Goal: Task Accomplishment & Management: Use online tool/utility

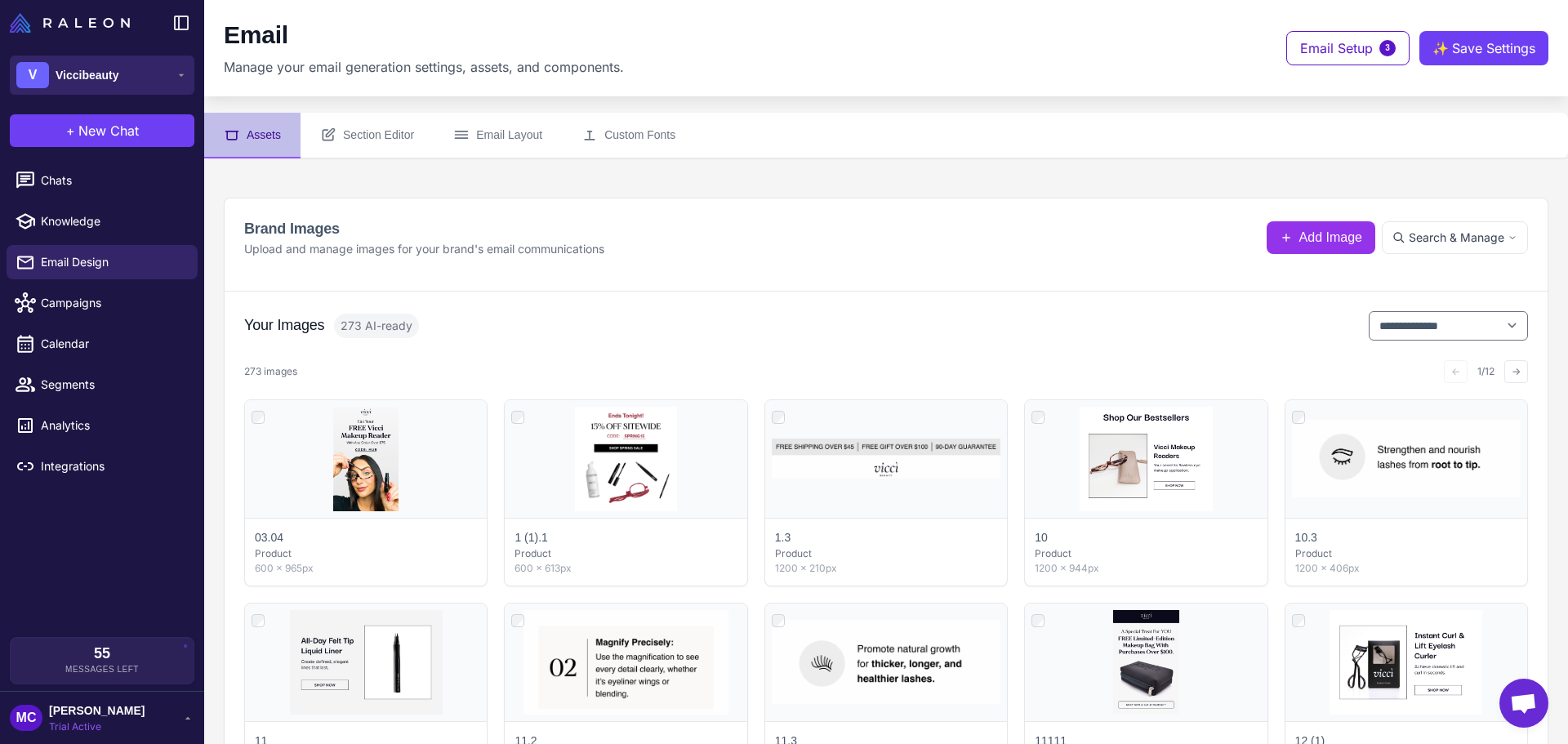
click at [170, 73] on button "V Viccibeauty" at bounding box center [102, 75] width 185 height 39
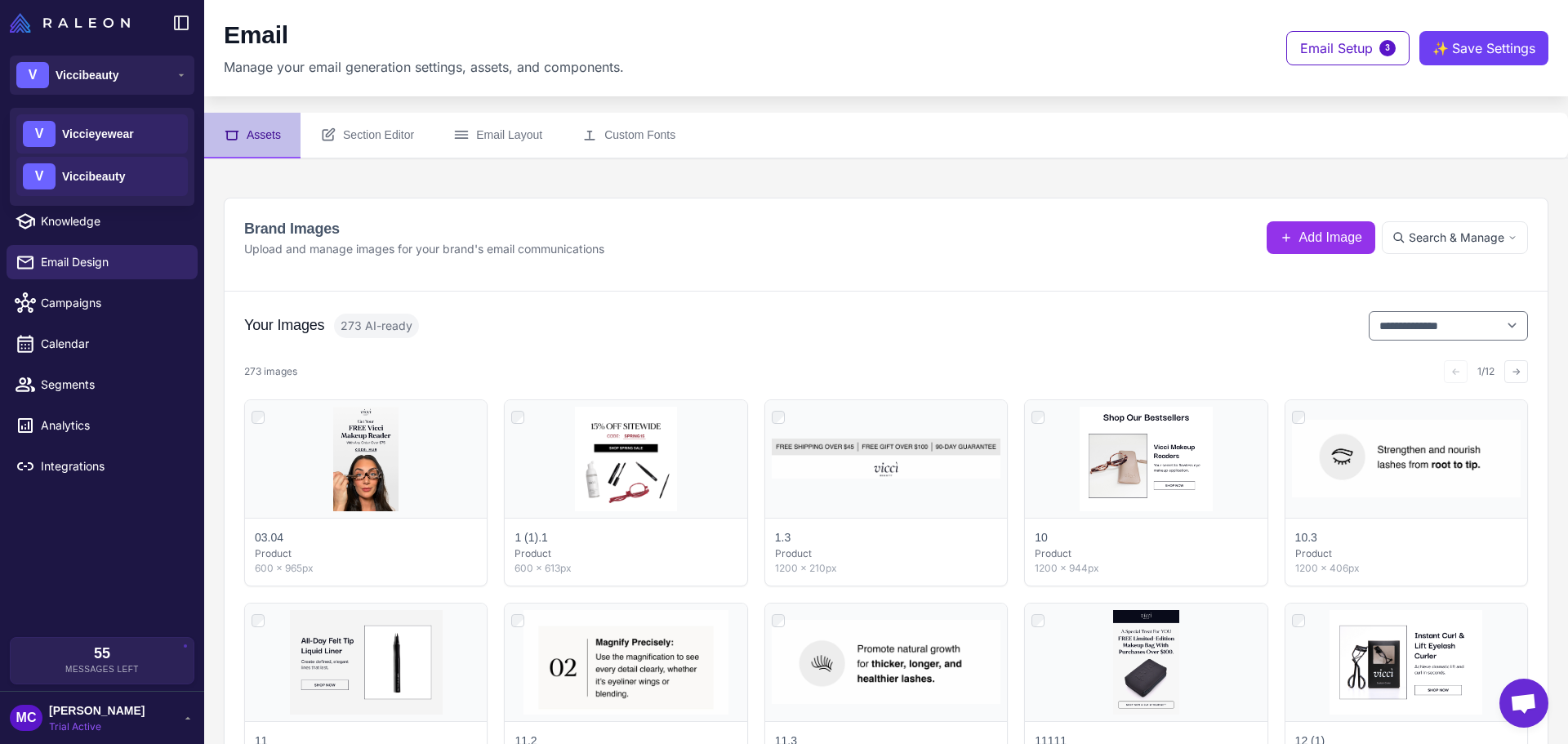
click at [132, 142] on span "Viccieyewear" at bounding box center [98, 134] width 72 height 18
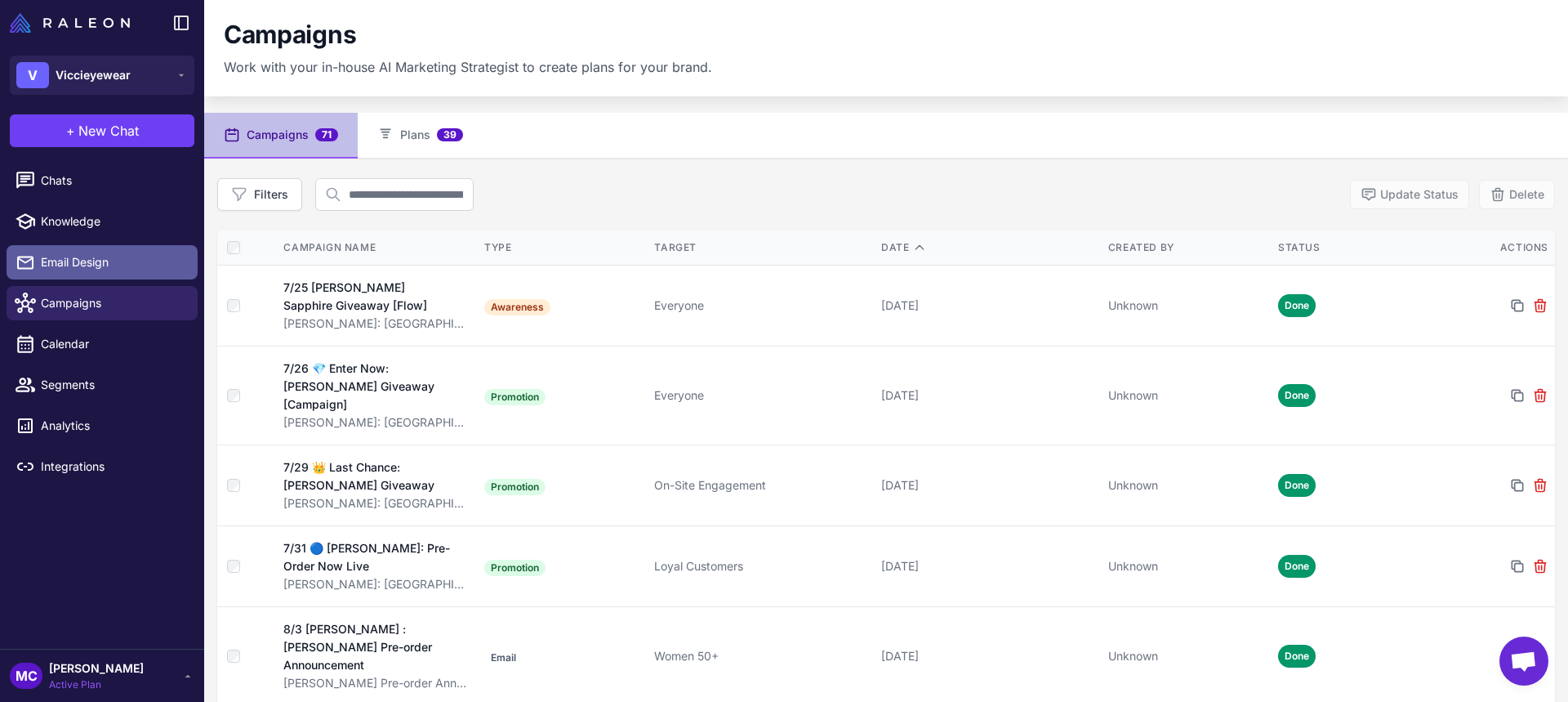
click at [122, 259] on span "Email Design" at bounding box center [112, 263] width 144 height 18
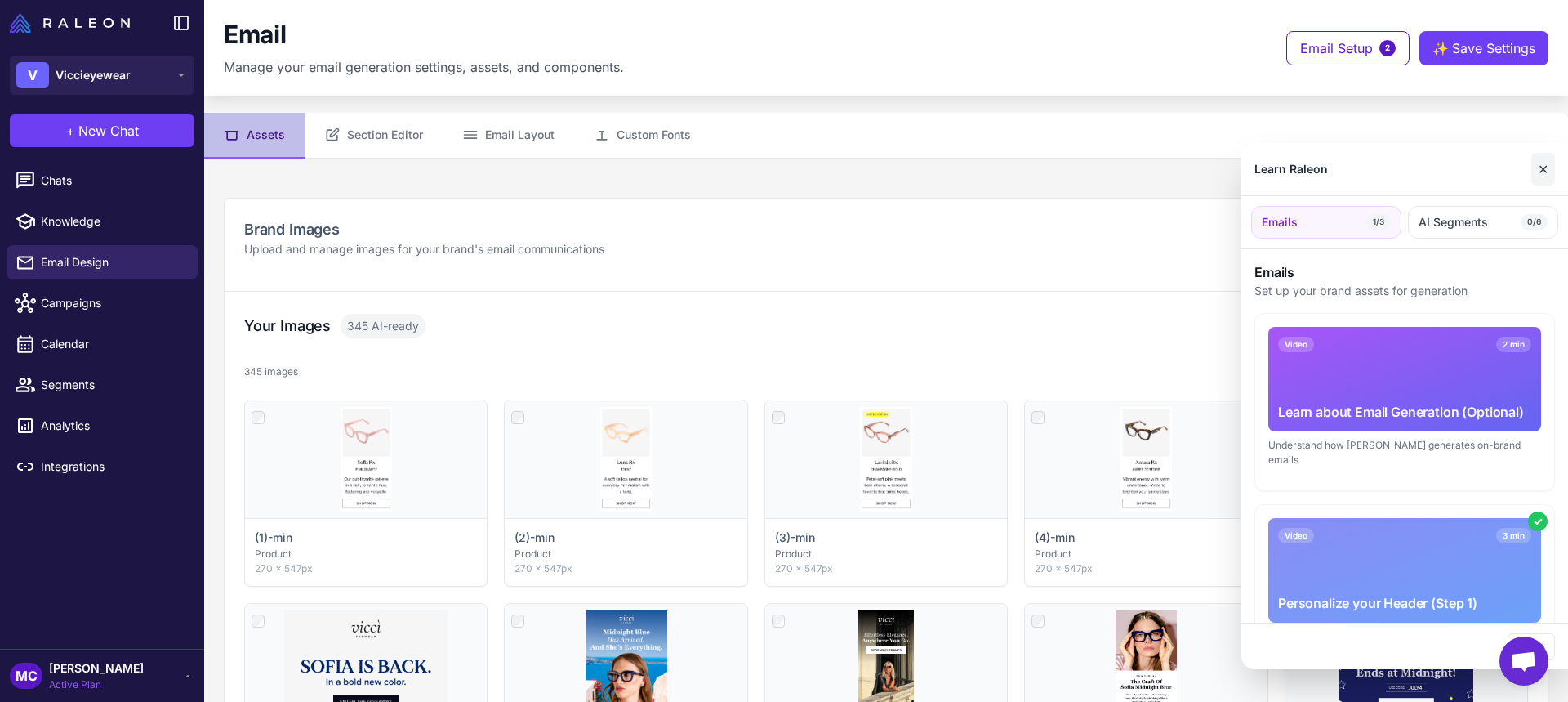
click at [1546, 168] on button "✕" at bounding box center [1543, 169] width 24 height 33
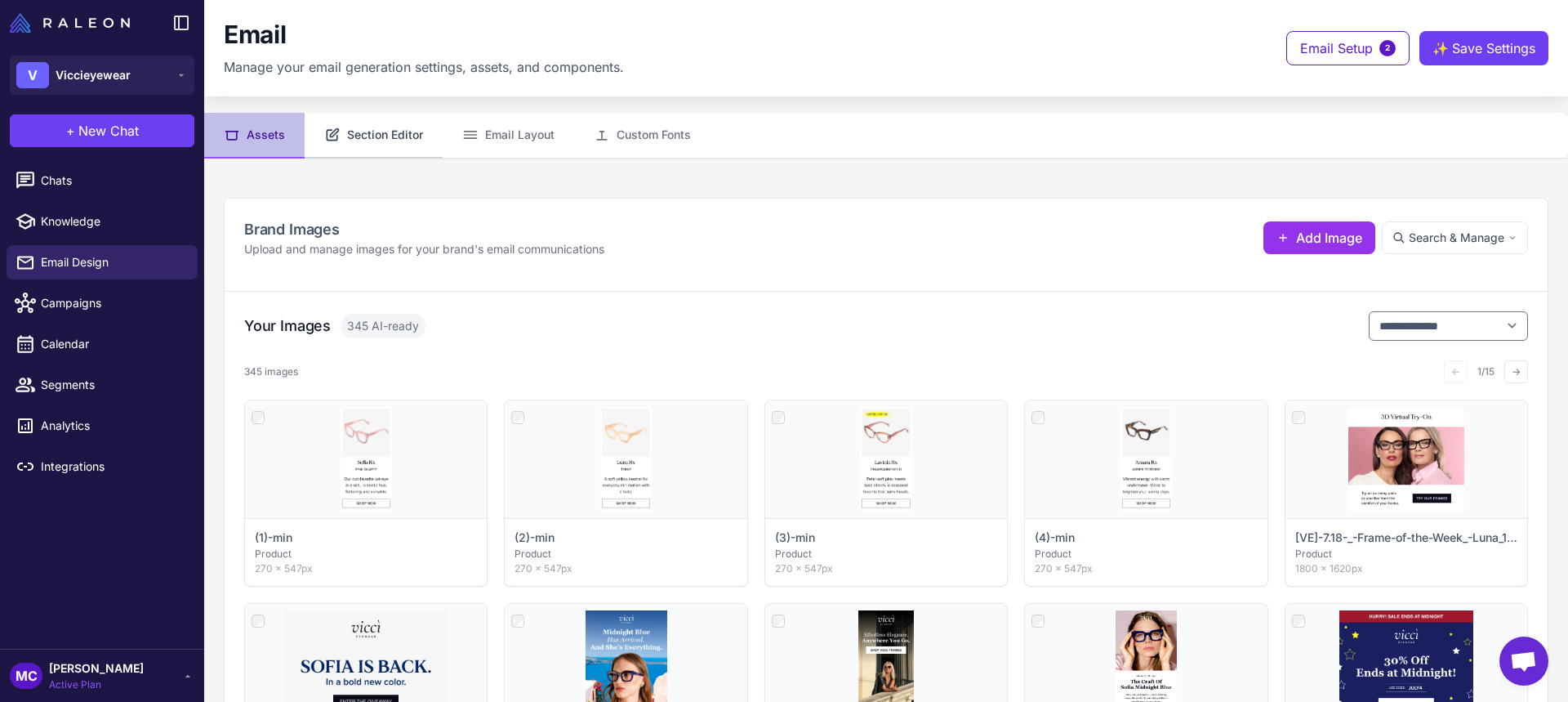
click at [381, 133] on button "Section Editor" at bounding box center [374, 135] width 138 height 45
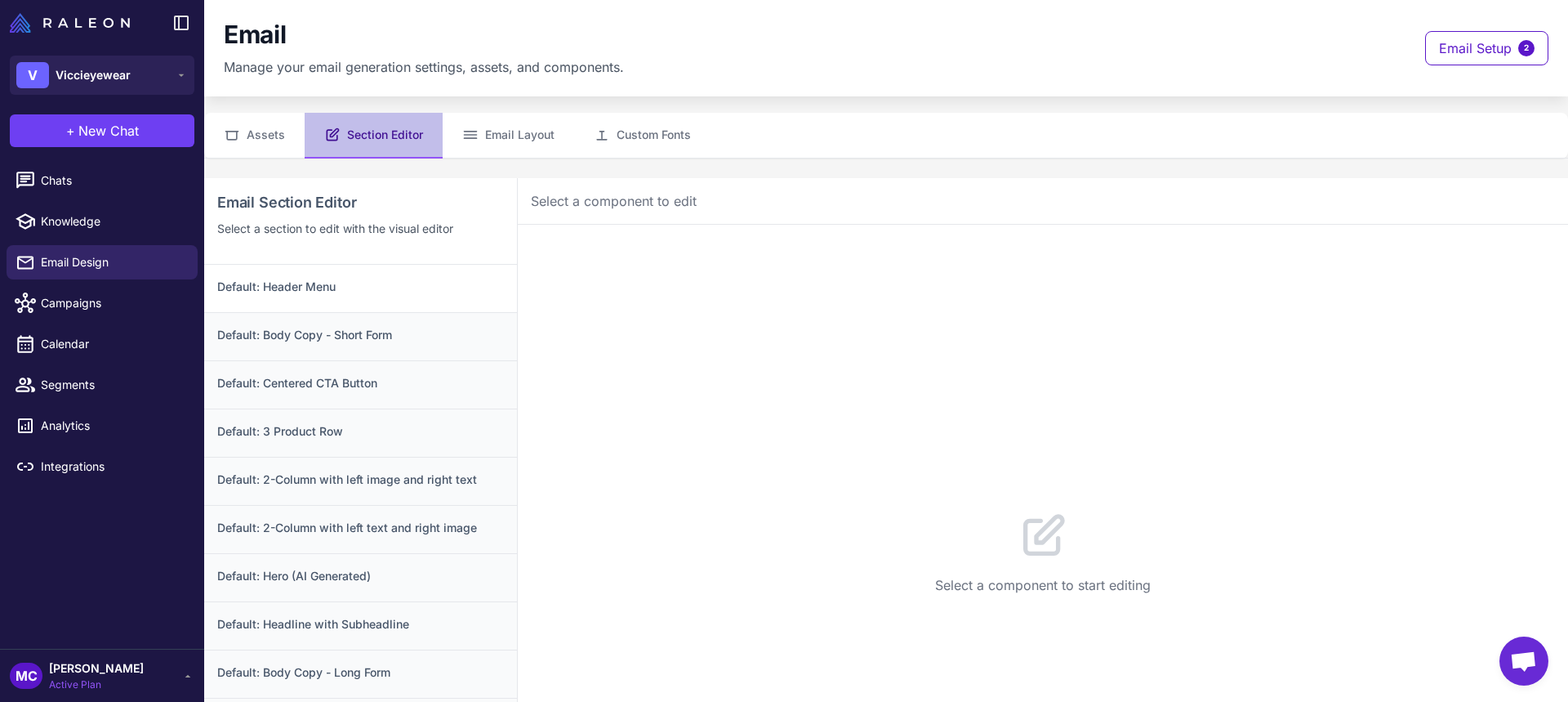
click at [320, 286] on h3 "Default: Header Menu" at bounding box center [360, 286] width 287 height 18
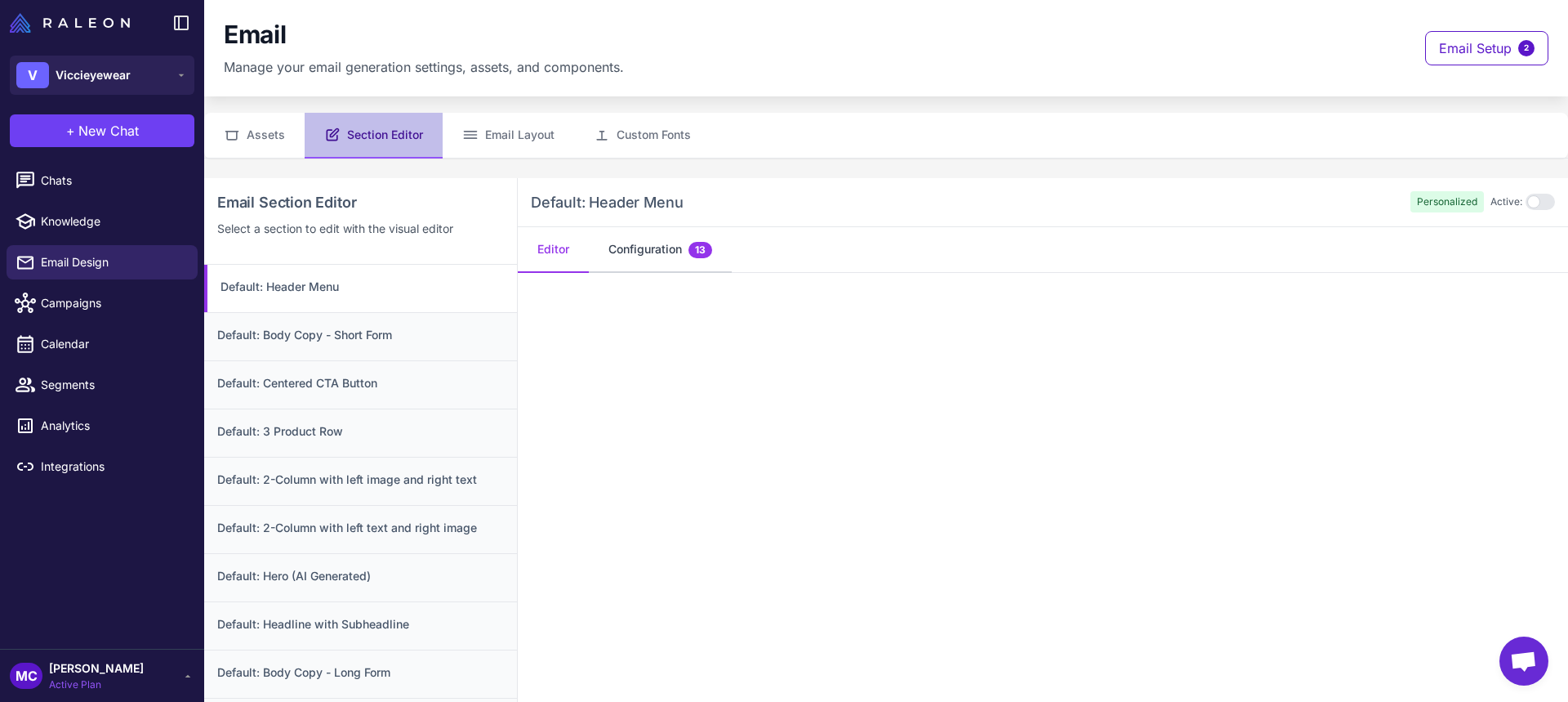
click at [622, 254] on button "Configuration 13" at bounding box center [660, 250] width 143 height 45
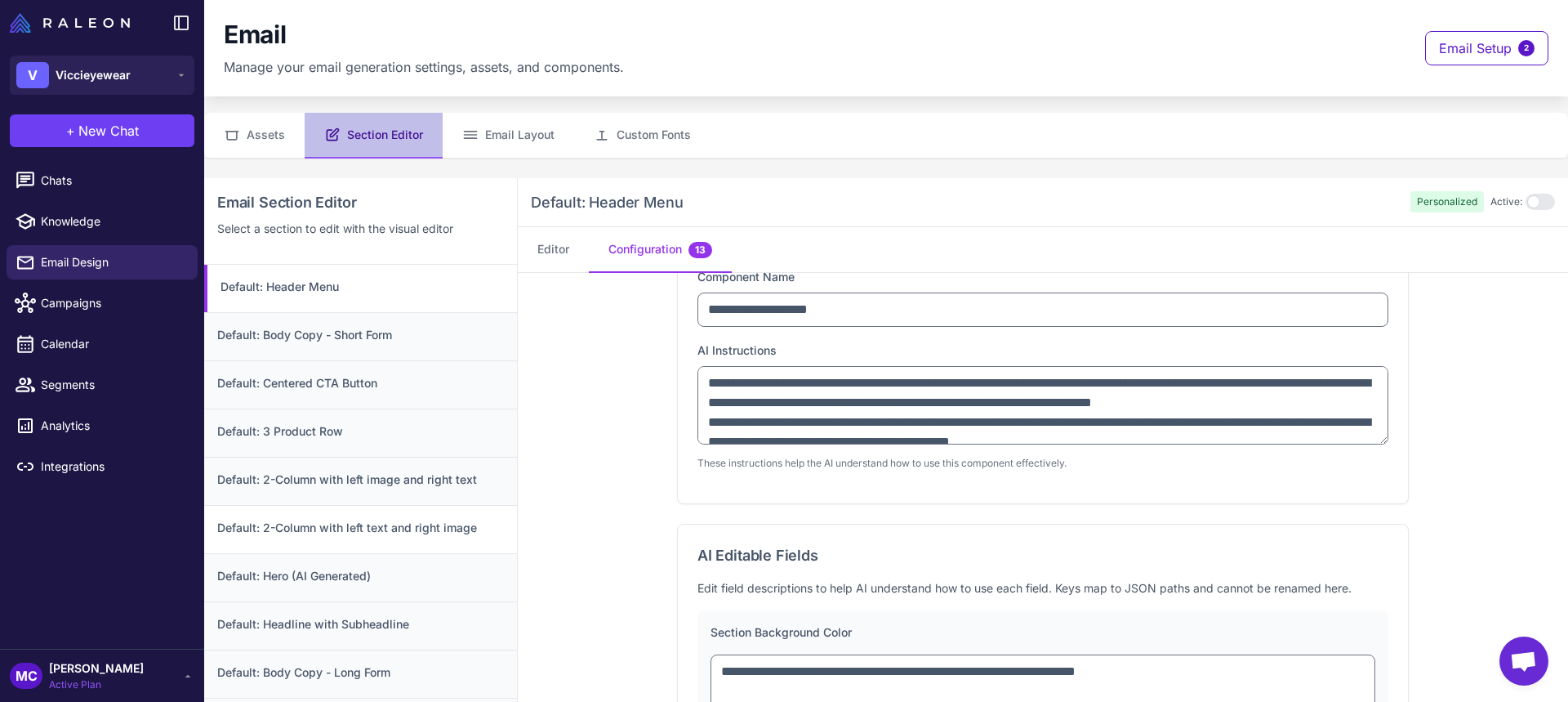
click at [363, 539] on div "Default: 2-Column with left text and right image" at bounding box center [360, 529] width 313 height 48
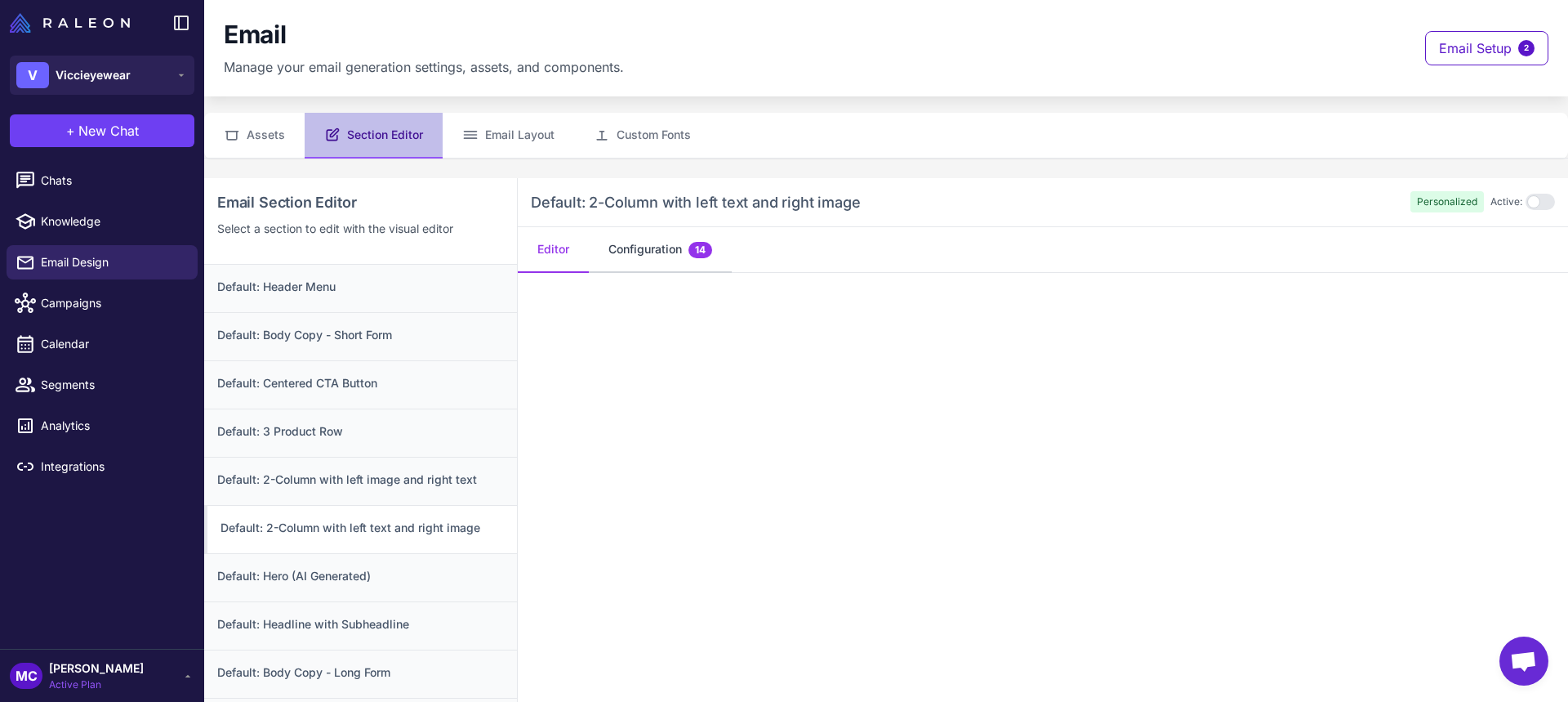
click at [673, 246] on button "Configuration 14" at bounding box center [660, 250] width 143 height 45
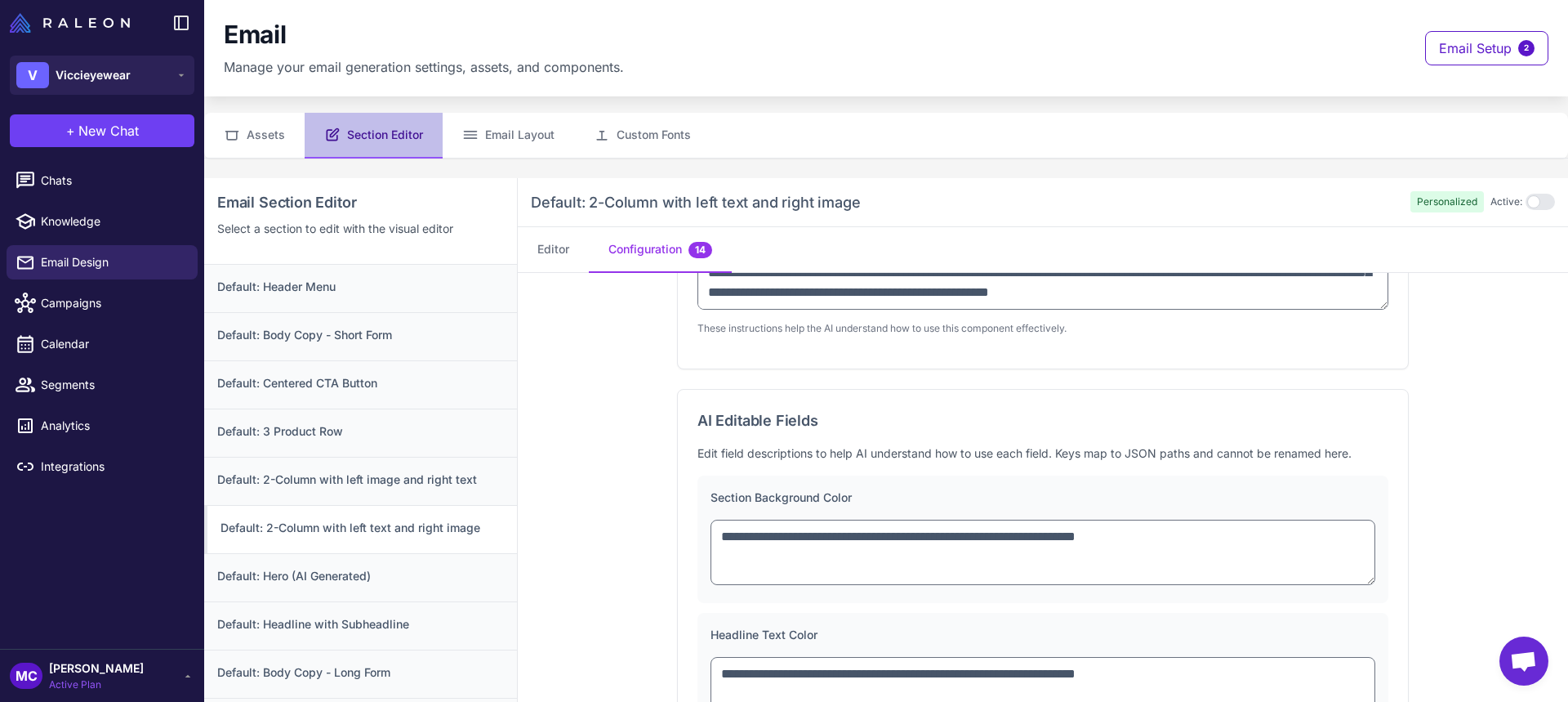
scroll to position [245, 0]
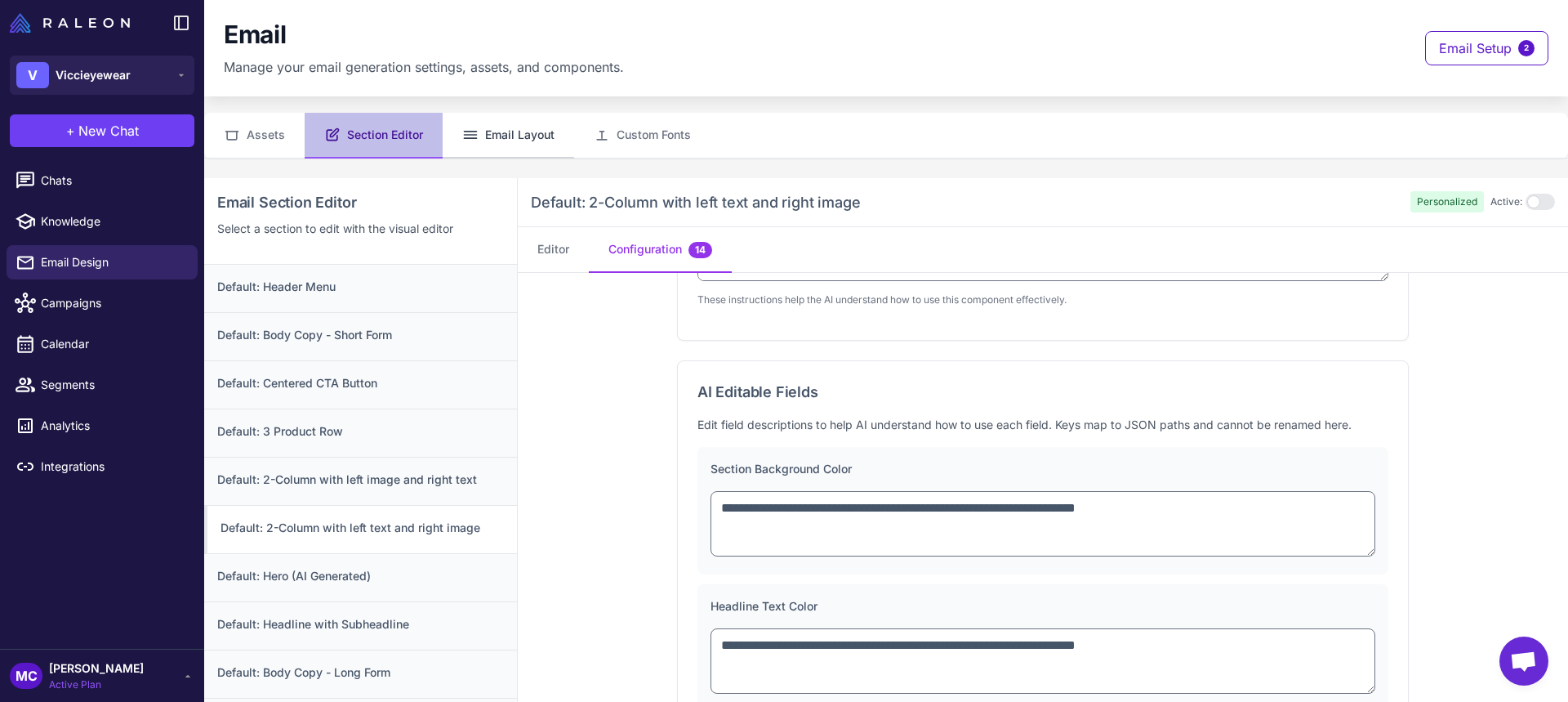
click at [529, 126] on button "Email Layout" at bounding box center [508, 135] width 131 height 45
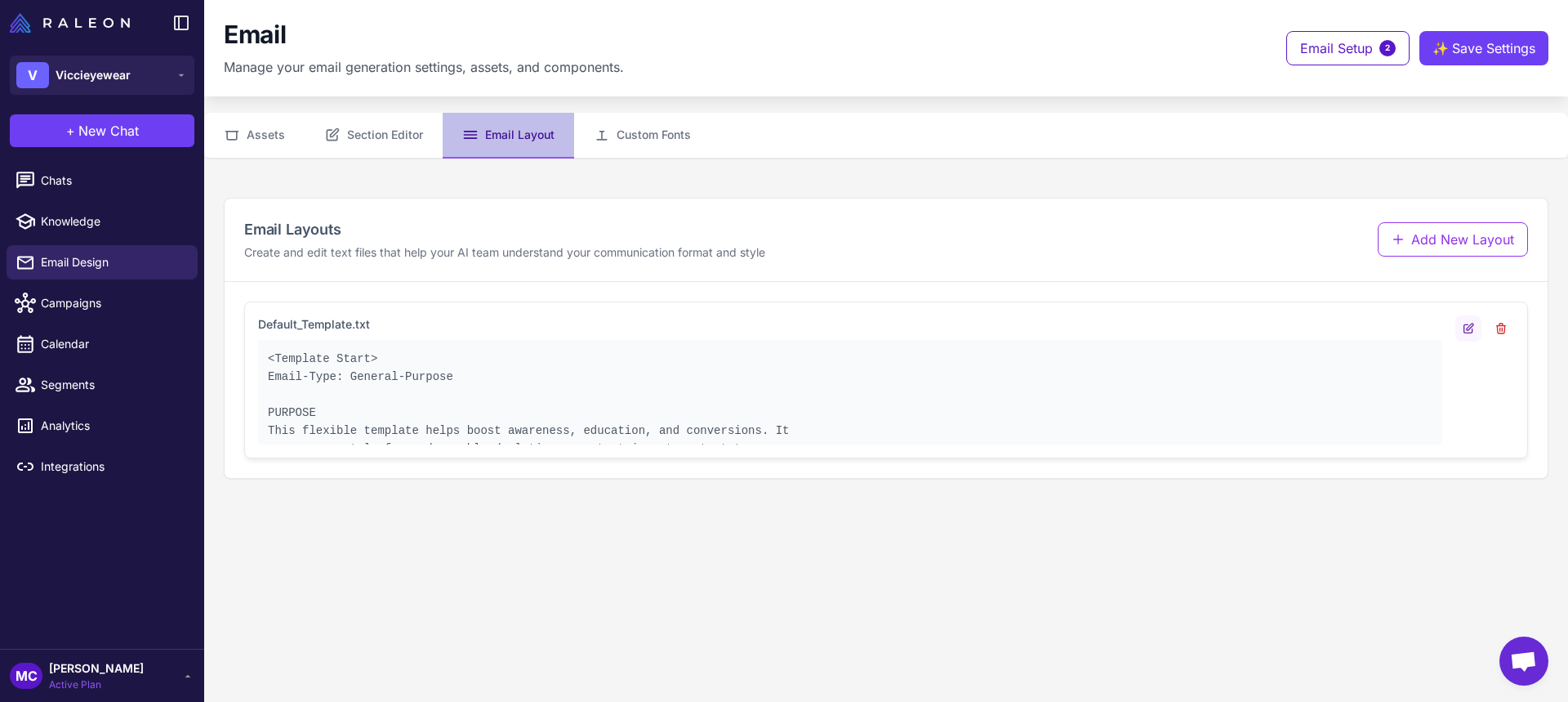
click at [1474, 332] on icon at bounding box center [1468, 328] width 13 height 13
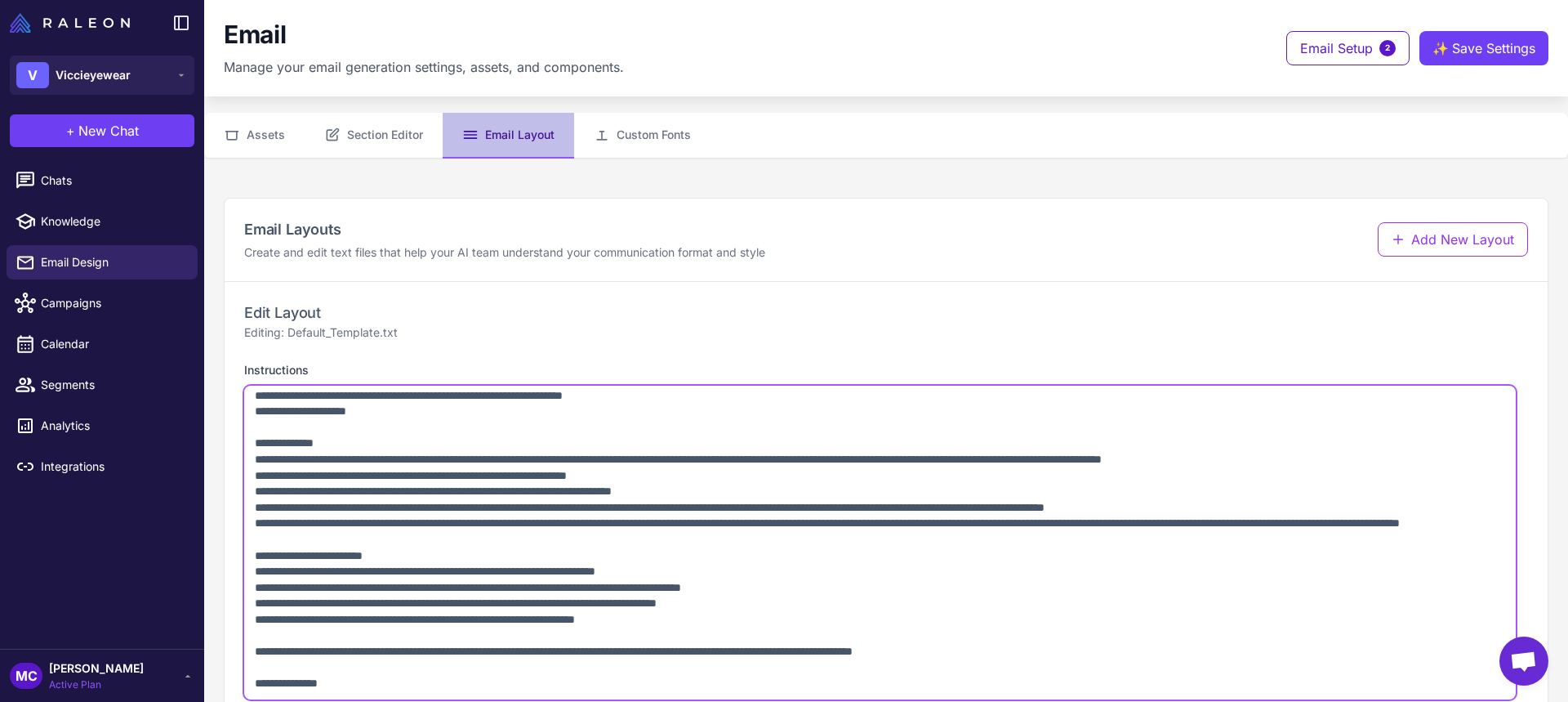
scroll to position [646, 0]
click at [933, 572] on textarea "Instructions" at bounding box center [880, 543] width 1272 height 314
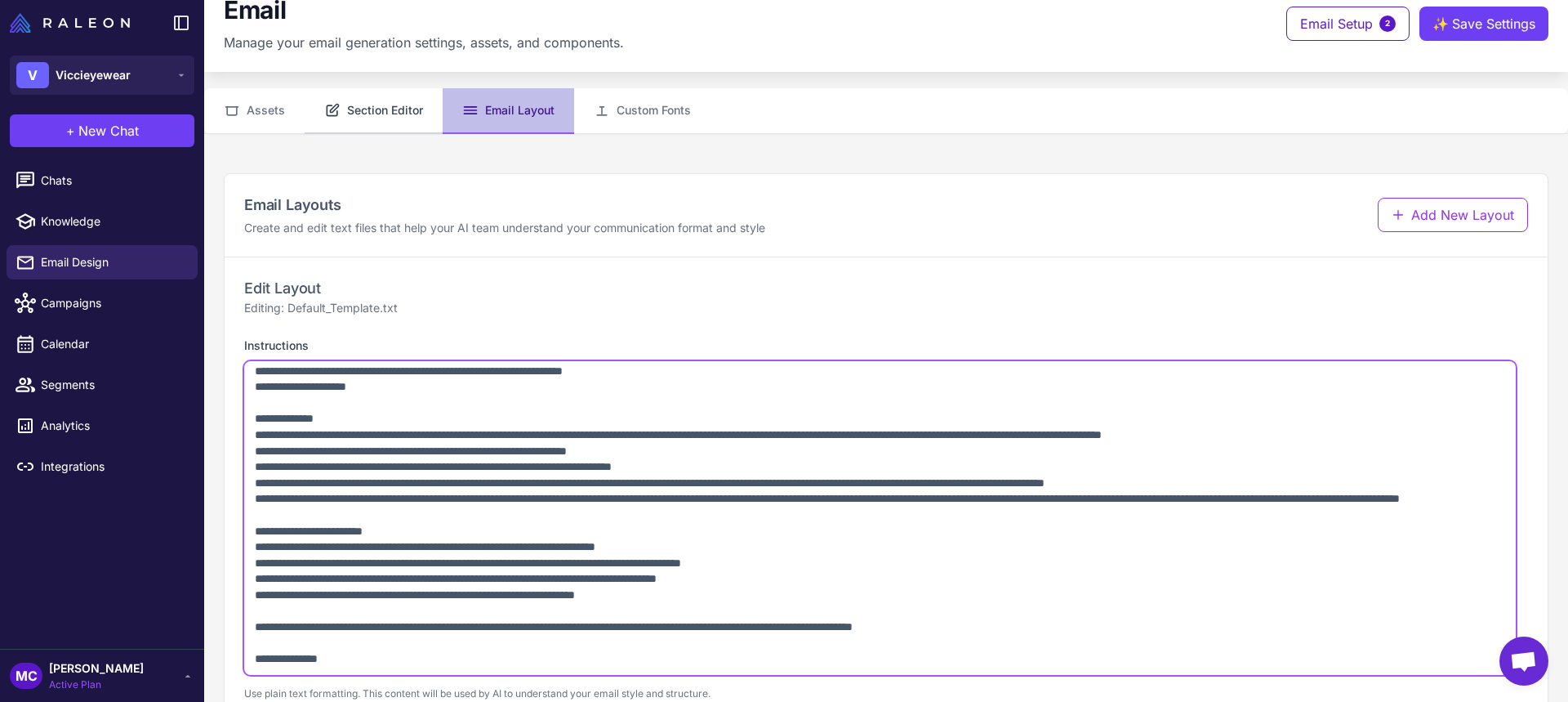
scroll to position [0, 0]
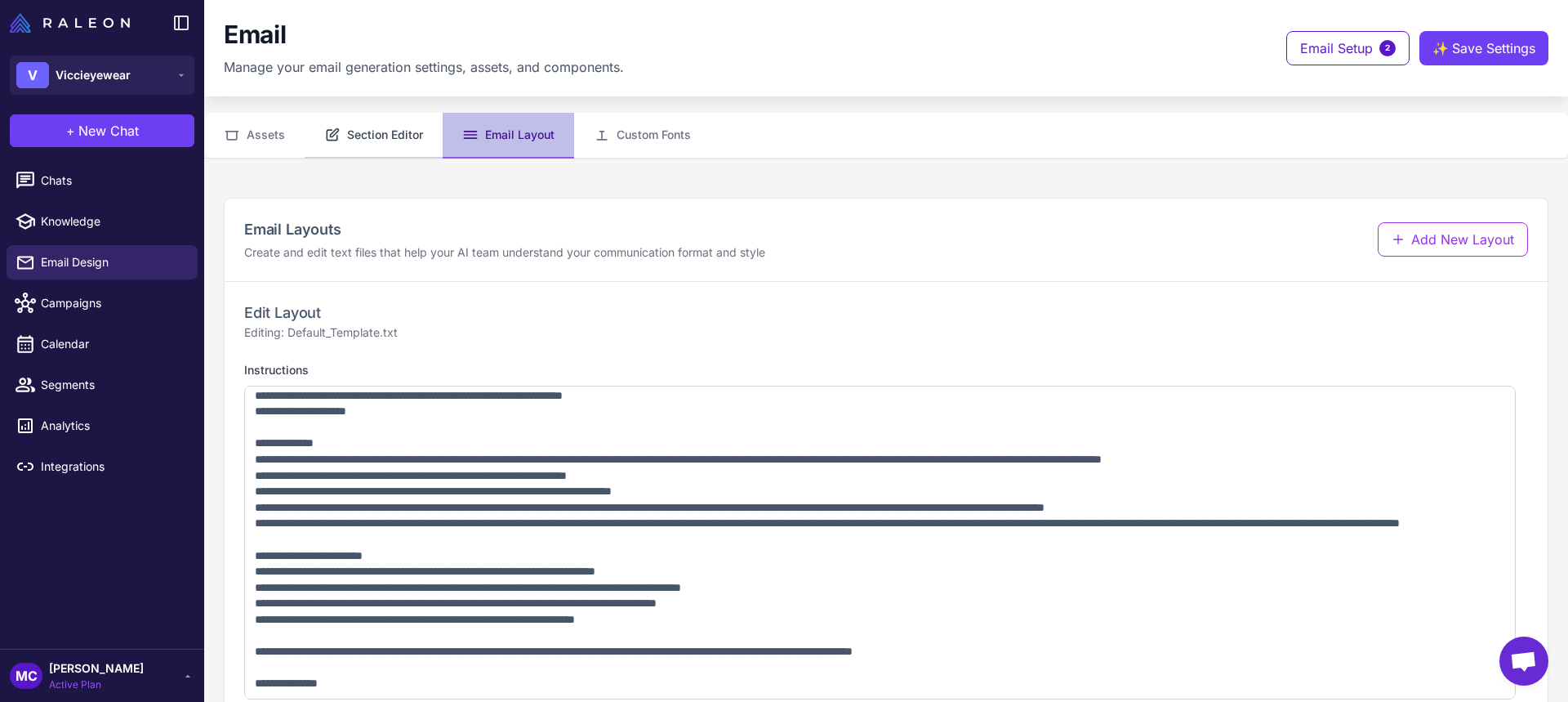
click at [355, 137] on button "Section Editor" at bounding box center [374, 135] width 138 height 45
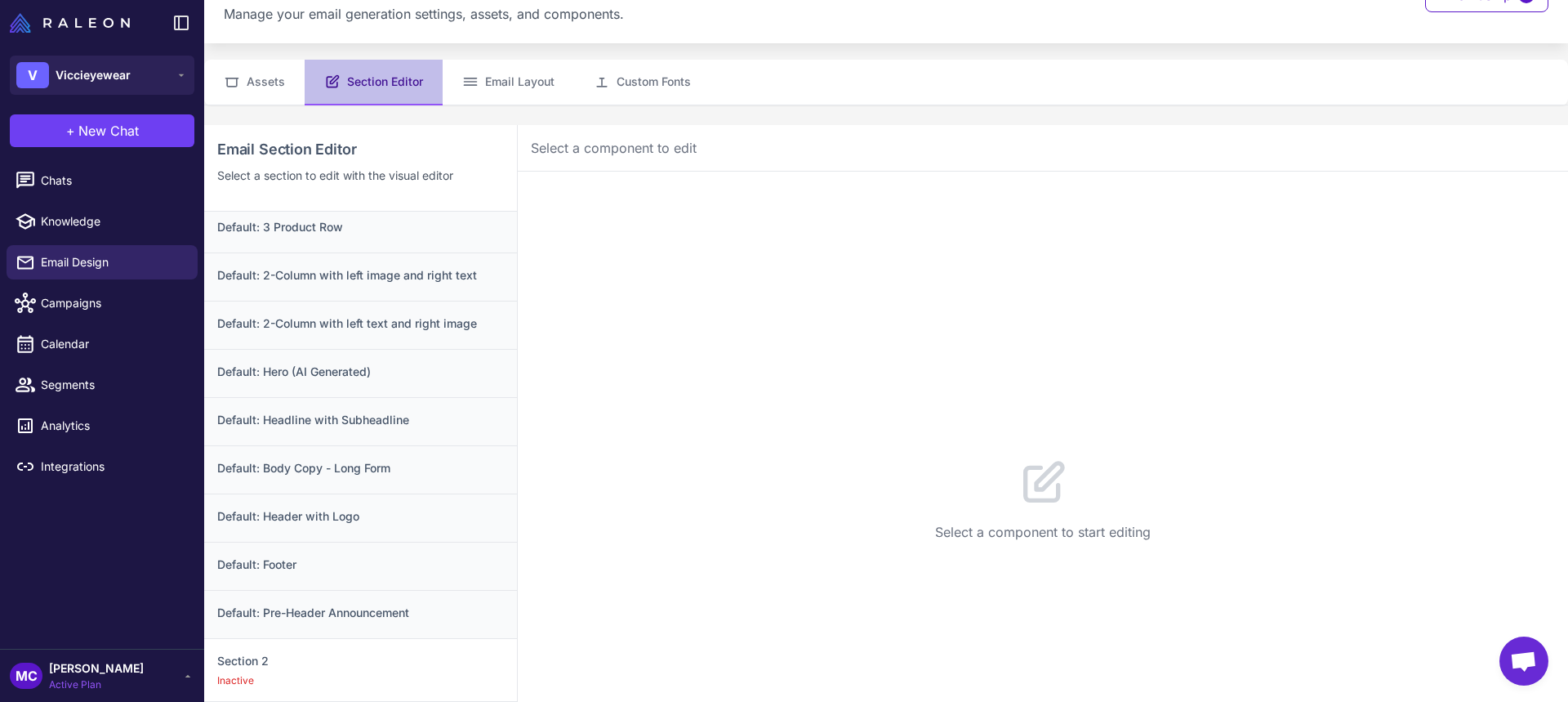
scroll to position [82, 0]
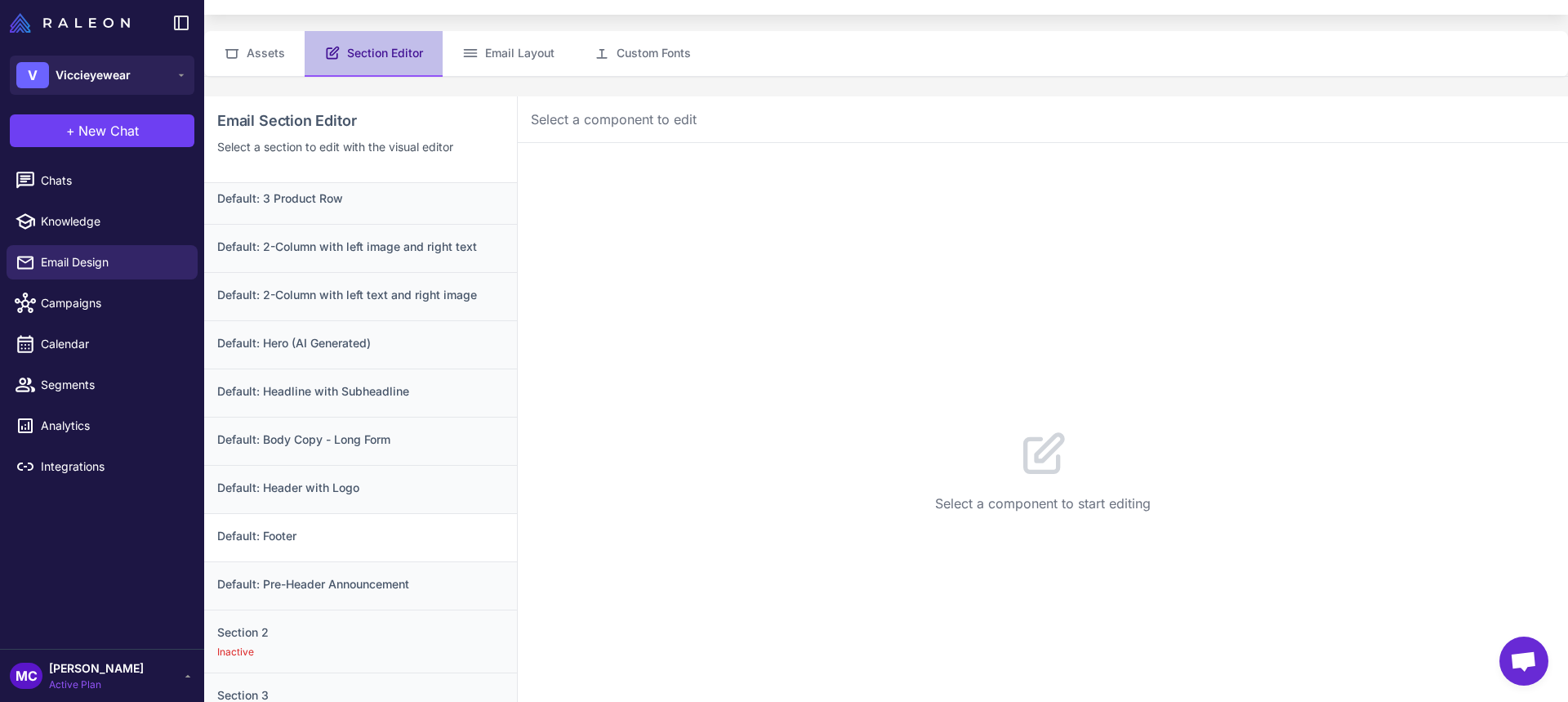
click at [247, 531] on h3 "Default: Footer" at bounding box center [360, 536] width 287 height 18
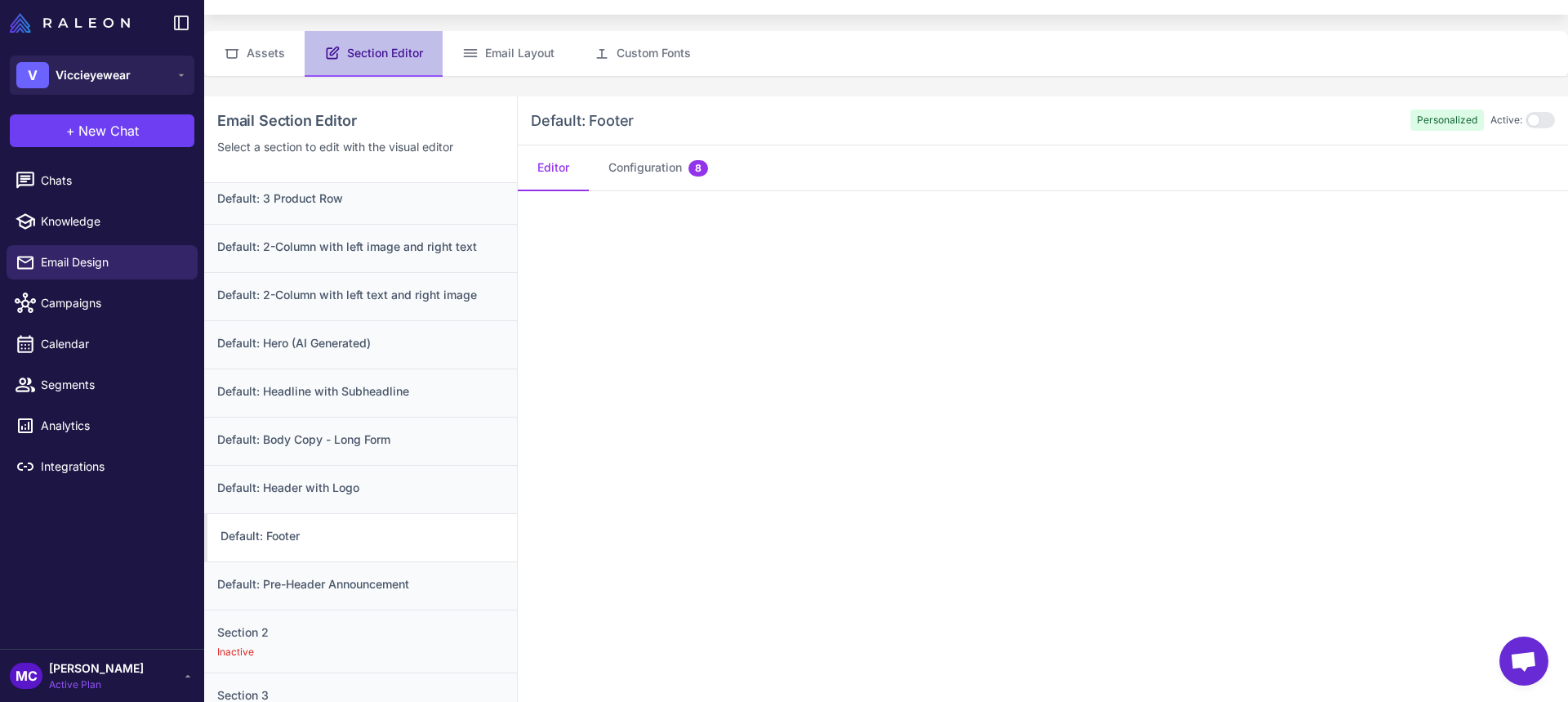
scroll to position [0, 0]
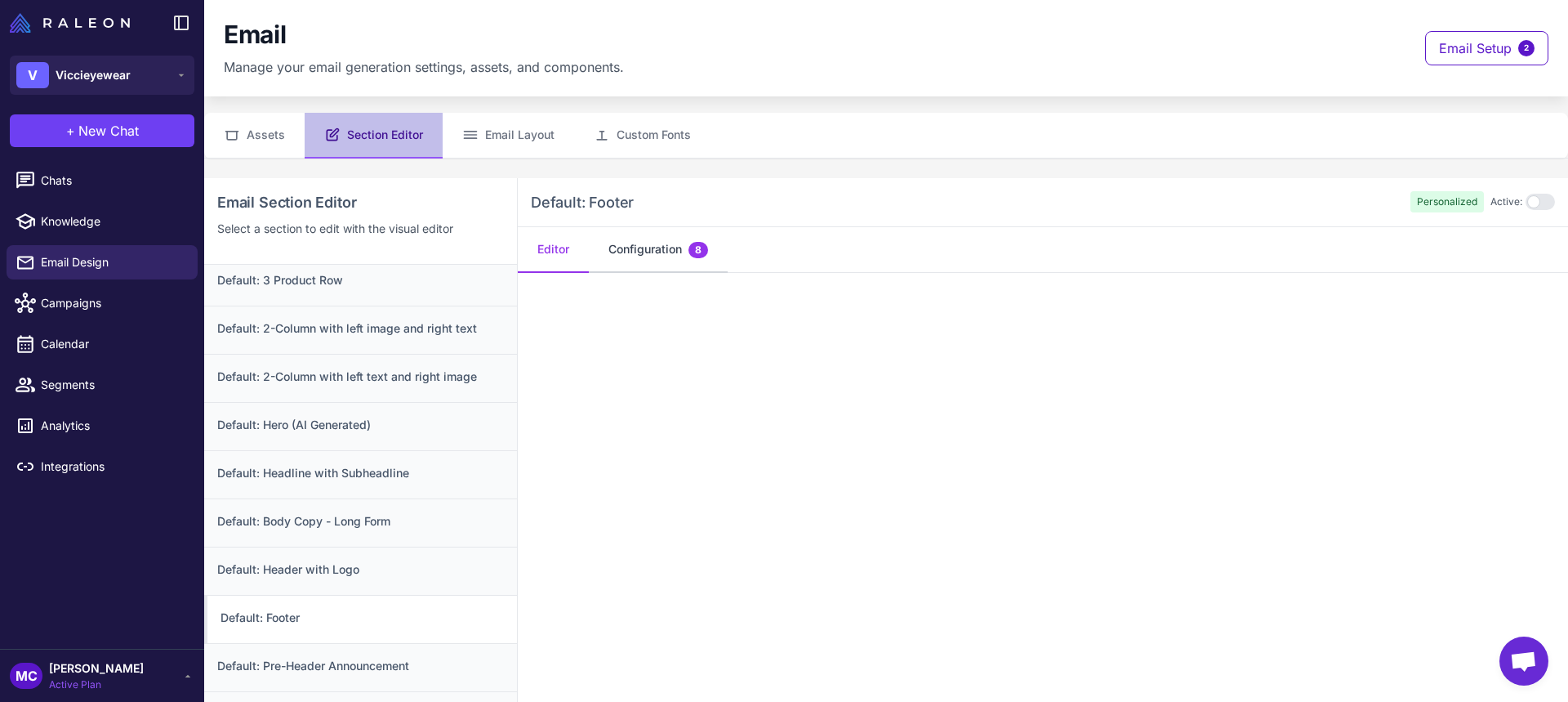
click at [656, 249] on button "Configuration 8" at bounding box center [658, 250] width 139 height 45
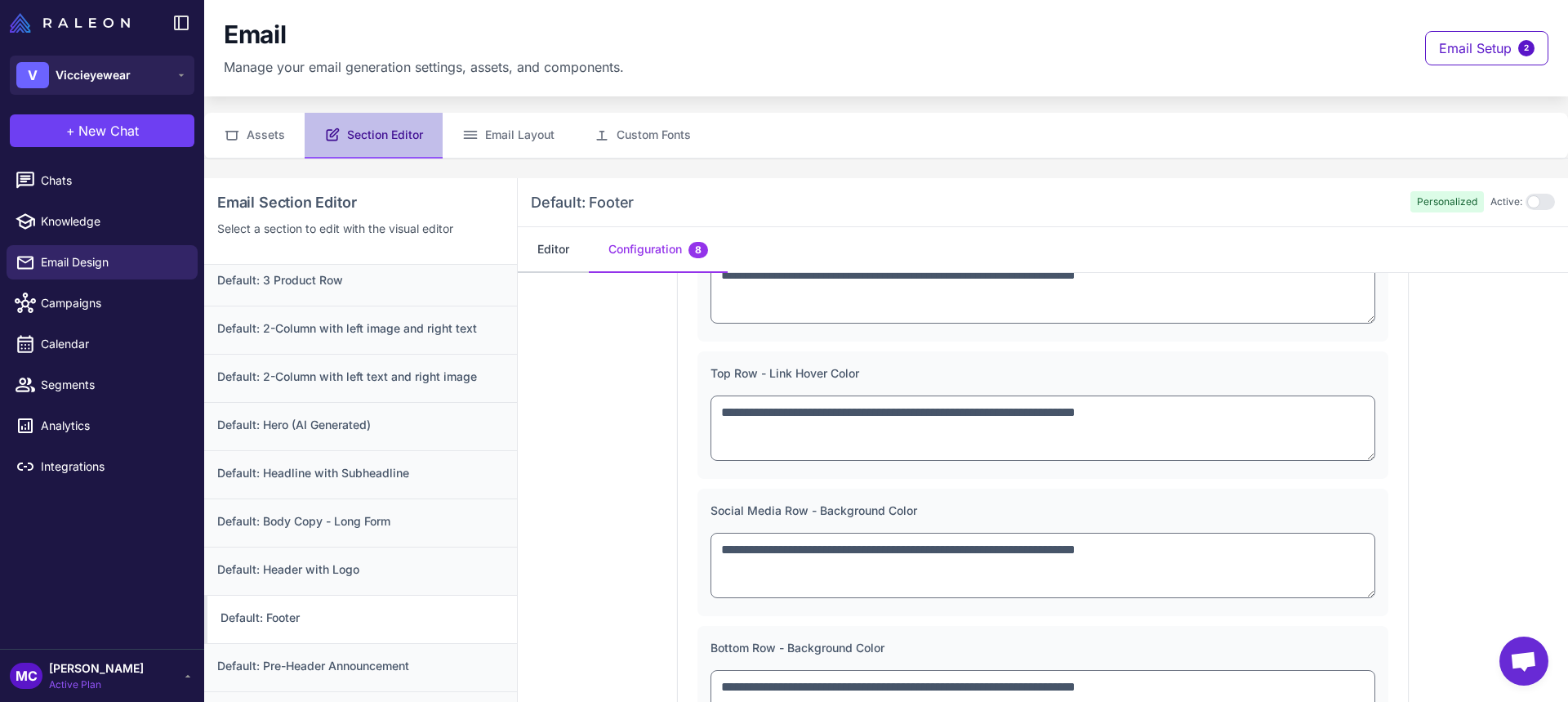
scroll to position [368, 0]
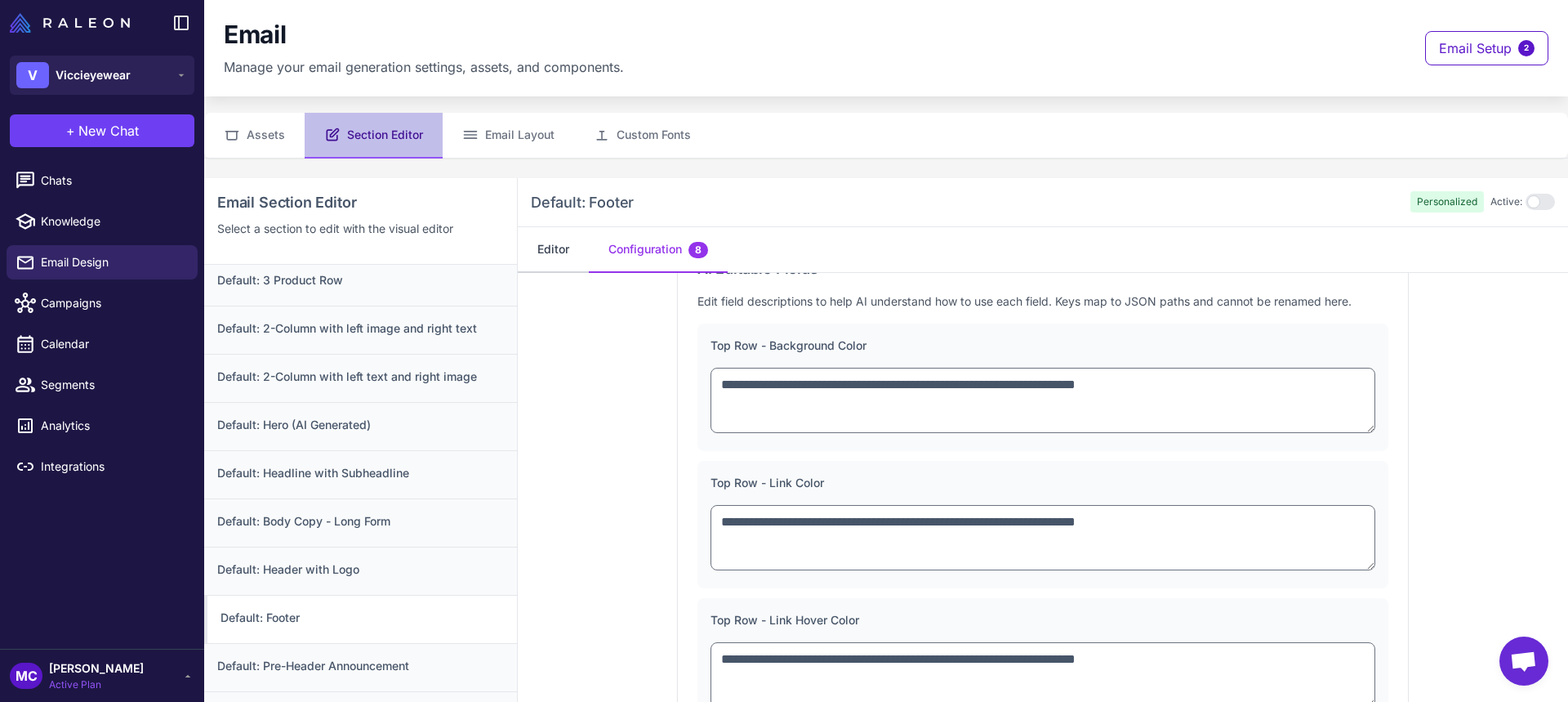
click at [558, 246] on button "Editor" at bounding box center [554, 250] width 71 height 45
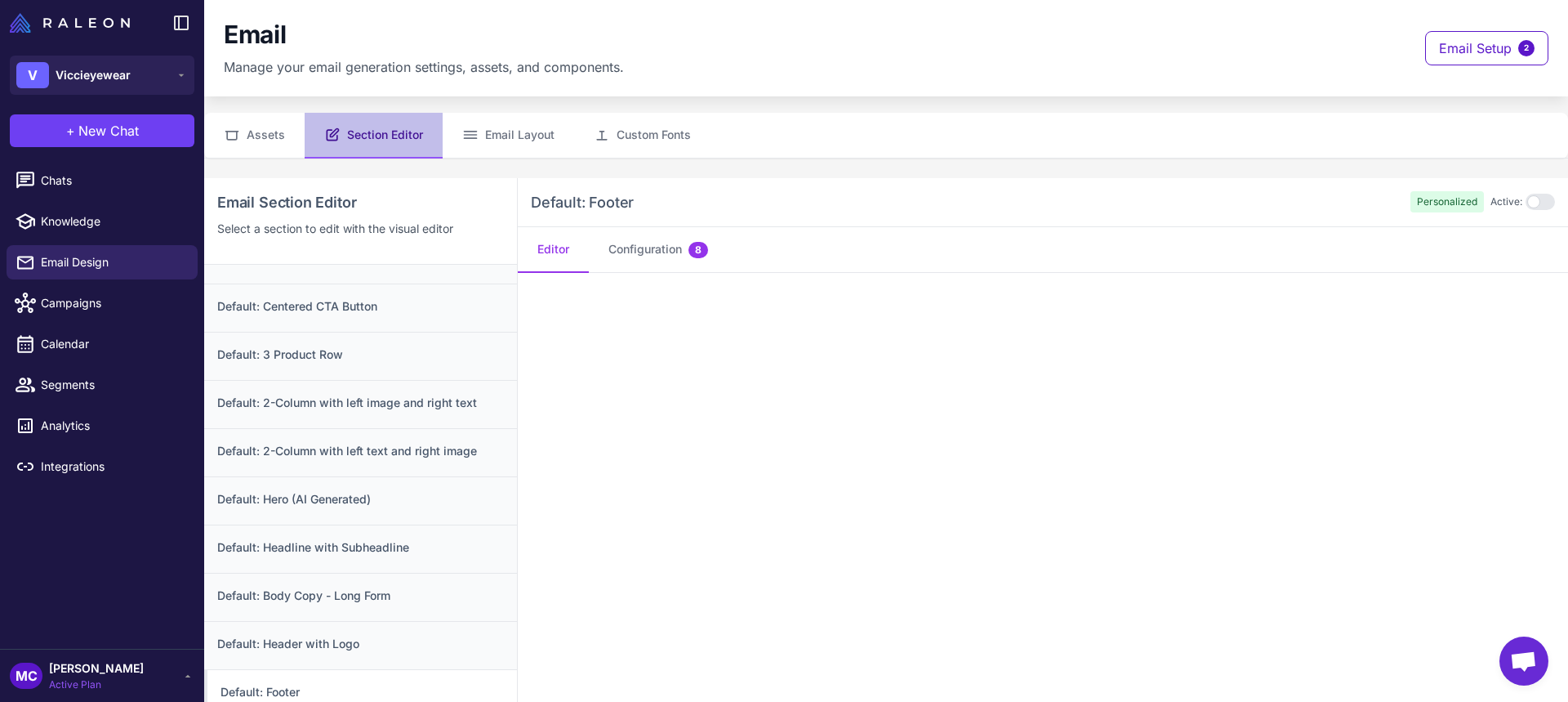
scroll to position [151, 0]
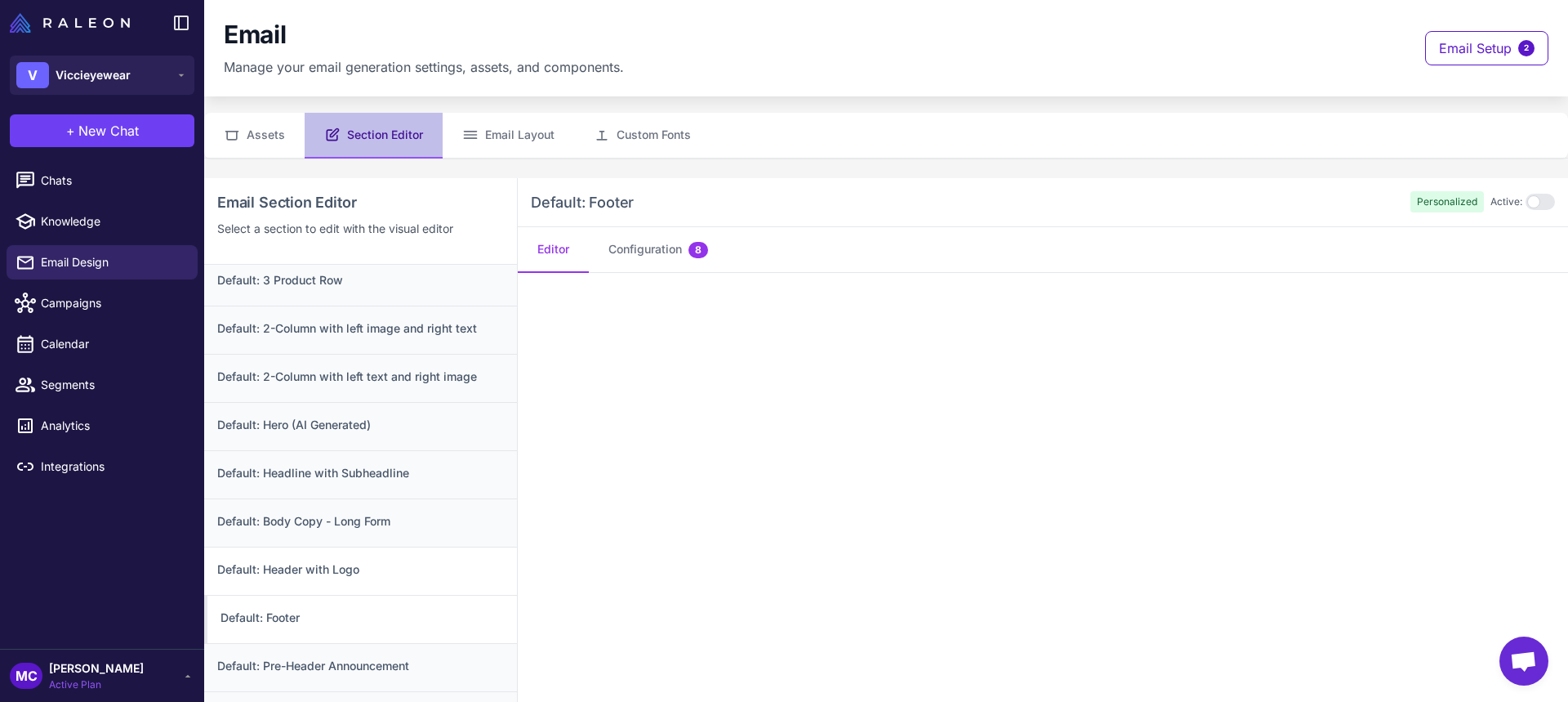
click at [326, 571] on h3 "Default: Header with Logo" at bounding box center [360, 570] width 287 height 18
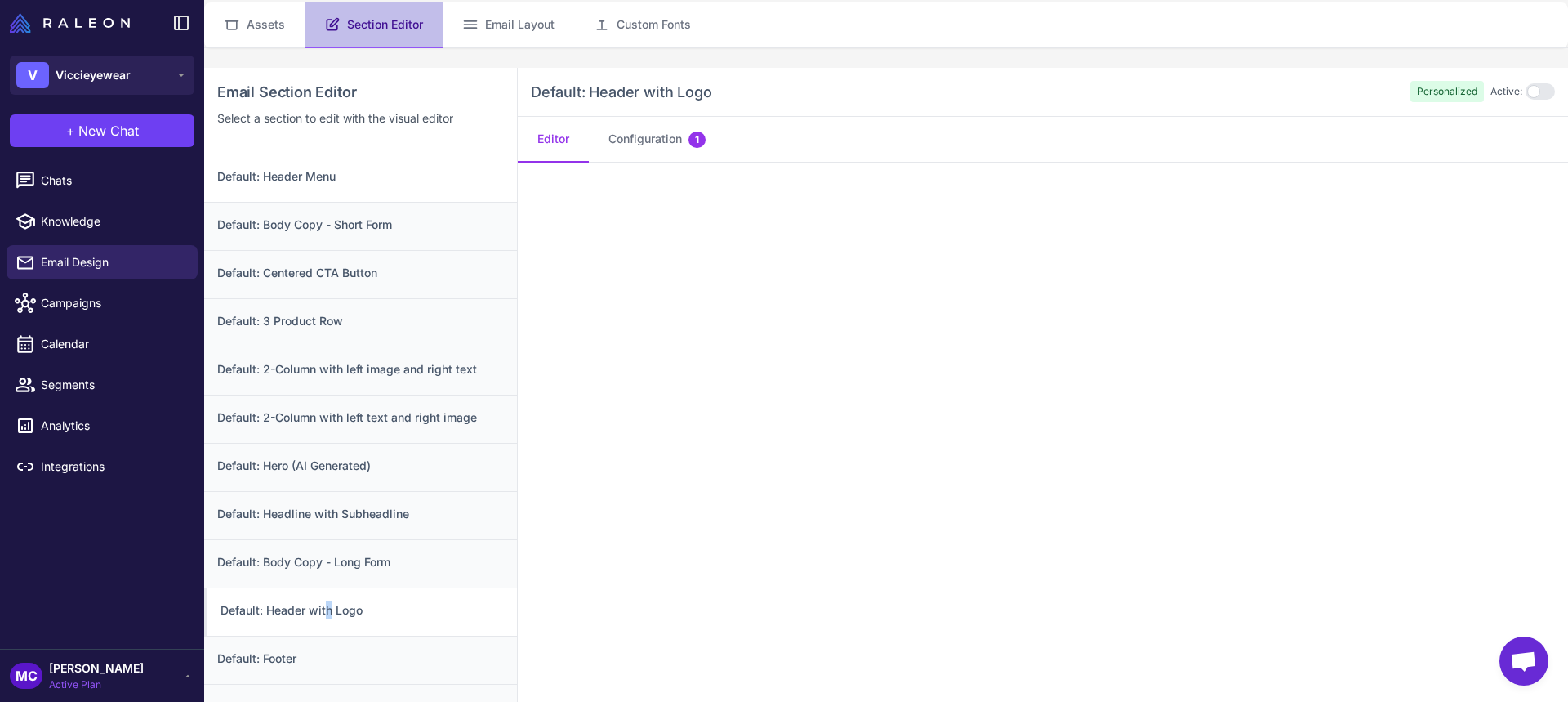
scroll to position [82, 0]
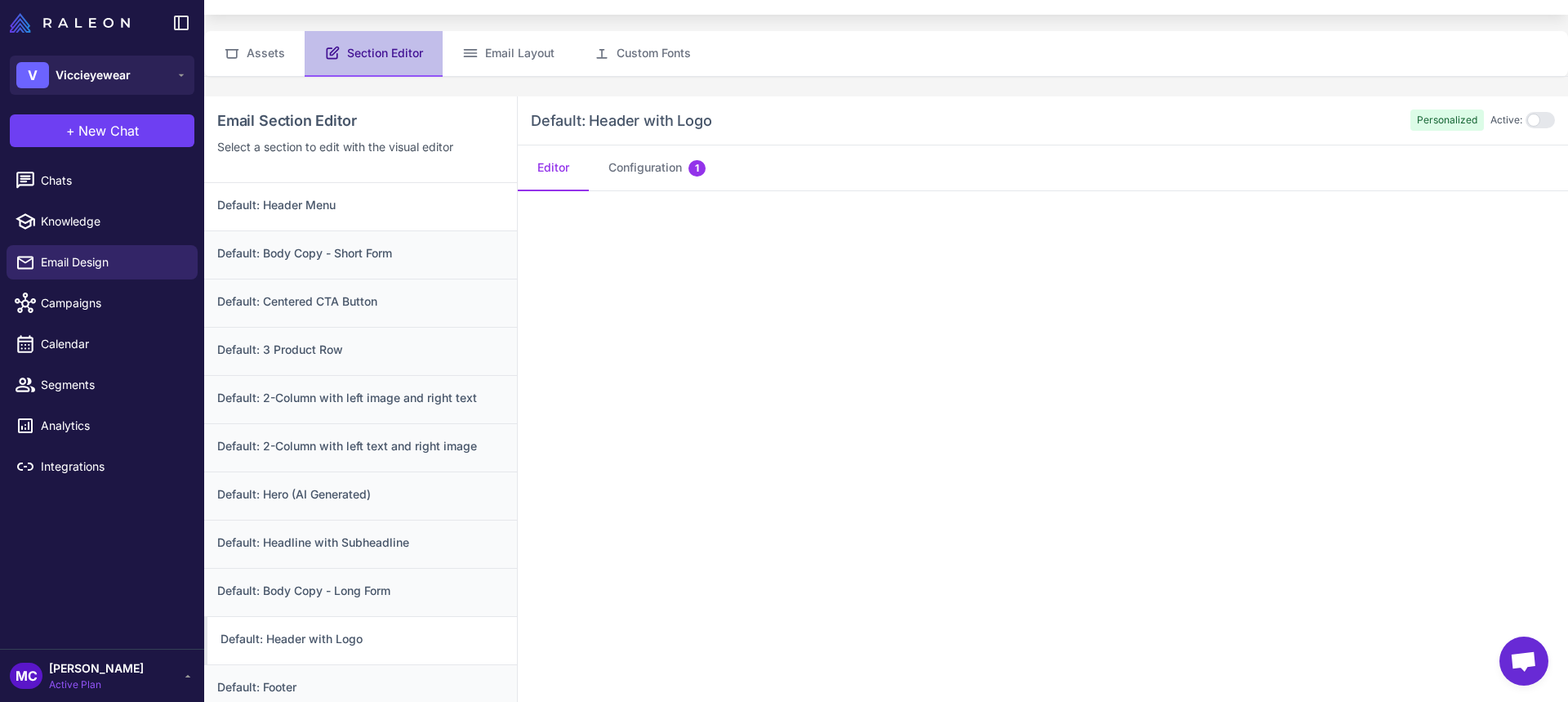
click at [326, 210] on h3 "Default: Header Menu" at bounding box center [360, 205] width 287 height 18
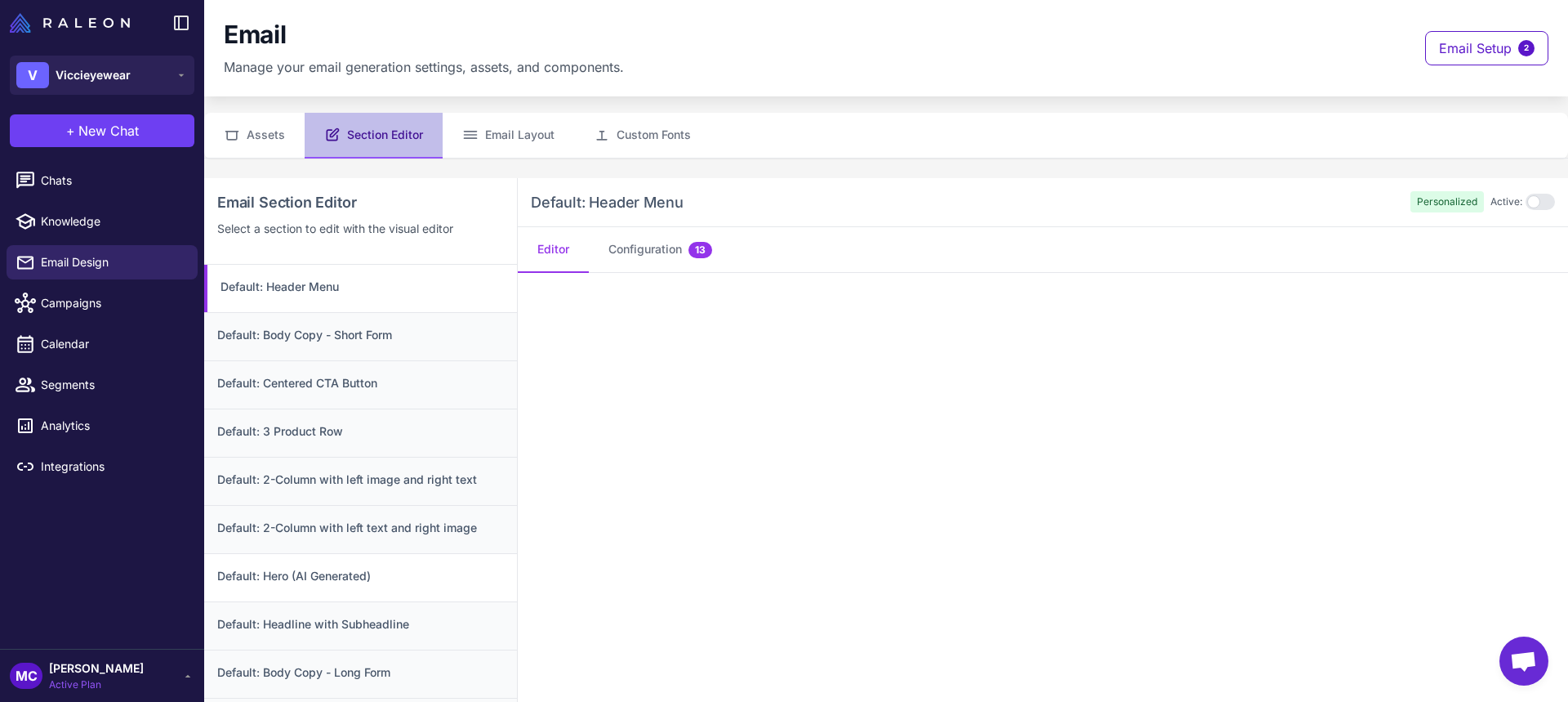
click at [365, 571] on h3 "Default: Hero (AI Generated)" at bounding box center [360, 576] width 287 height 18
click at [666, 253] on button "Configuration 4" at bounding box center [658, 250] width 139 height 45
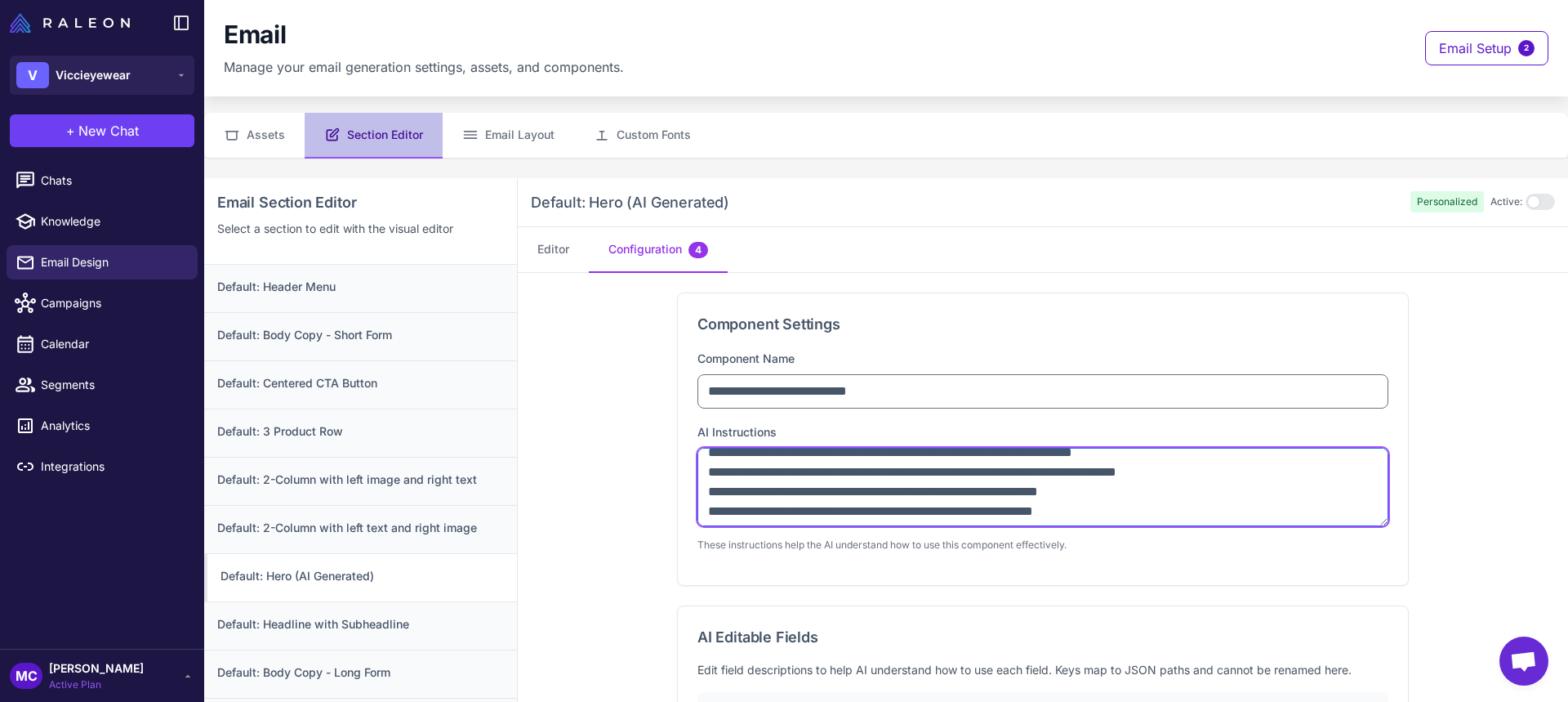
scroll to position [31, 0]
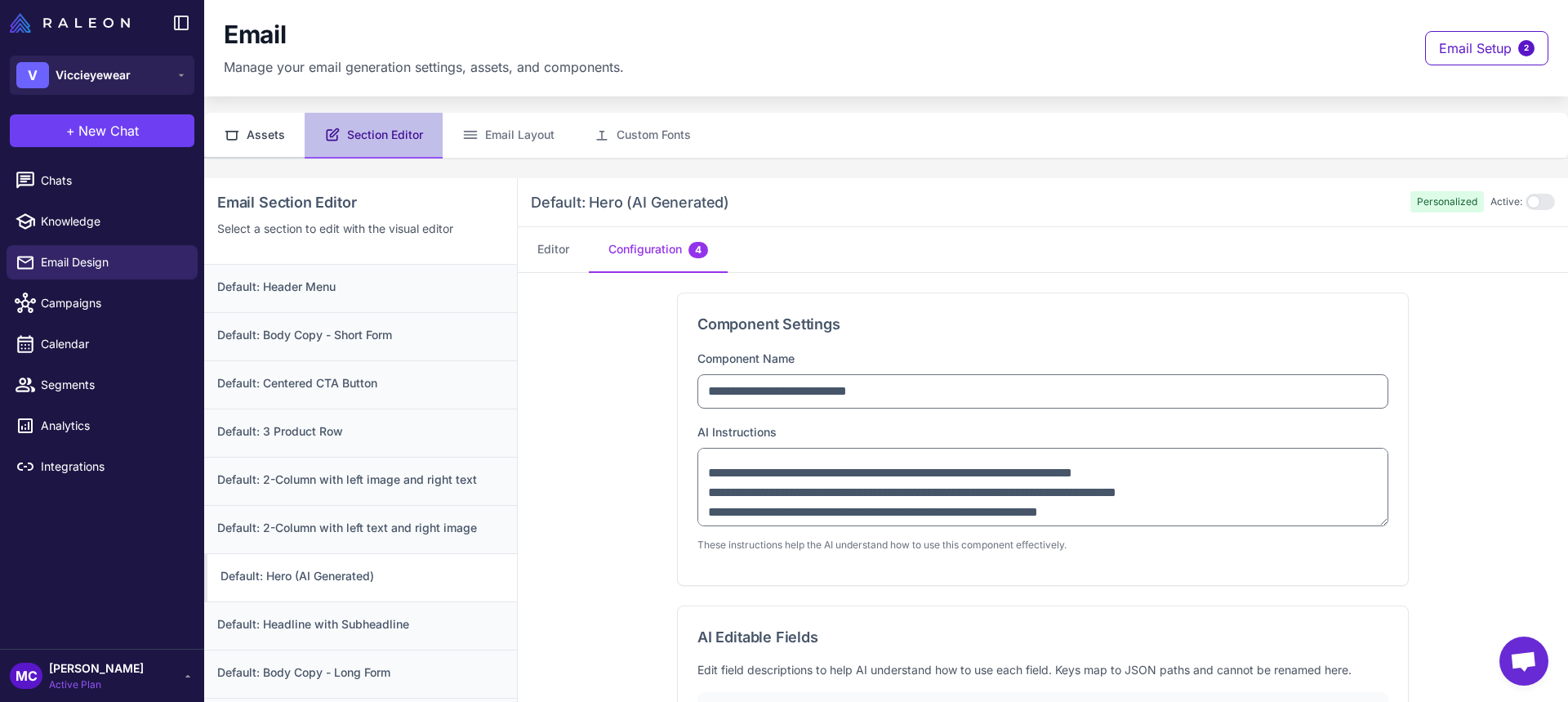
click at [268, 132] on button "Assets" at bounding box center [255, 135] width 101 height 45
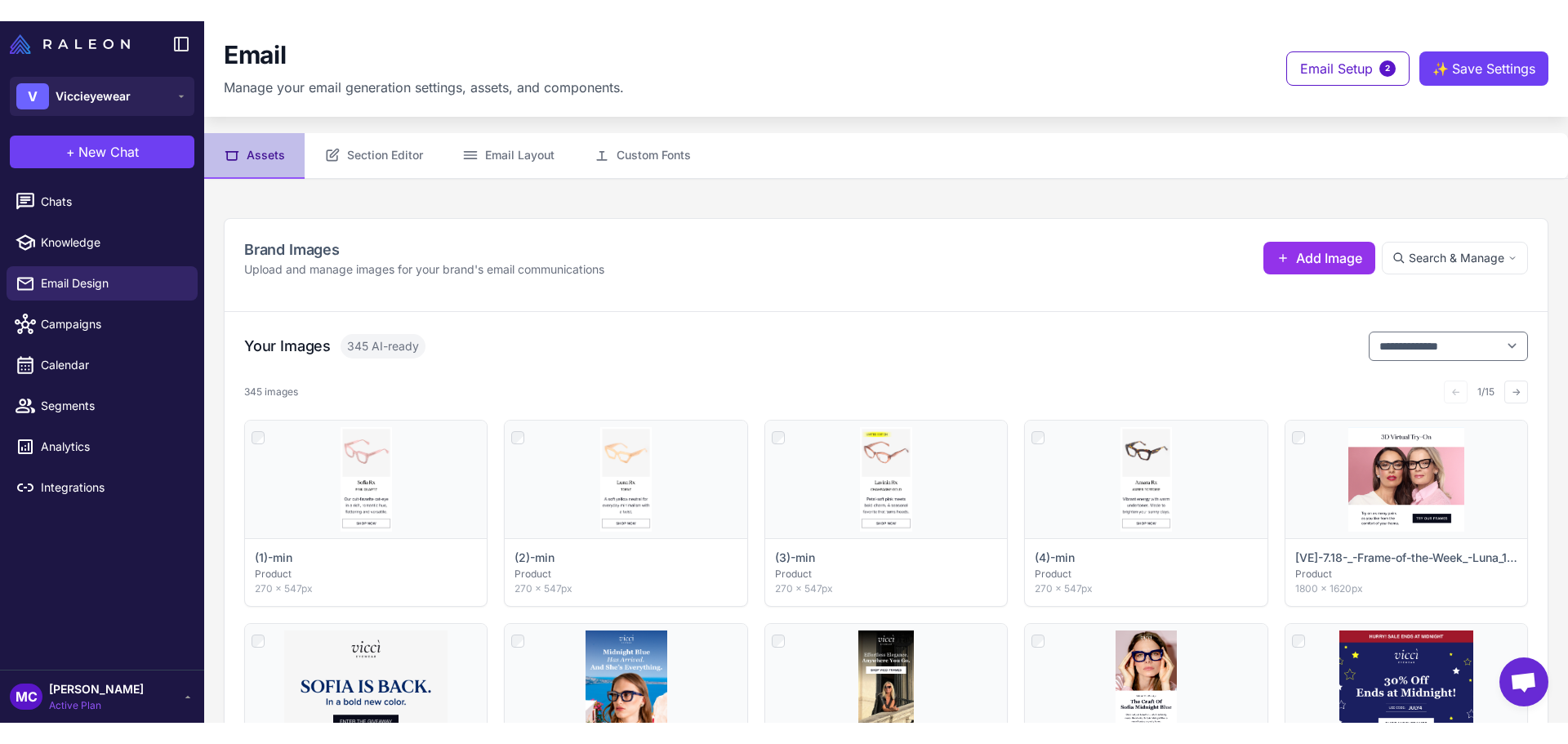
scroll to position [0, 0]
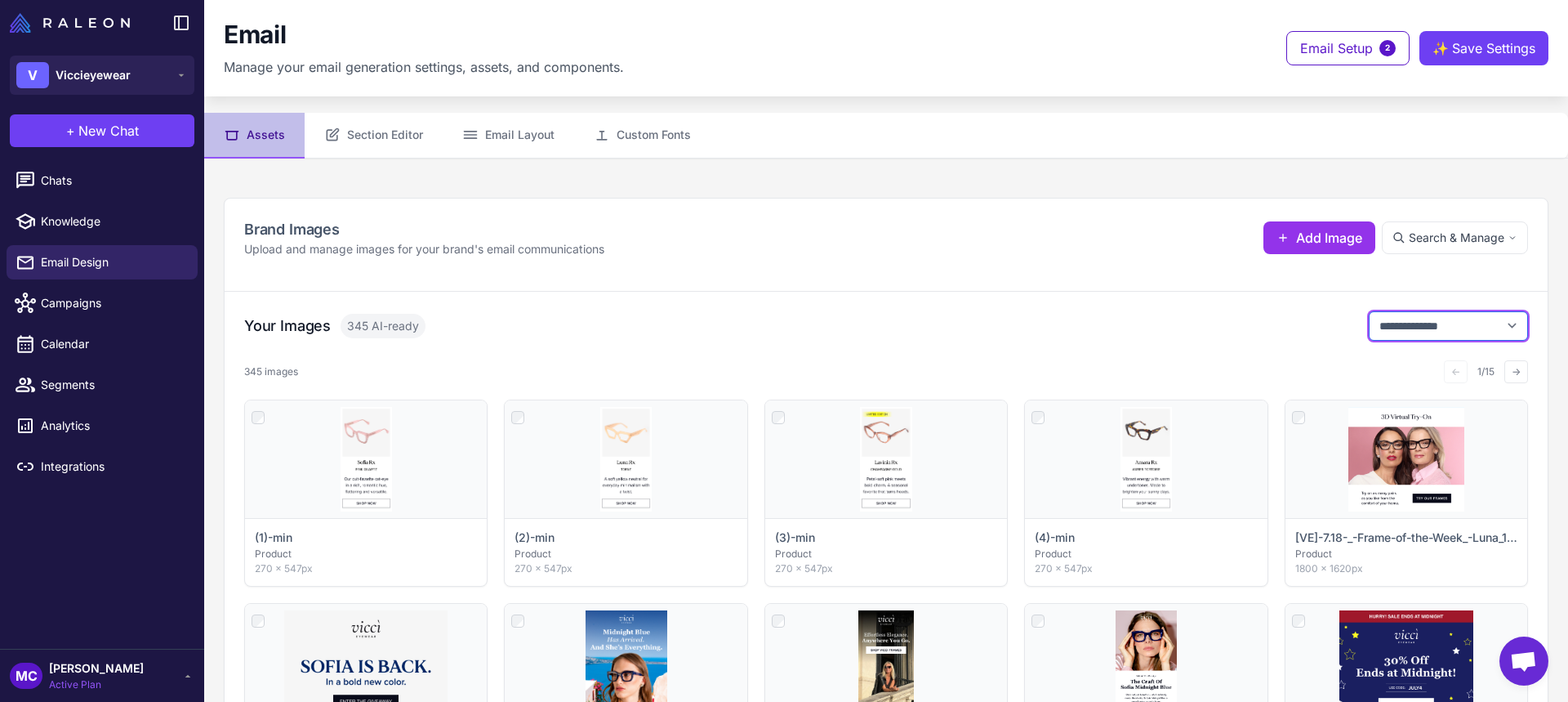
click at [1497, 326] on select "**********" at bounding box center [1448, 326] width 159 height 30
select select "**********"
click at [1369, 311] on select "**********" at bounding box center [1448, 326] width 159 height 30
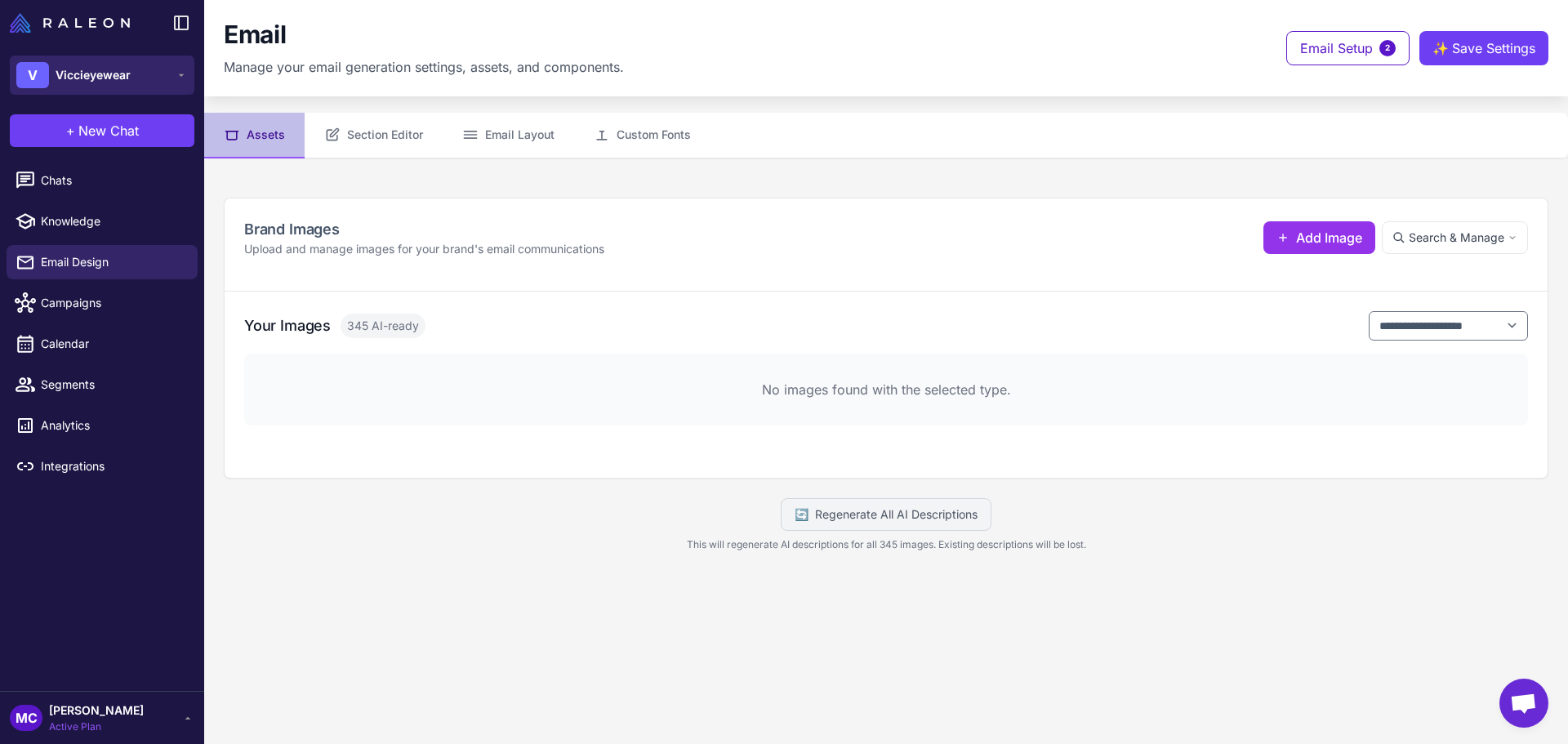
click at [114, 69] on span "Viccieyewear" at bounding box center [93, 75] width 75 height 18
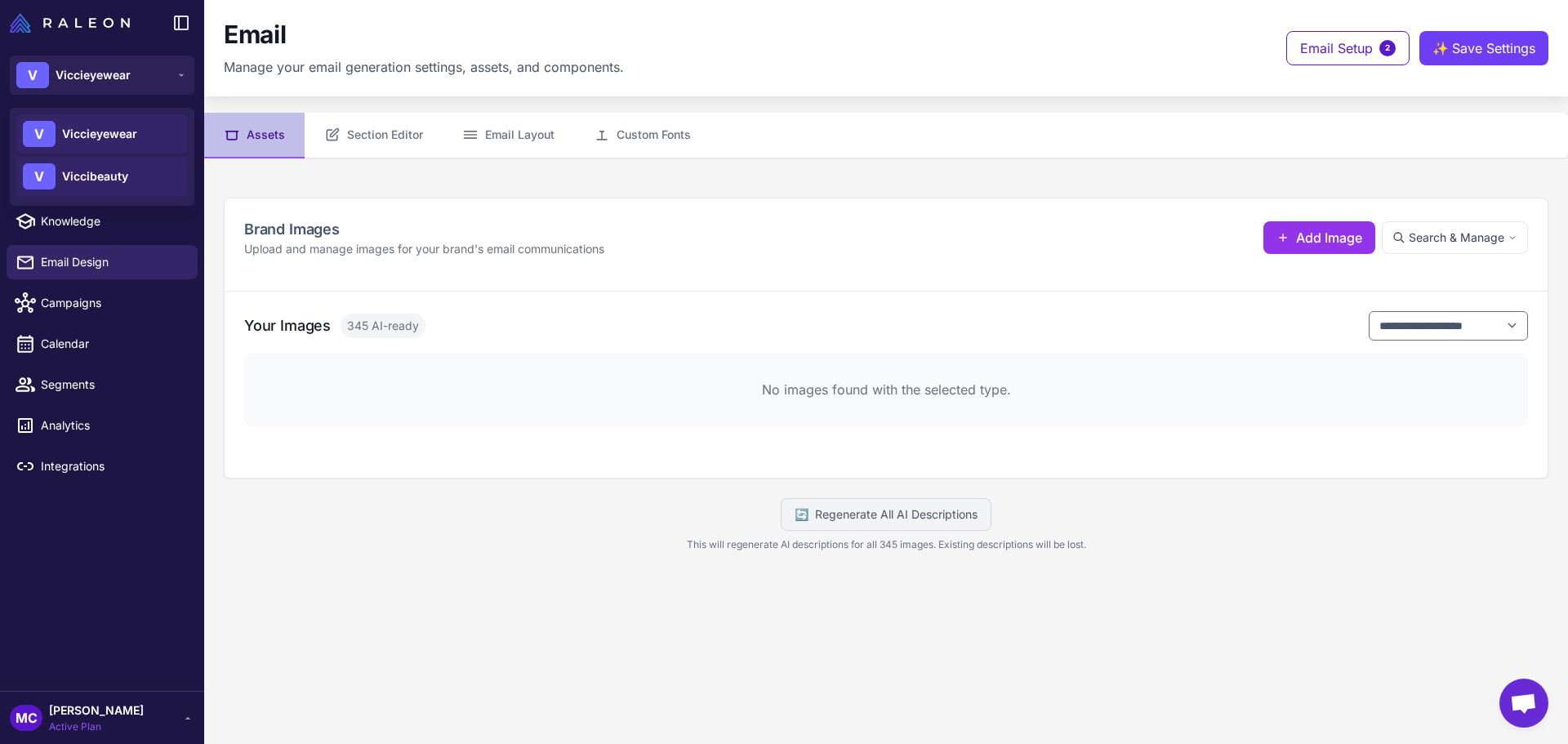
click at [119, 163] on div "V Viccibeauty" at bounding box center [103, 177] width 172 height 39
drag, startPoint x: 111, startPoint y: 178, endPoint x: 287, endPoint y: 216, distance: 180.1
click at [111, 177] on span "Viccibeauty" at bounding box center [95, 177] width 66 height 18
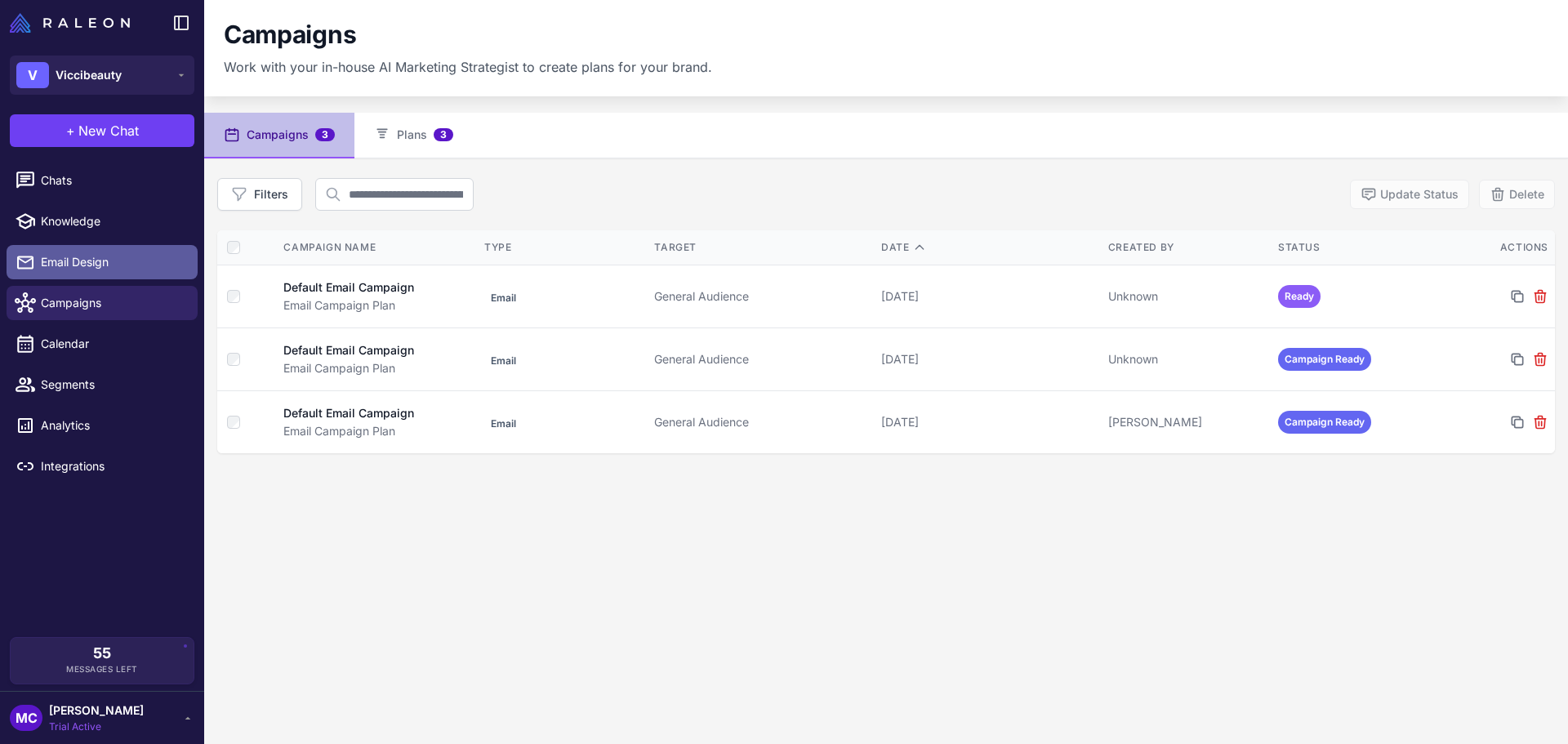
click at [72, 265] on span "Email Design" at bounding box center [112, 262] width 144 height 18
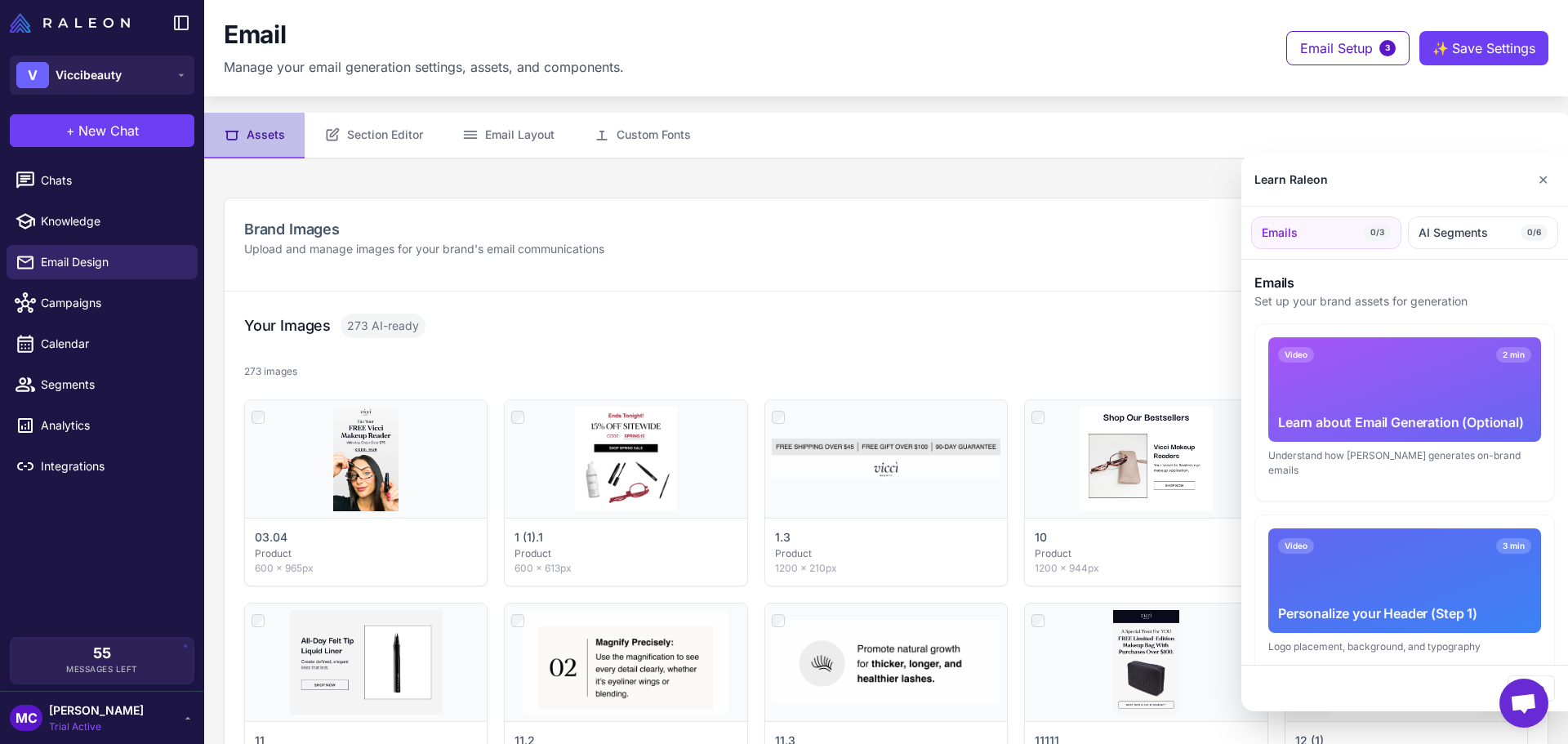
click at [363, 135] on div at bounding box center [784, 372] width 1568 height 744
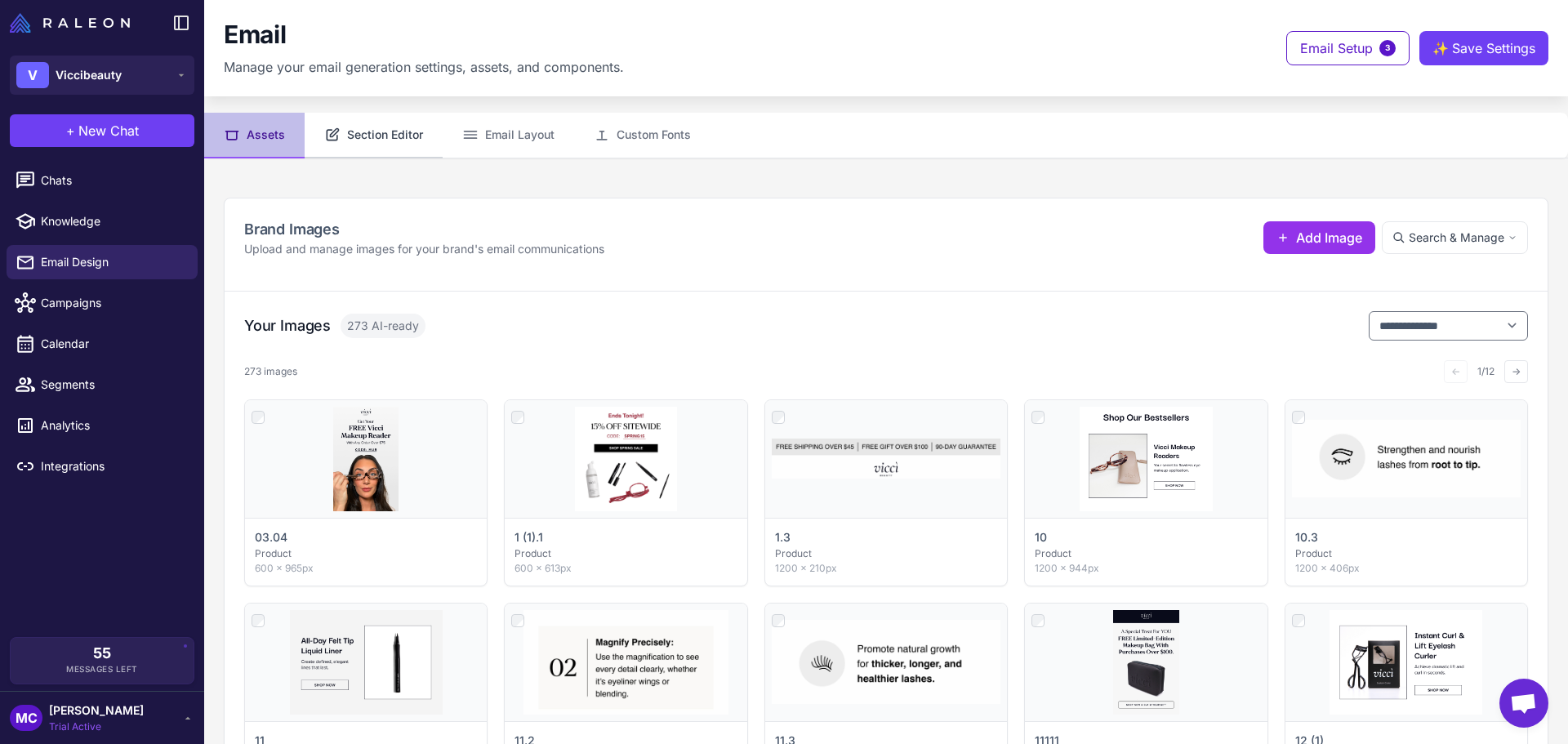
click at [412, 120] on button "Section Editor" at bounding box center [374, 135] width 138 height 45
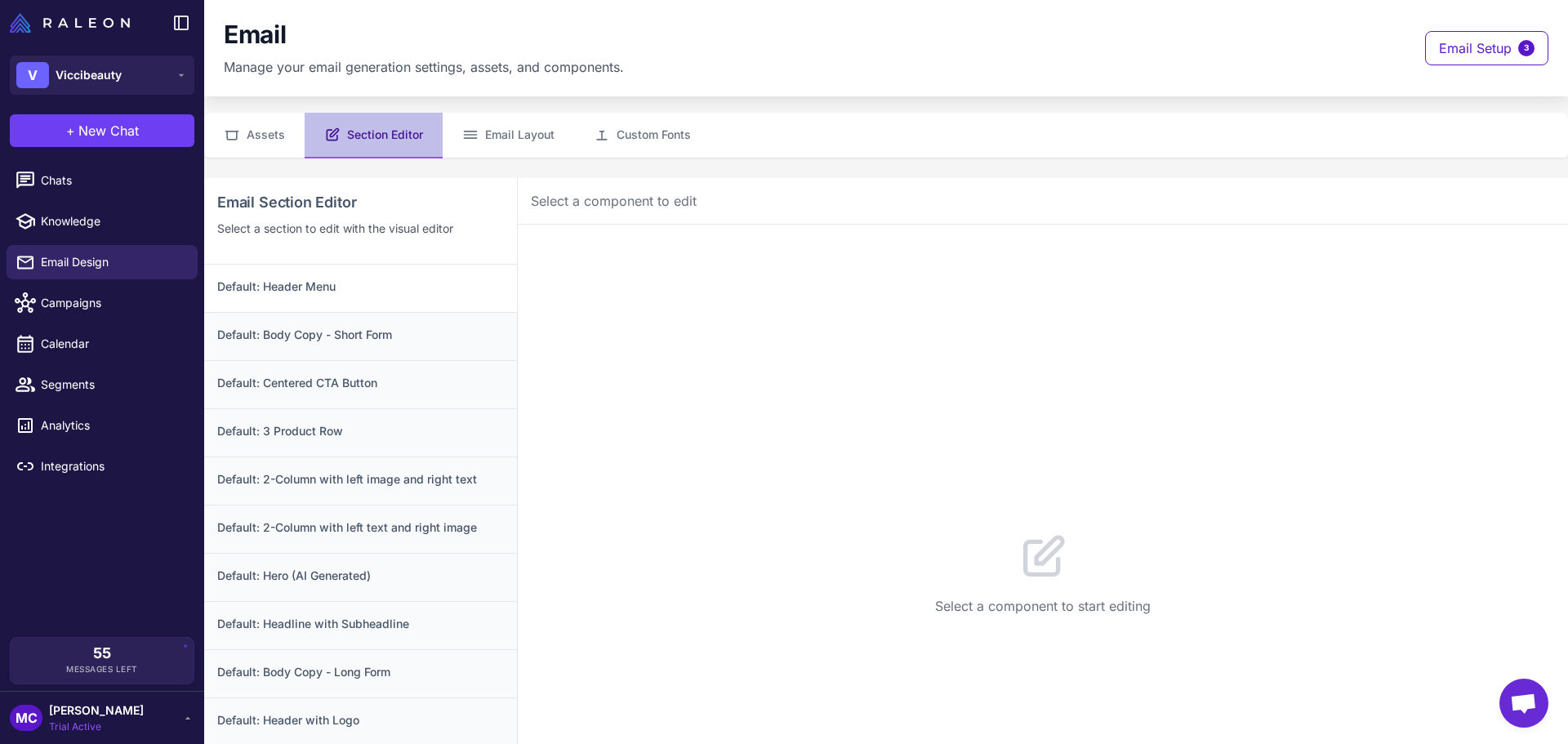
click at [320, 290] on h3 "Default: Header Menu" at bounding box center [360, 286] width 287 height 18
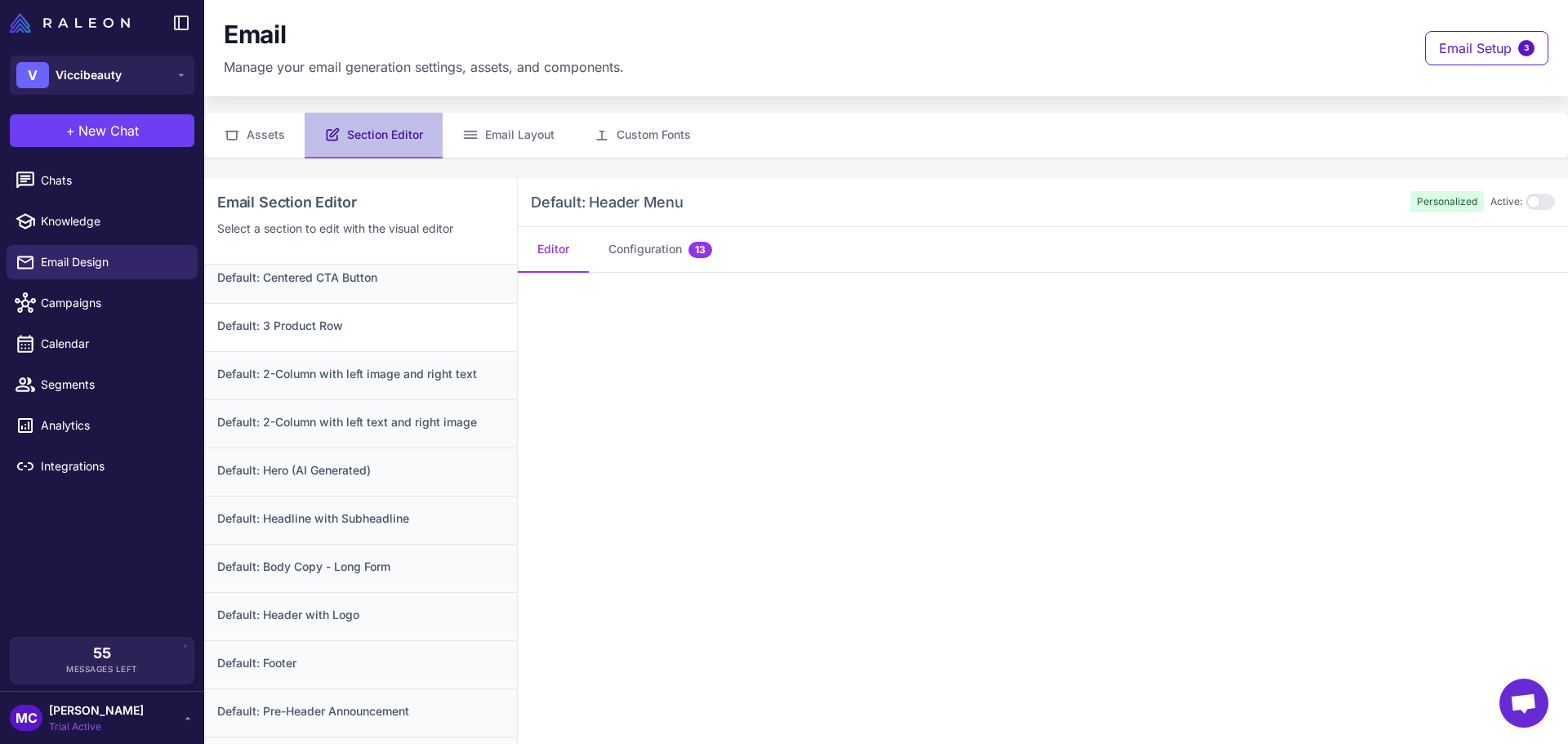
scroll to position [109, 0]
click at [356, 610] on h3 "Default: Header with Logo" at bounding box center [360, 612] width 287 height 18
click at [272, 132] on button "Assets" at bounding box center [255, 135] width 101 height 45
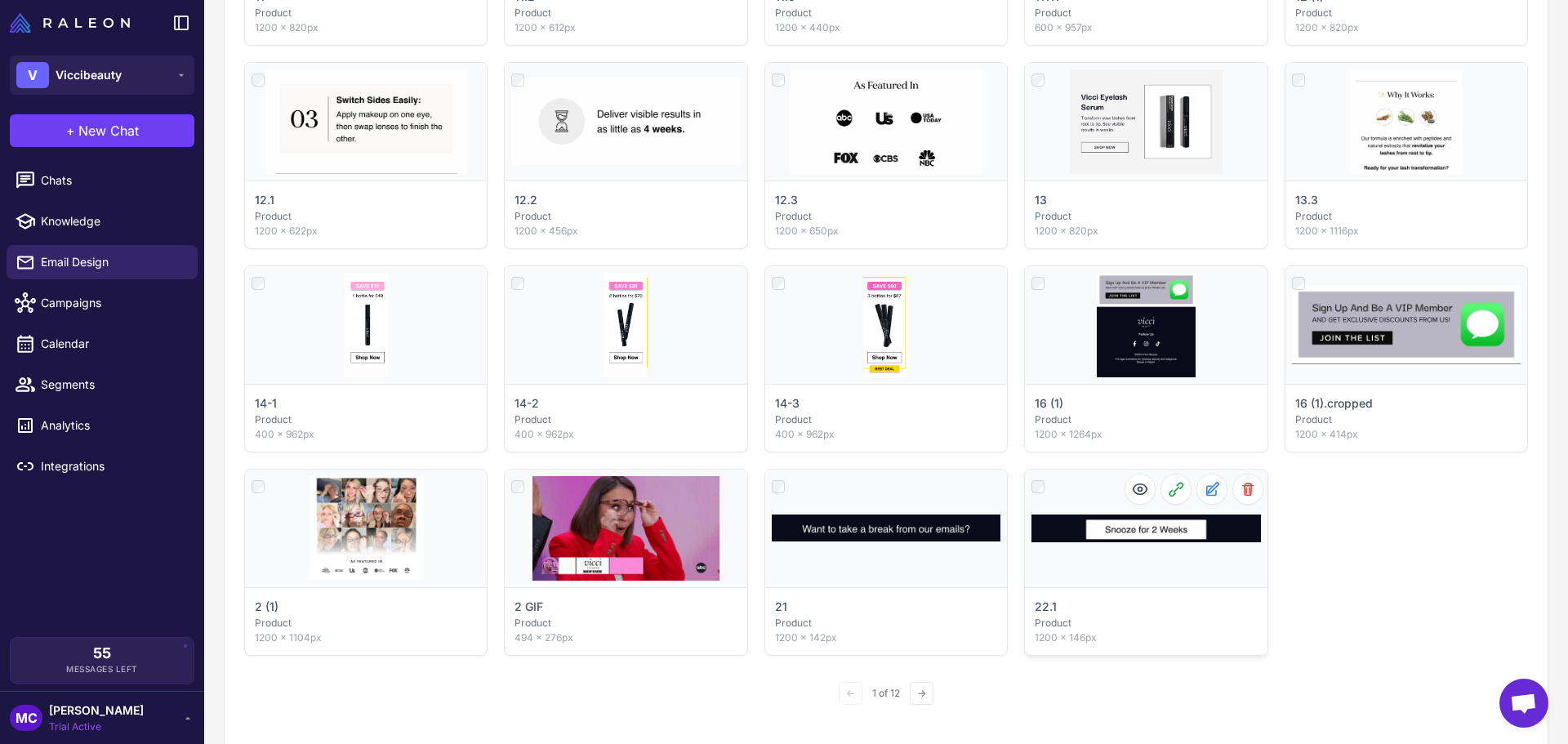
scroll to position [817, 0]
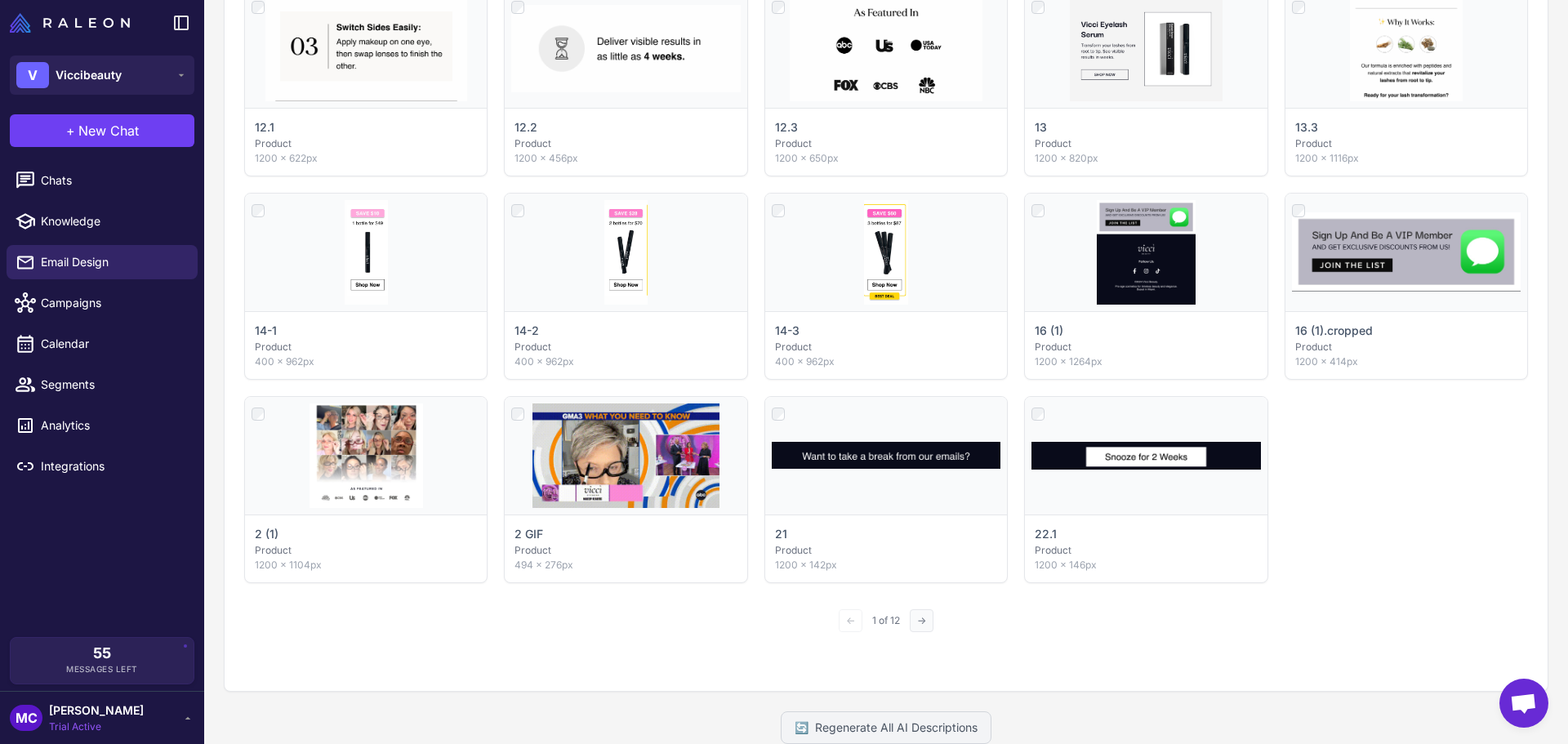
click at [920, 620] on button "→" at bounding box center [922, 621] width 24 height 23
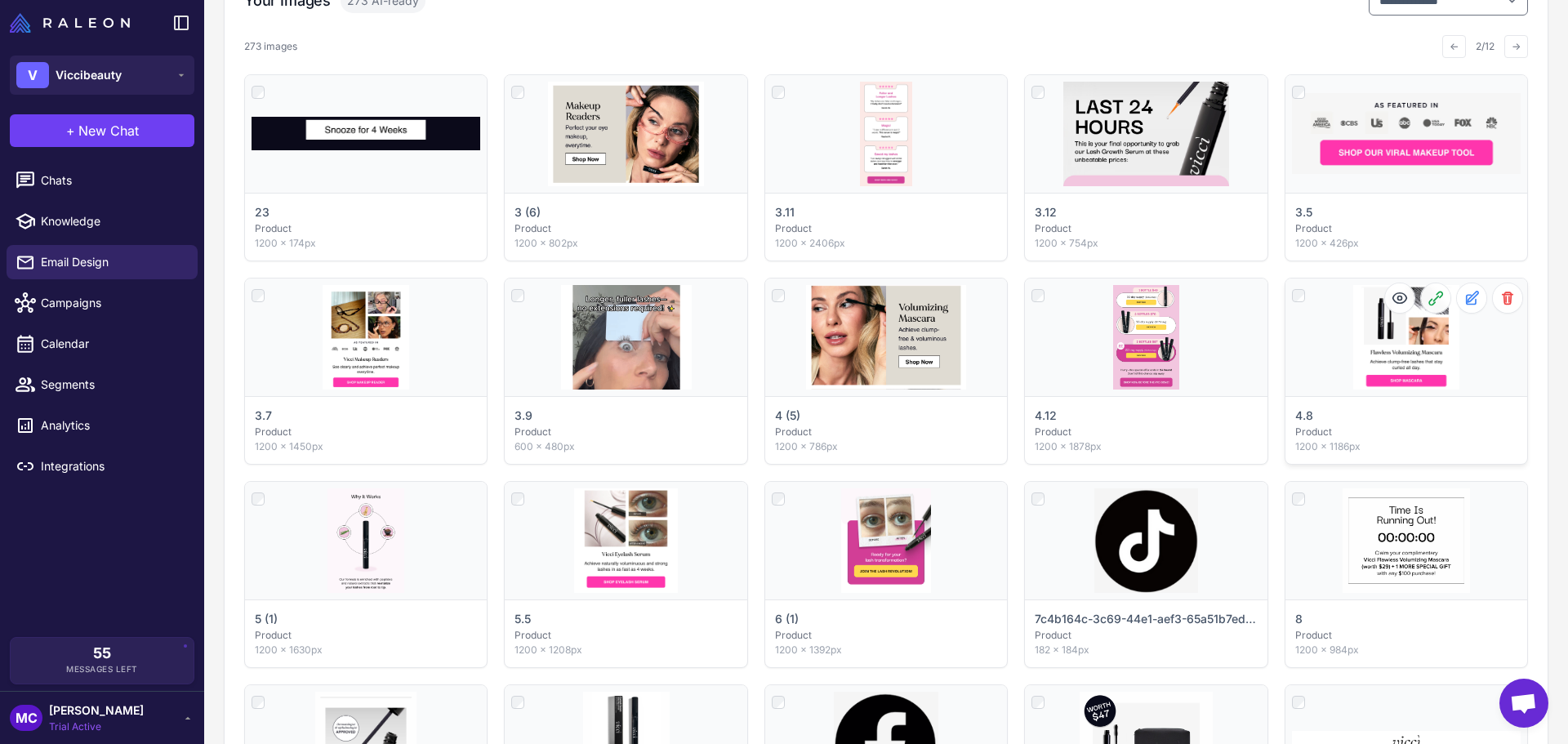
scroll to position [327, 0]
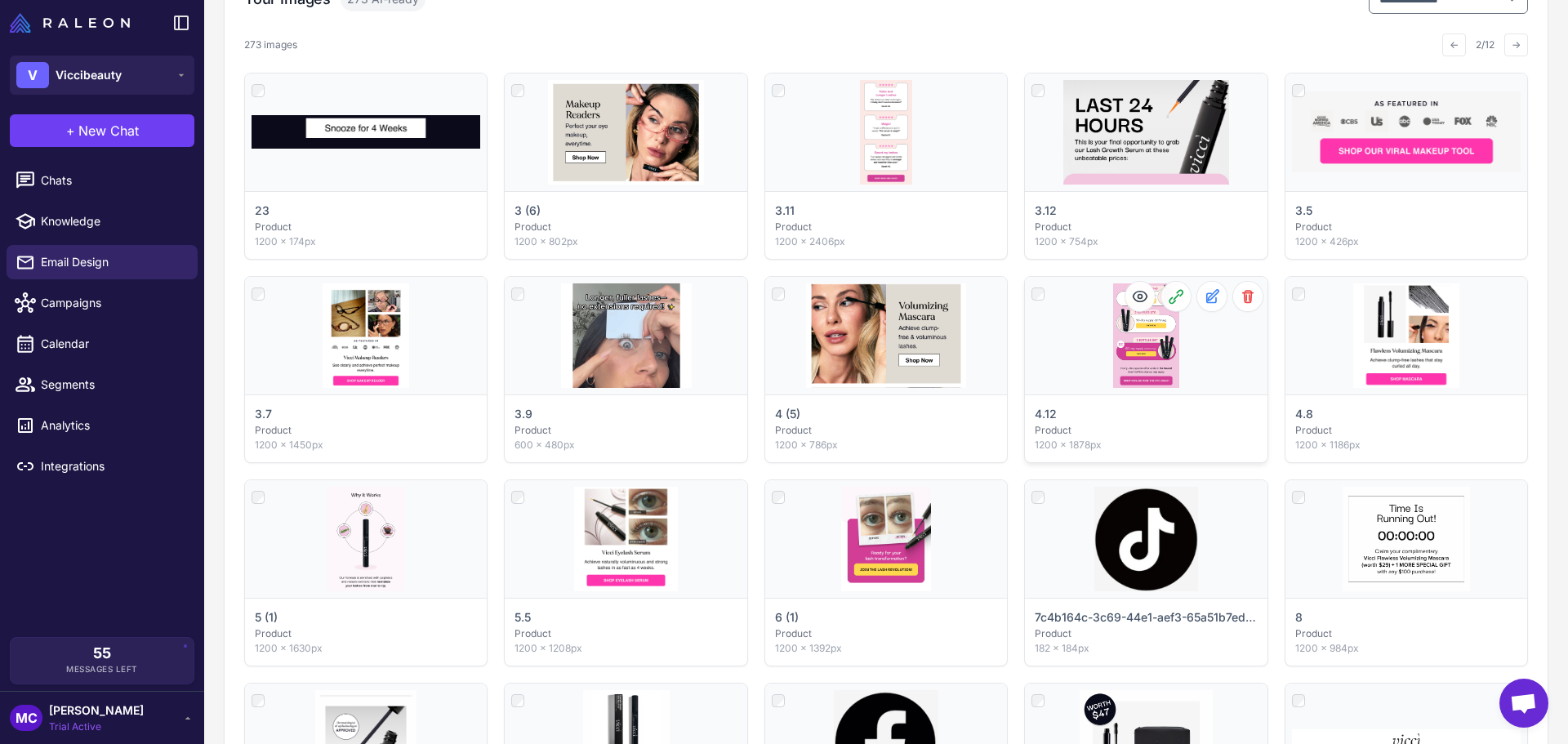
click at [1158, 372] on span "Click to select" at bounding box center [1146, 379] width 80 height 17
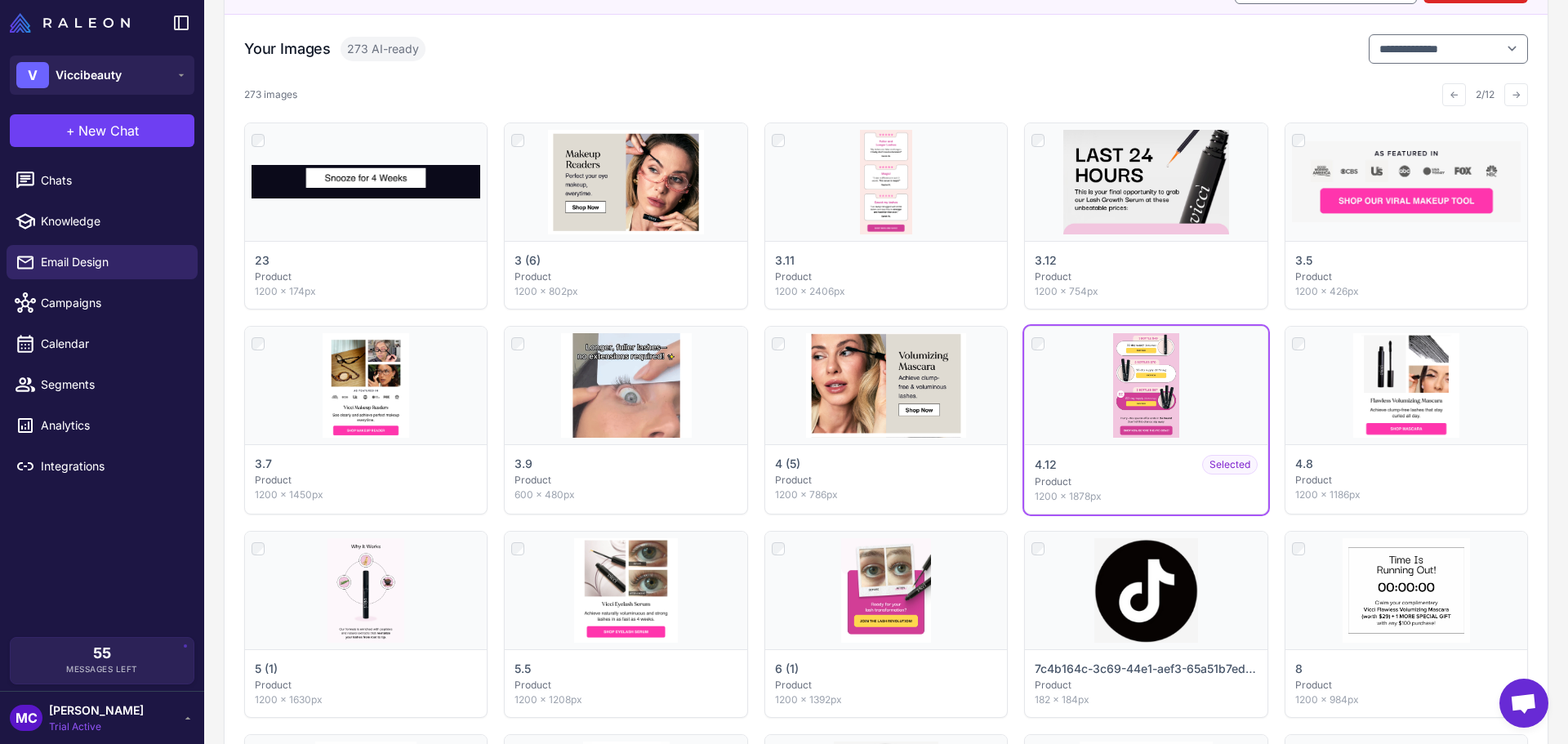
scroll to position [377, 0]
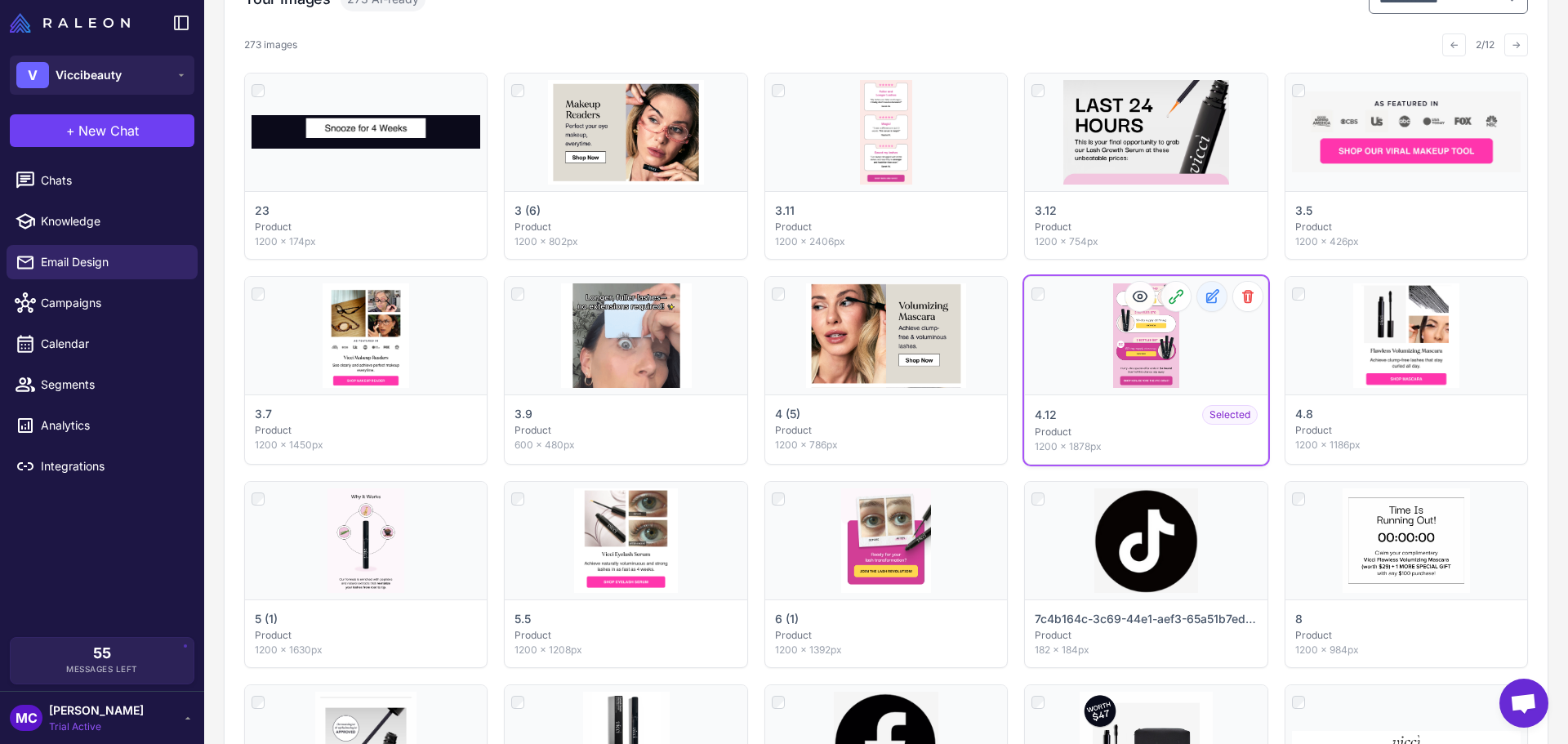
click at [1207, 293] on icon at bounding box center [1211, 297] width 9 height 9
select select "*******"
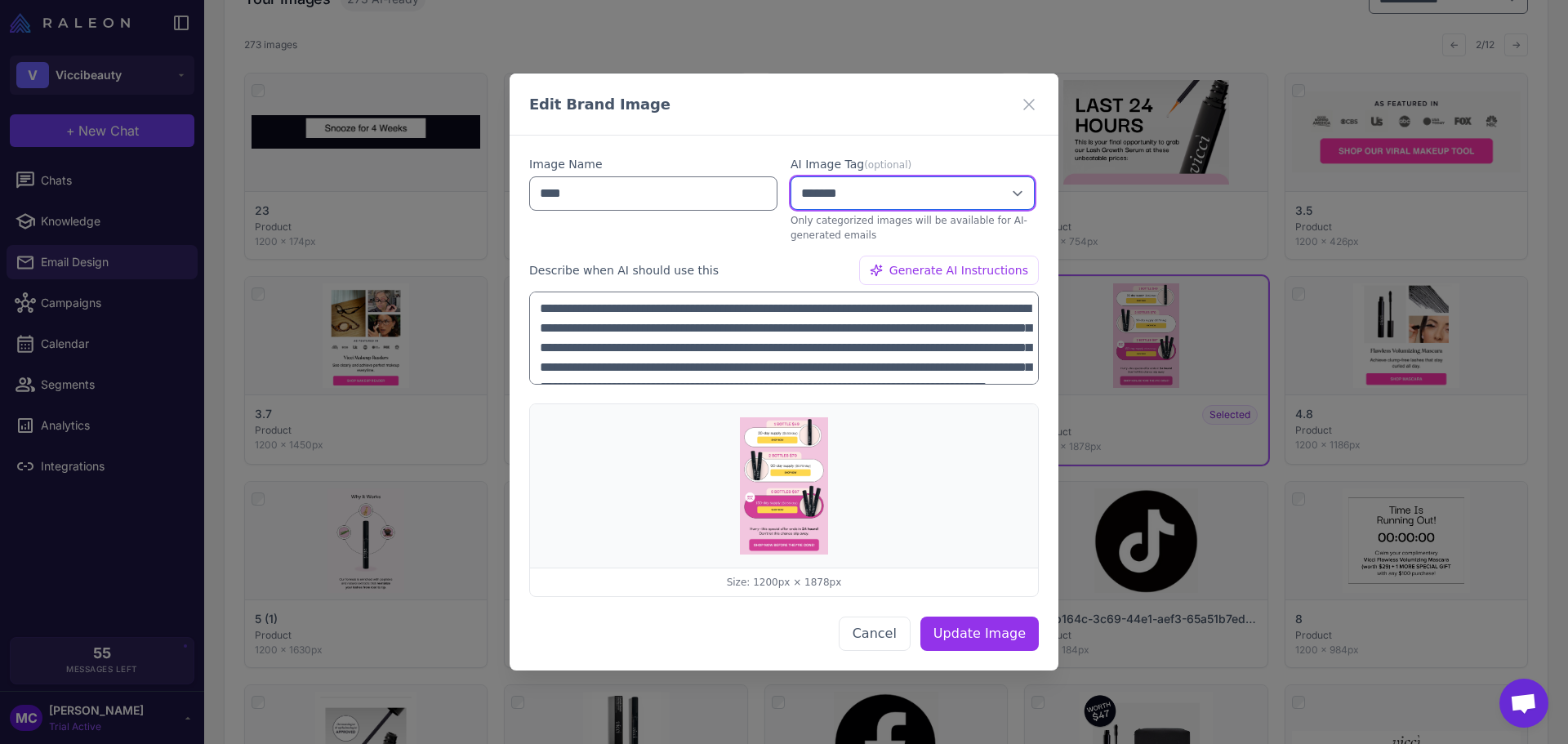
click at [891, 187] on select "**********" at bounding box center [913, 193] width 245 height 34
drag, startPoint x: 709, startPoint y: 240, endPoint x: 787, endPoint y: 239, distance: 78.0
click at [709, 240] on div "Image Name ****" at bounding box center [653, 198] width 249 height 88
click at [1035, 107] on icon at bounding box center [1029, 104] width 20 height 20
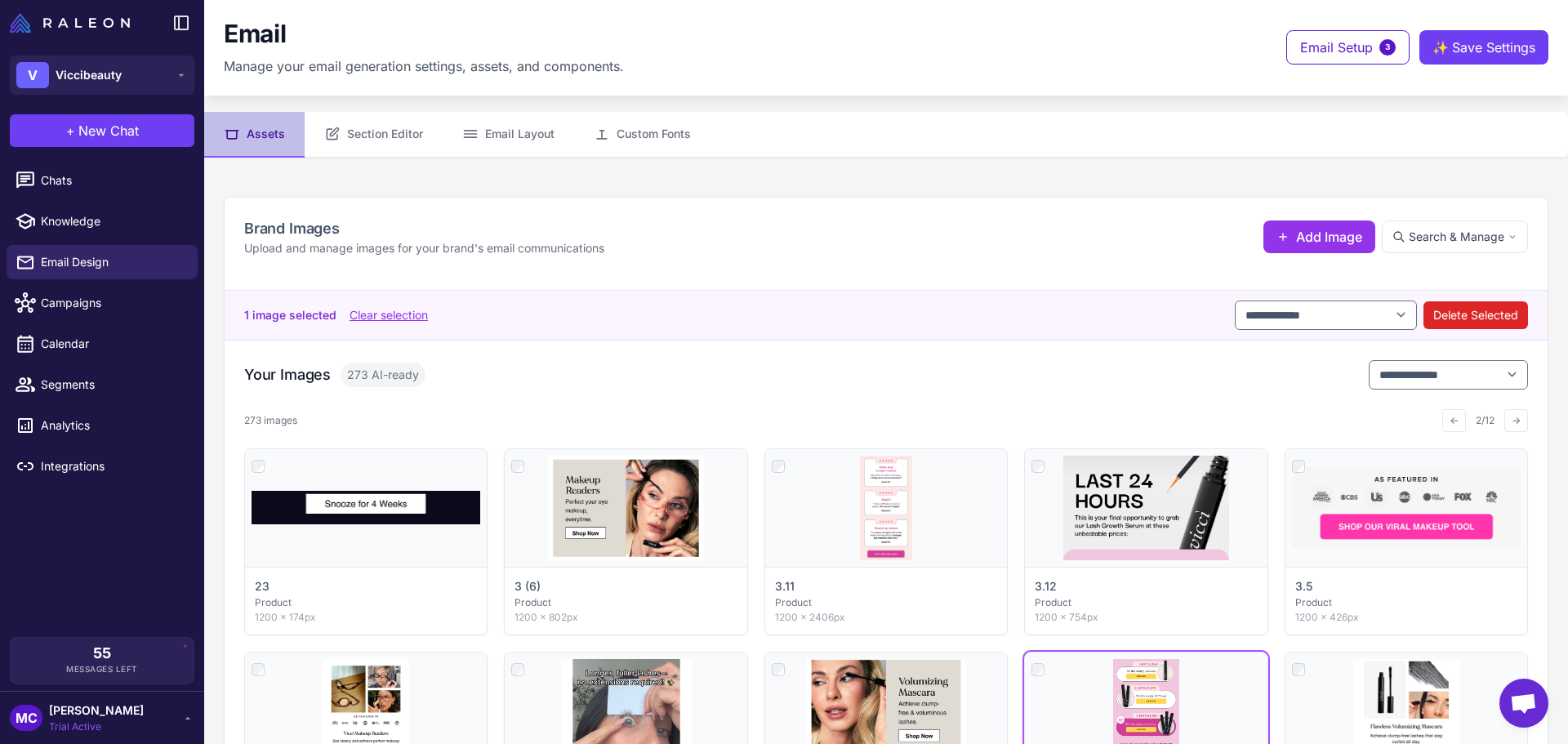
scroll to position [0, 0]
click at [392, 135] on button "Section Editor" at bounding box center [374, 135] width 138 height 45
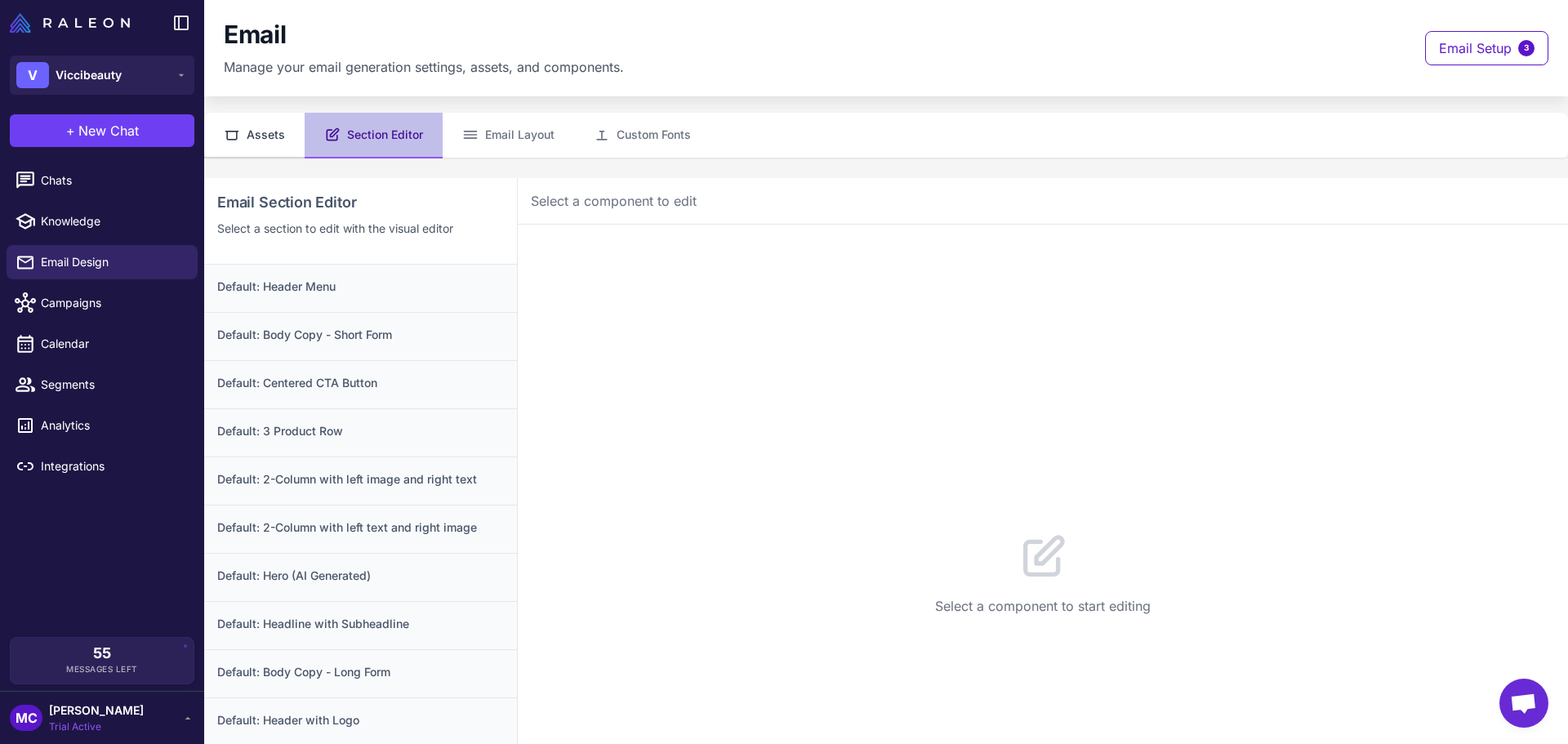
click at [260, 138] on button "Assets" at bounding box center [255, 135] width 101 height 45
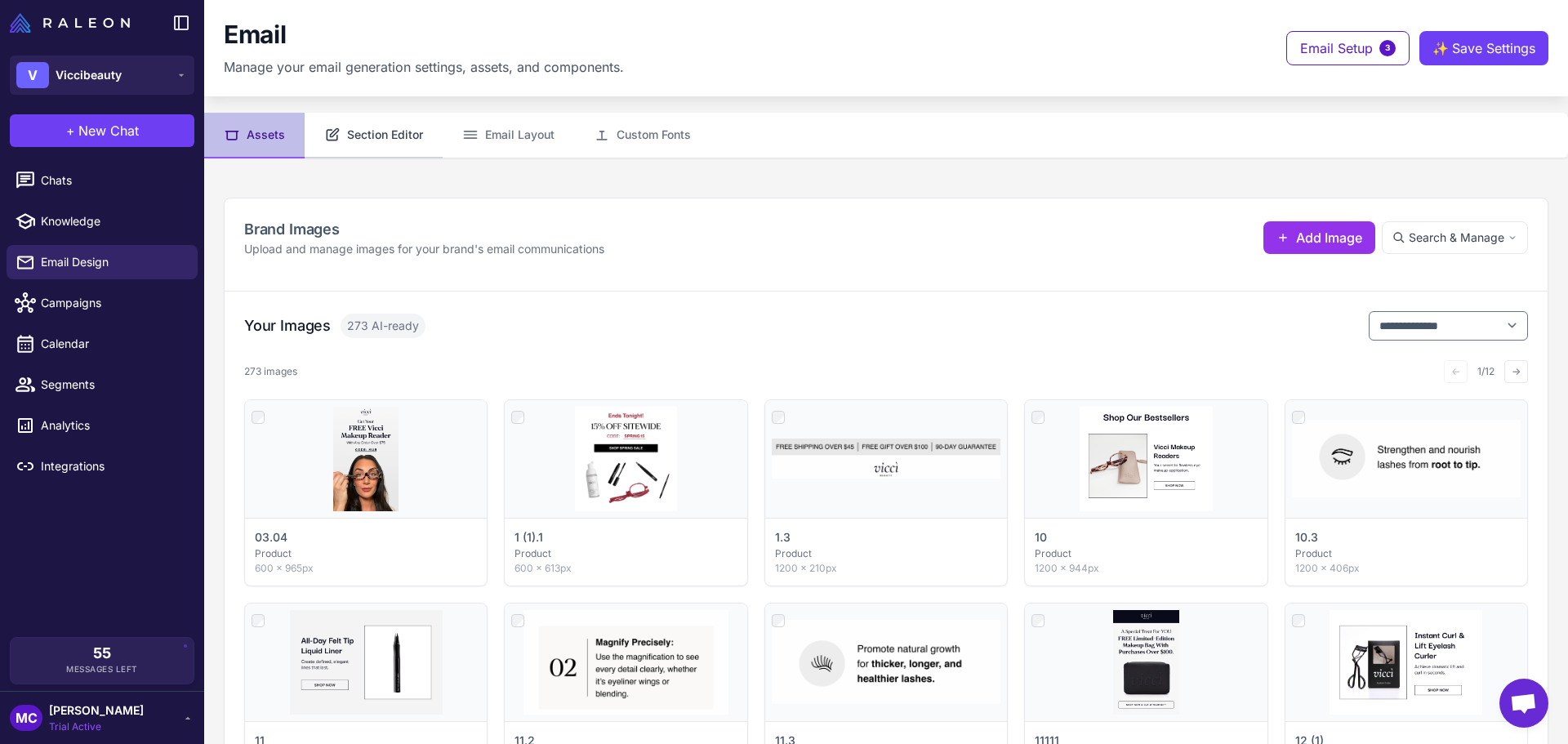
click at [372, 142] on button "Section Editor" at bounding box center [374, 135] width 138 height 45
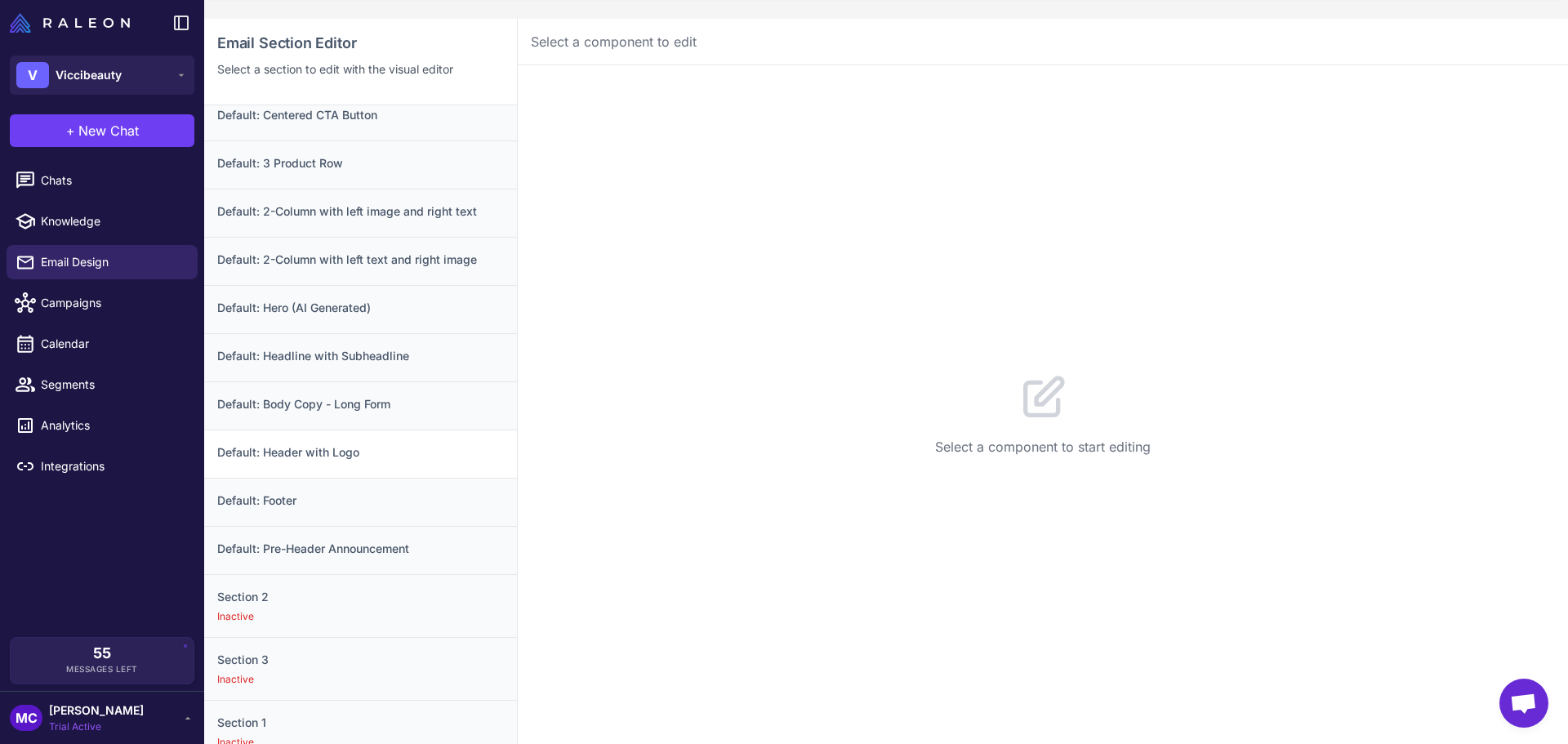
scroll to position [164, 0]
click at [294, 500] on h3 "Default: Footer" at bounding box center [360, 496] width 287 height 18
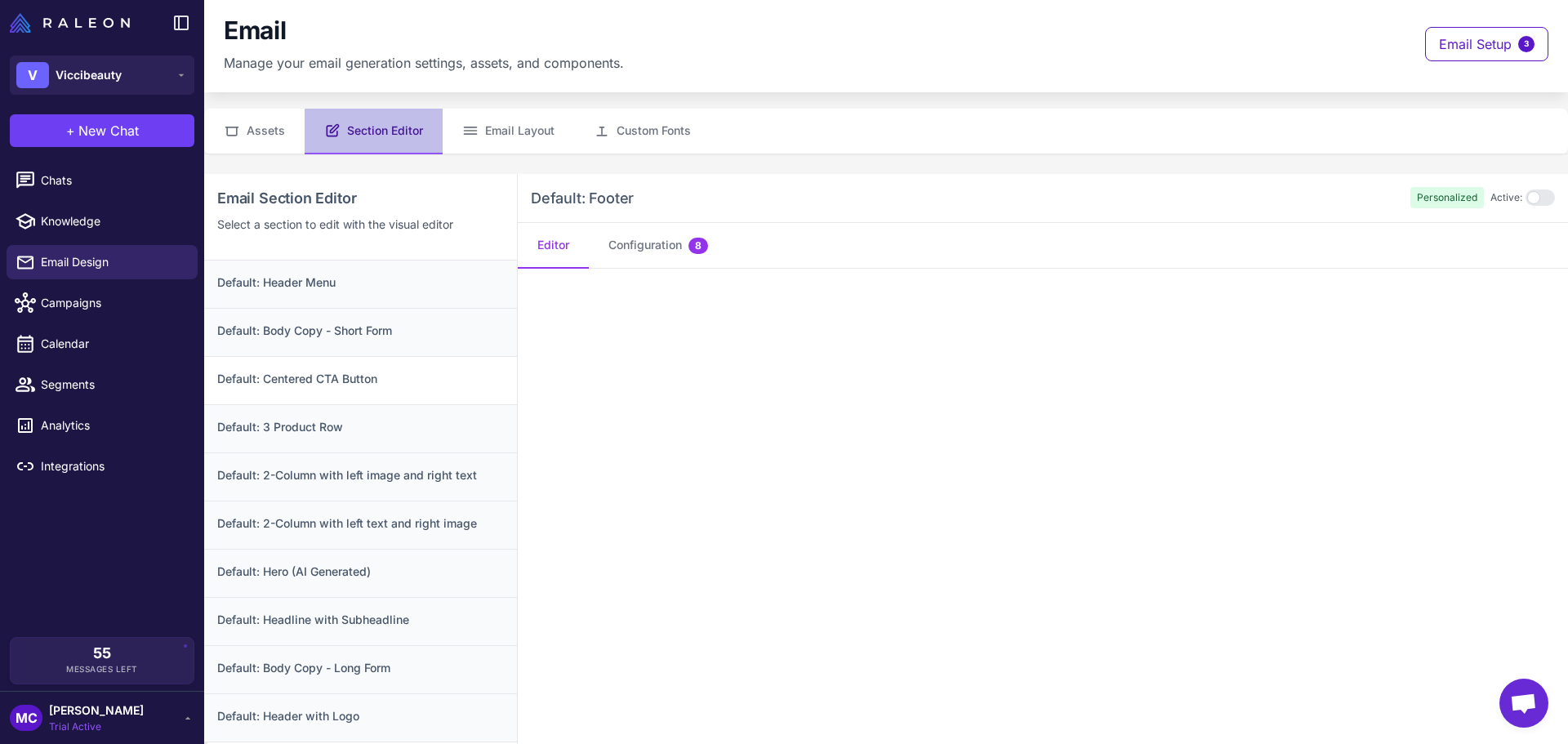
scroll to position [0, 0]
click at [265, 131] on button "Assets" at bounding box center [255, 135] width 101 height 45
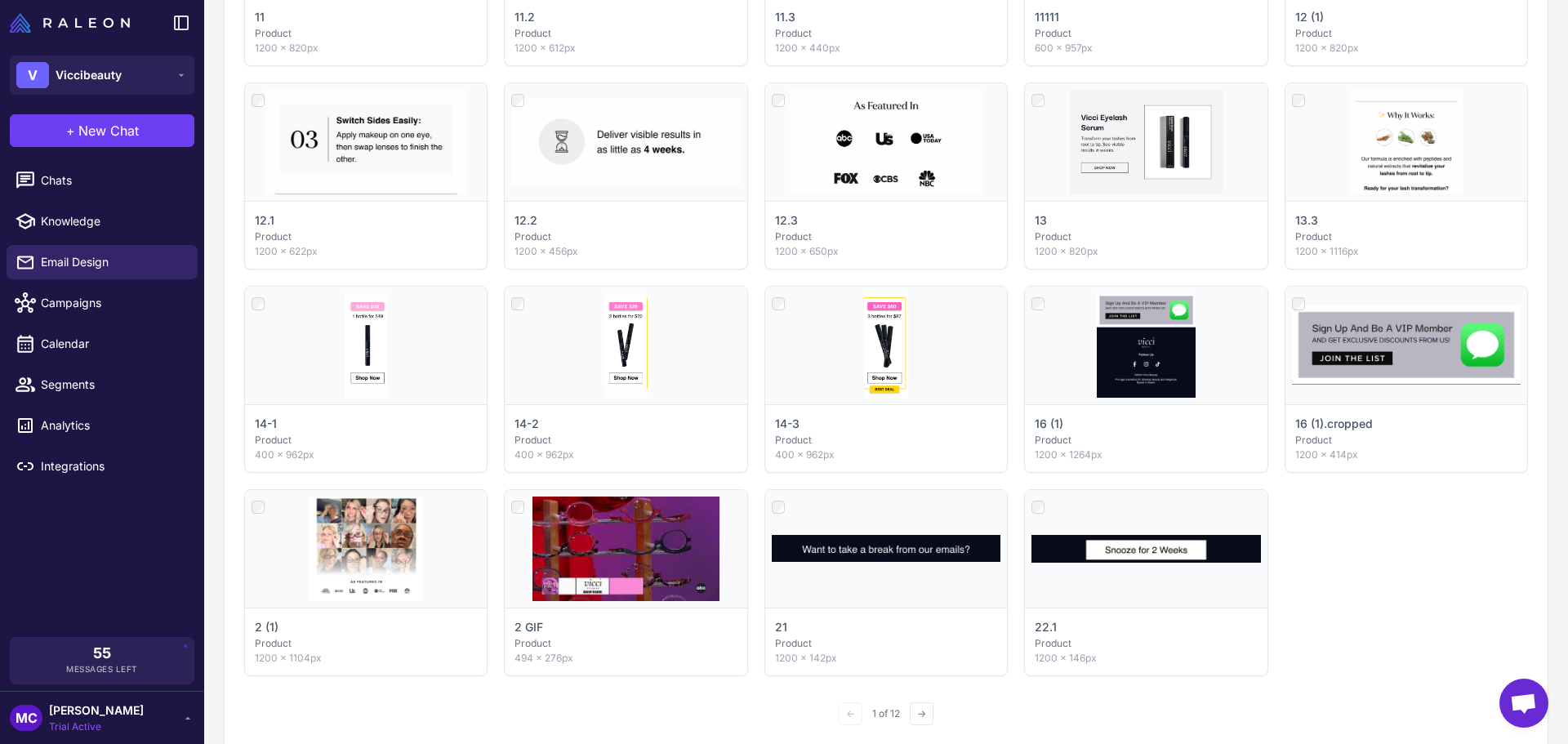
scroll to position [884, 0]
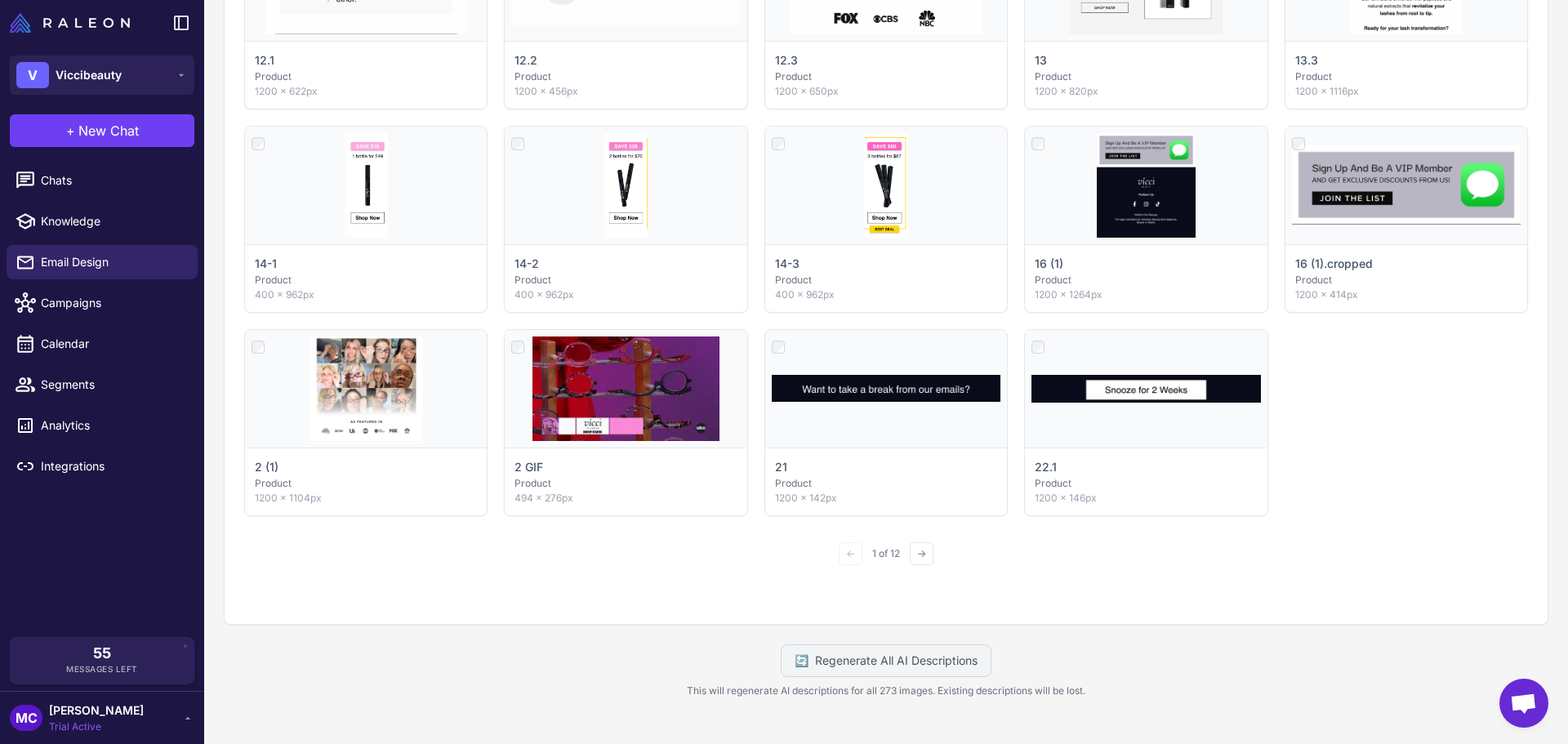
drag, startPoint x: 906, startPoint y: 557, endPoint x: 980, endPoint y: 584, distance: 78.8
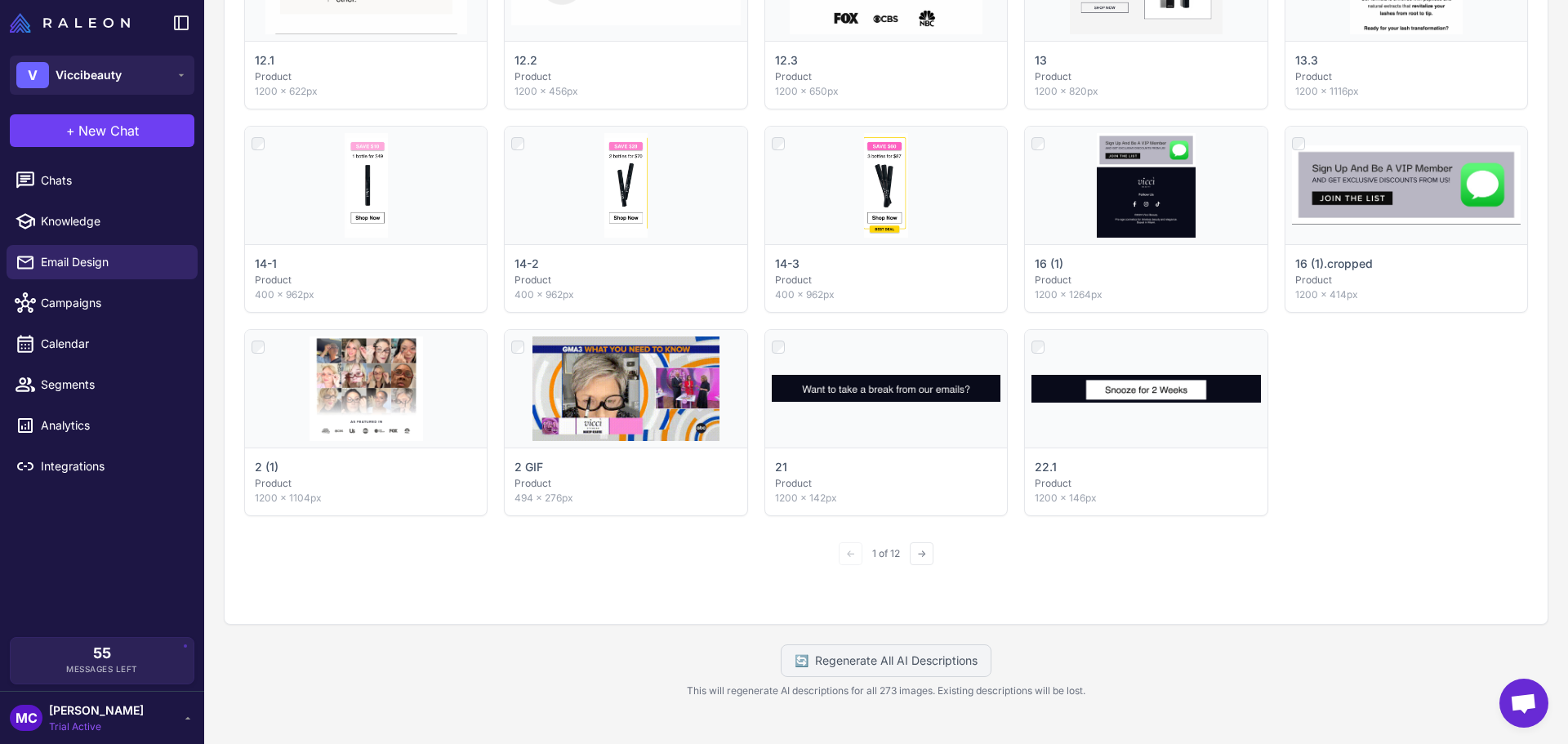
click at [910, 556] on button "→" at bounding box center [922, 554] width 24 height 23
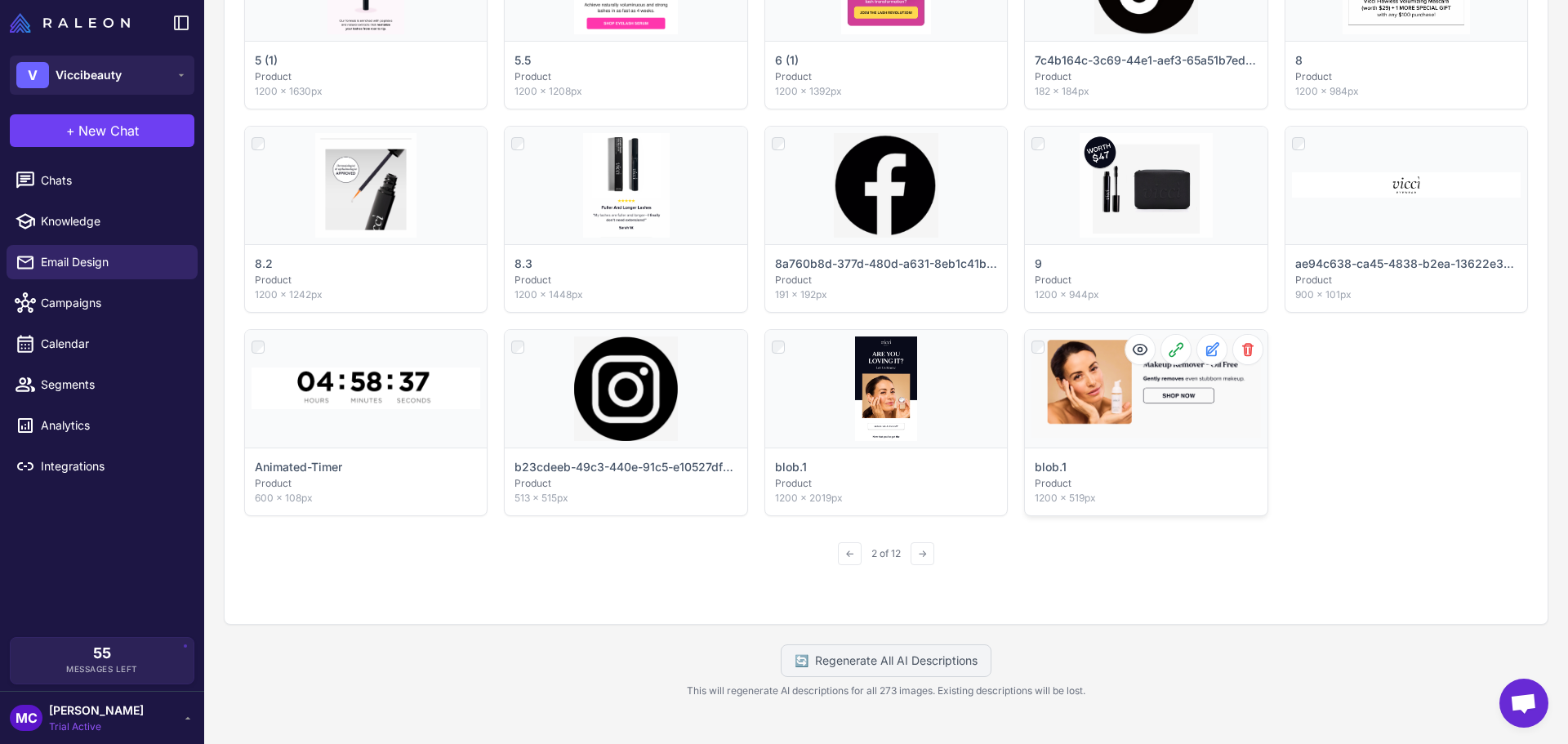
scroll to position [802, 0]
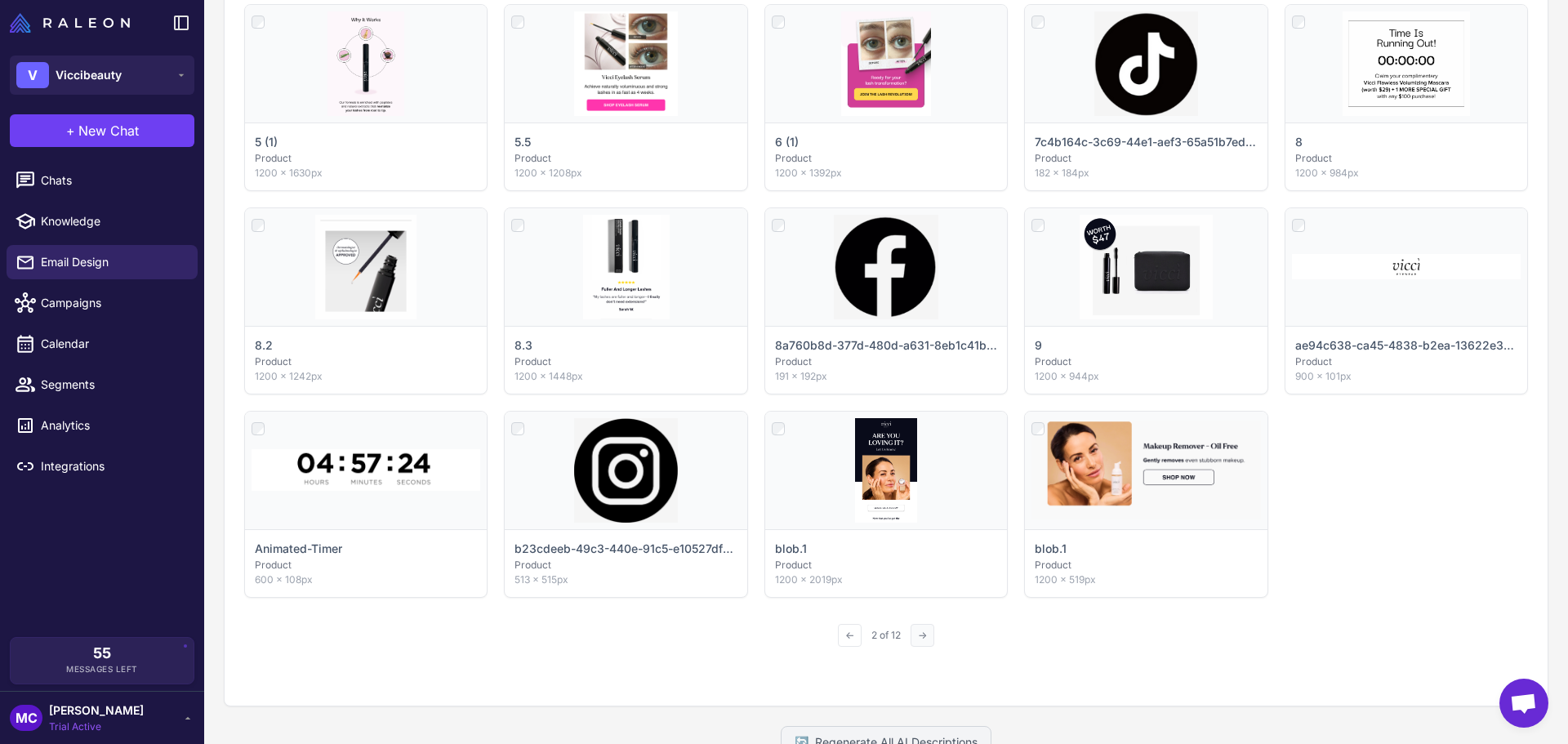
click at [923, 629] on button "→" at bounding box center [923, 634] width 24 height 23
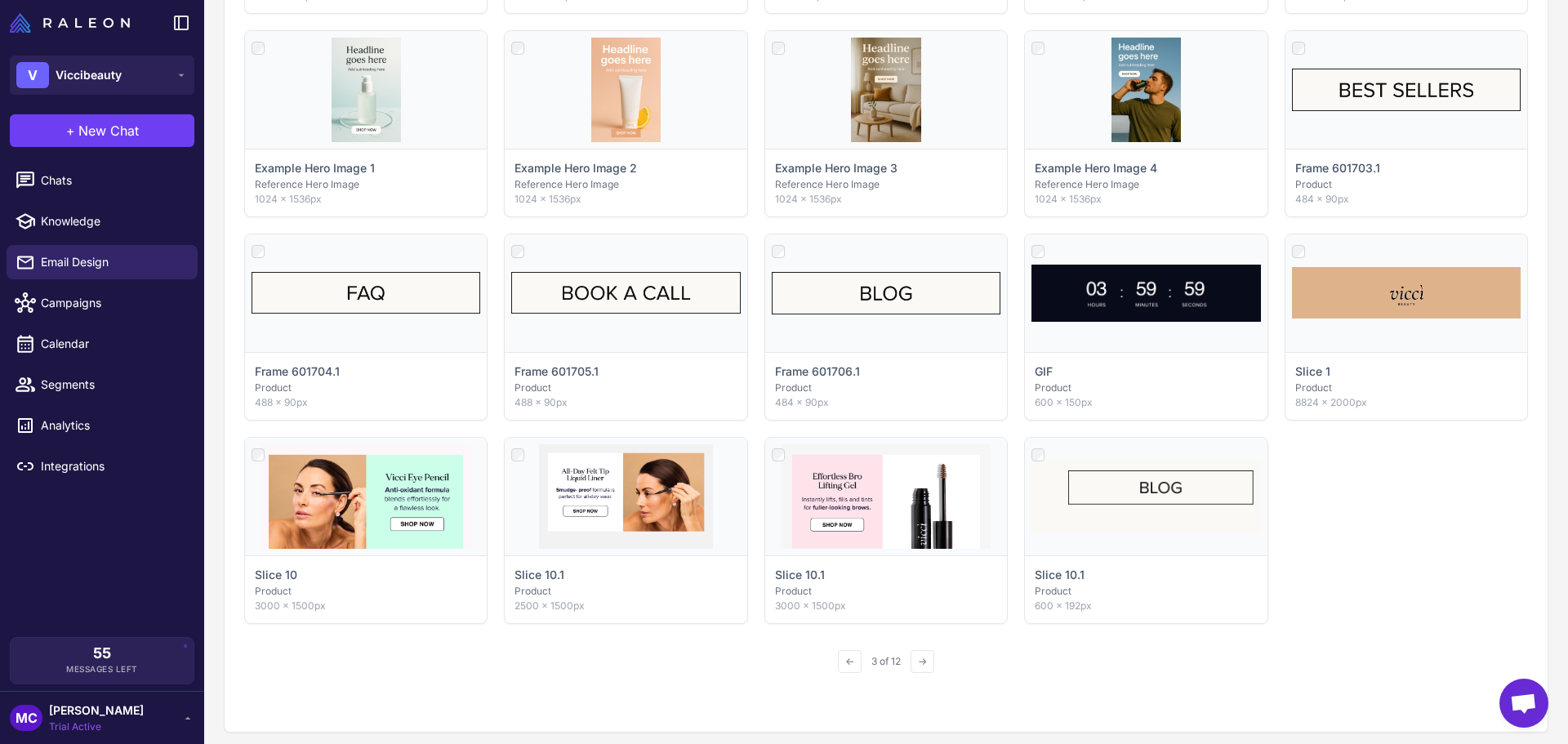
scroll to position [817, 0]
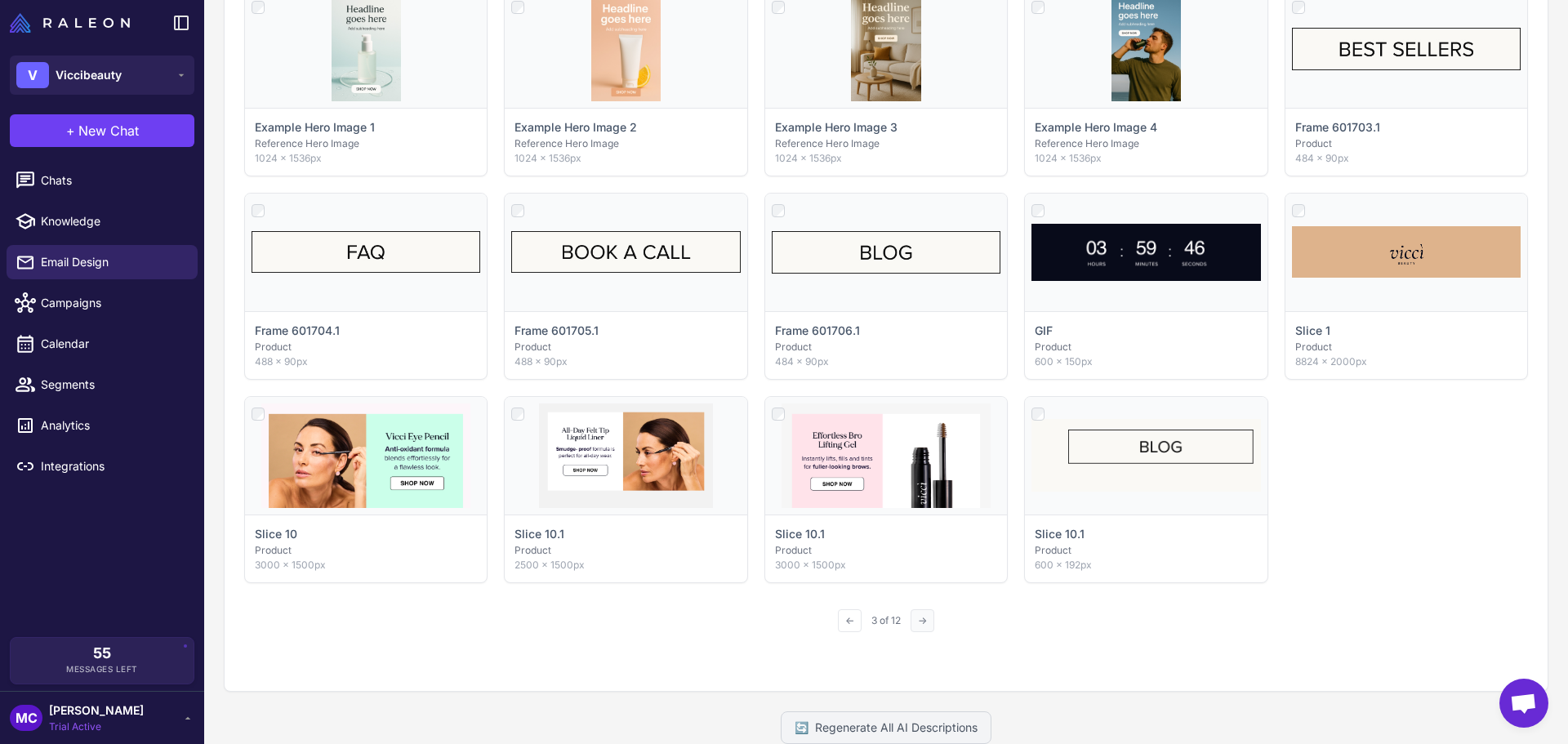
click at [914, 617] on button "→" at bounding box center [923, 621] width 24 height 23
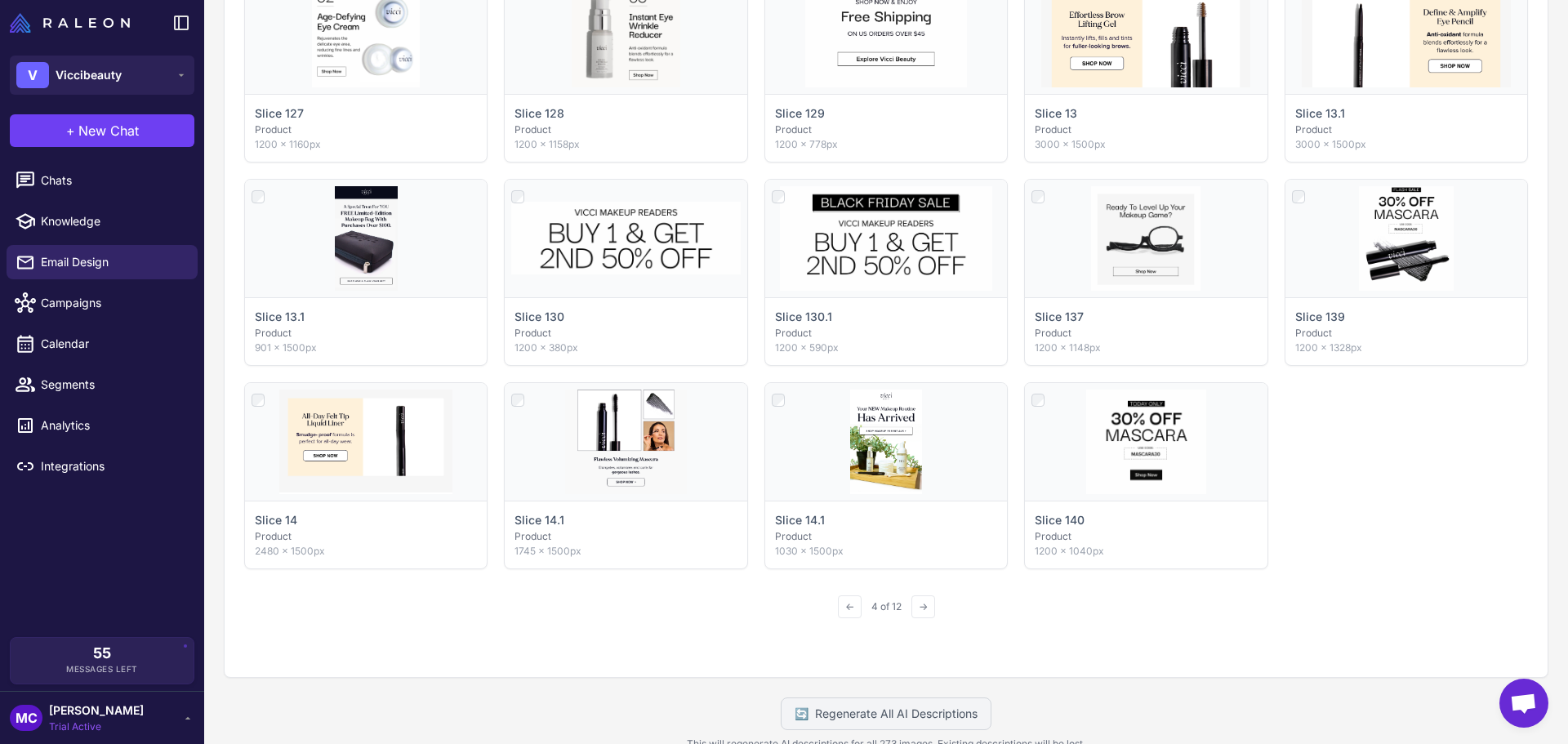
scroll to position [884, 0]
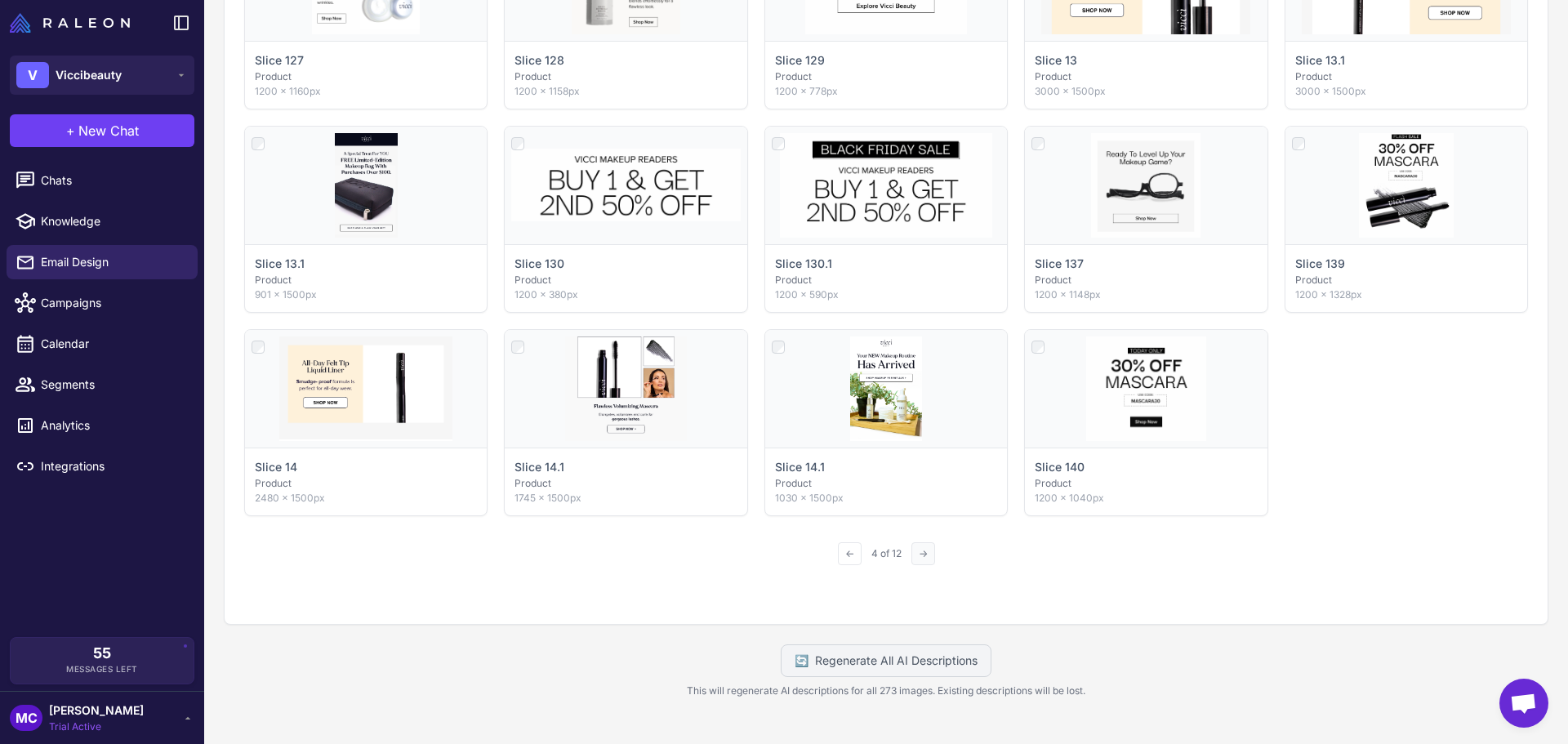
click at [914, 553] on button "→" at bounding box center [924, 554] width 24 height 23
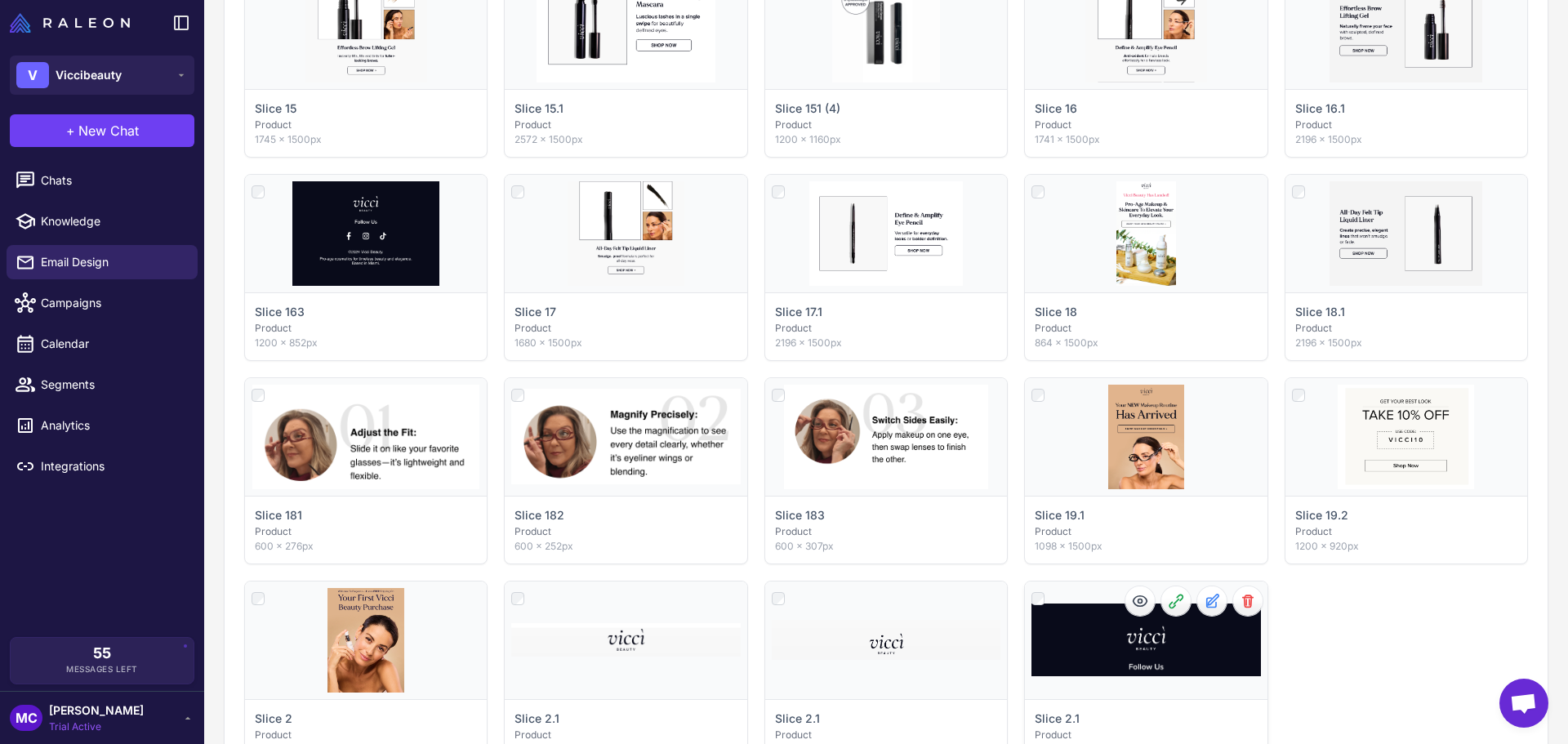
scroll to position [720, 0]
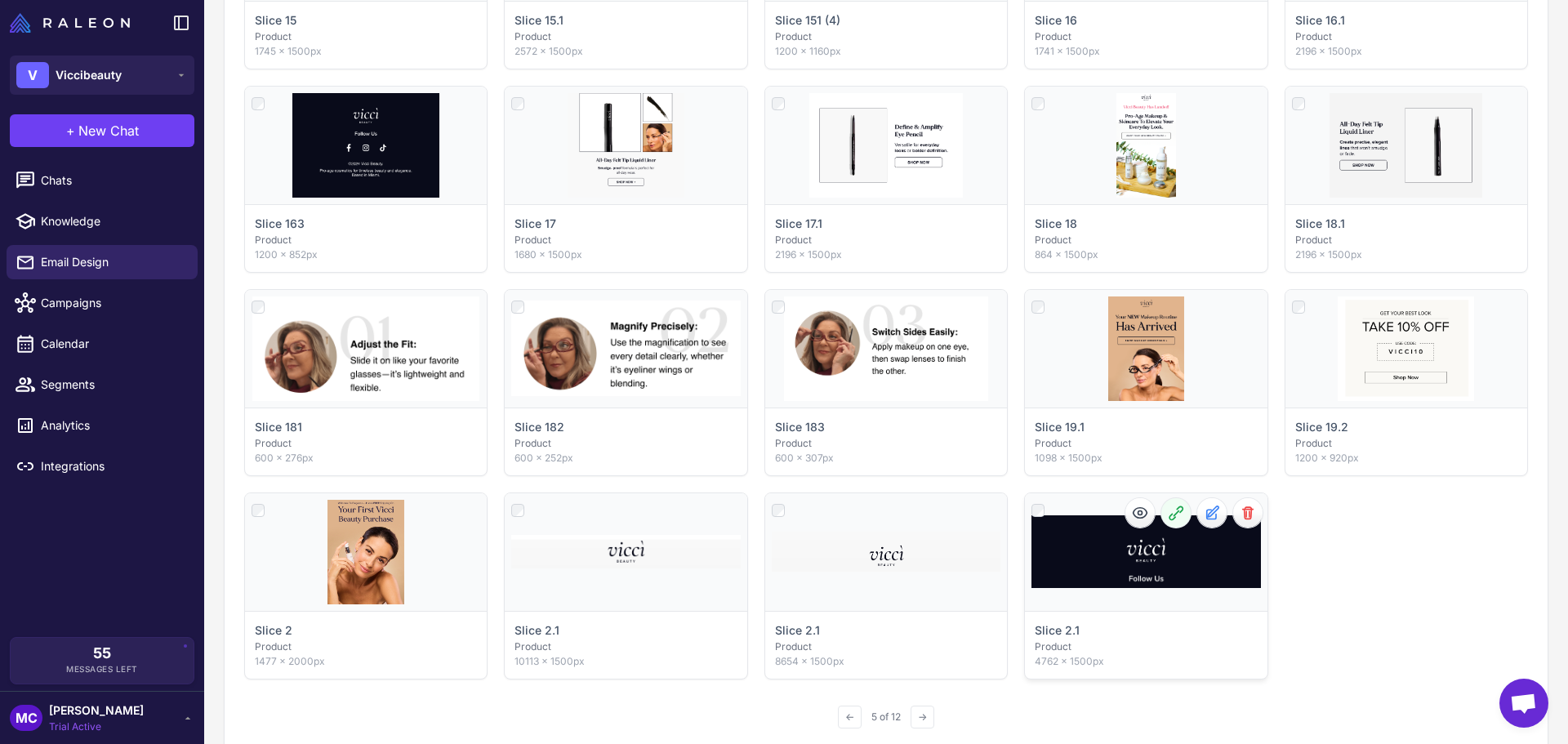
click at [1168, 512] on icon at bounding box center [1176, 513] width 17 height 17
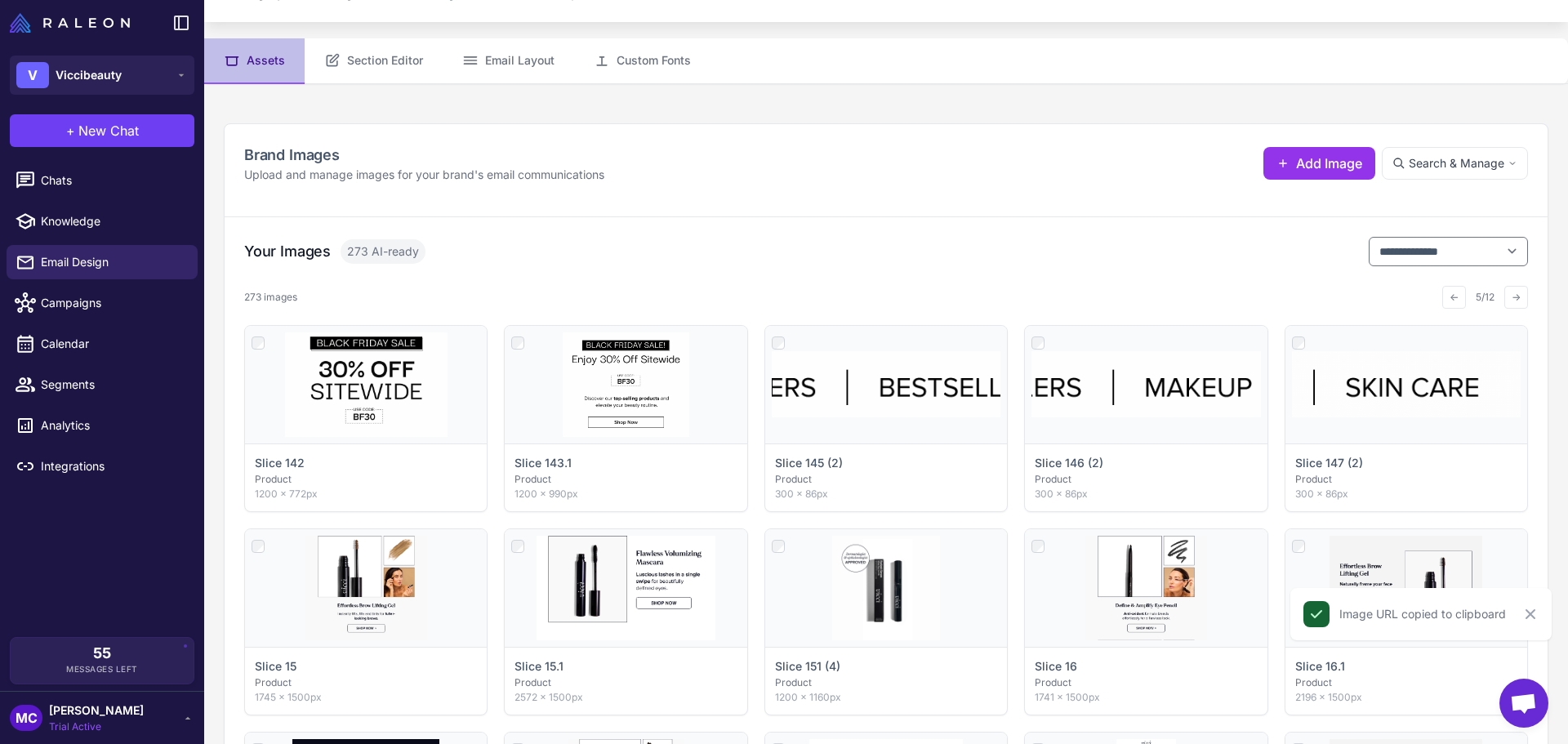
scroll to position [0, 0]
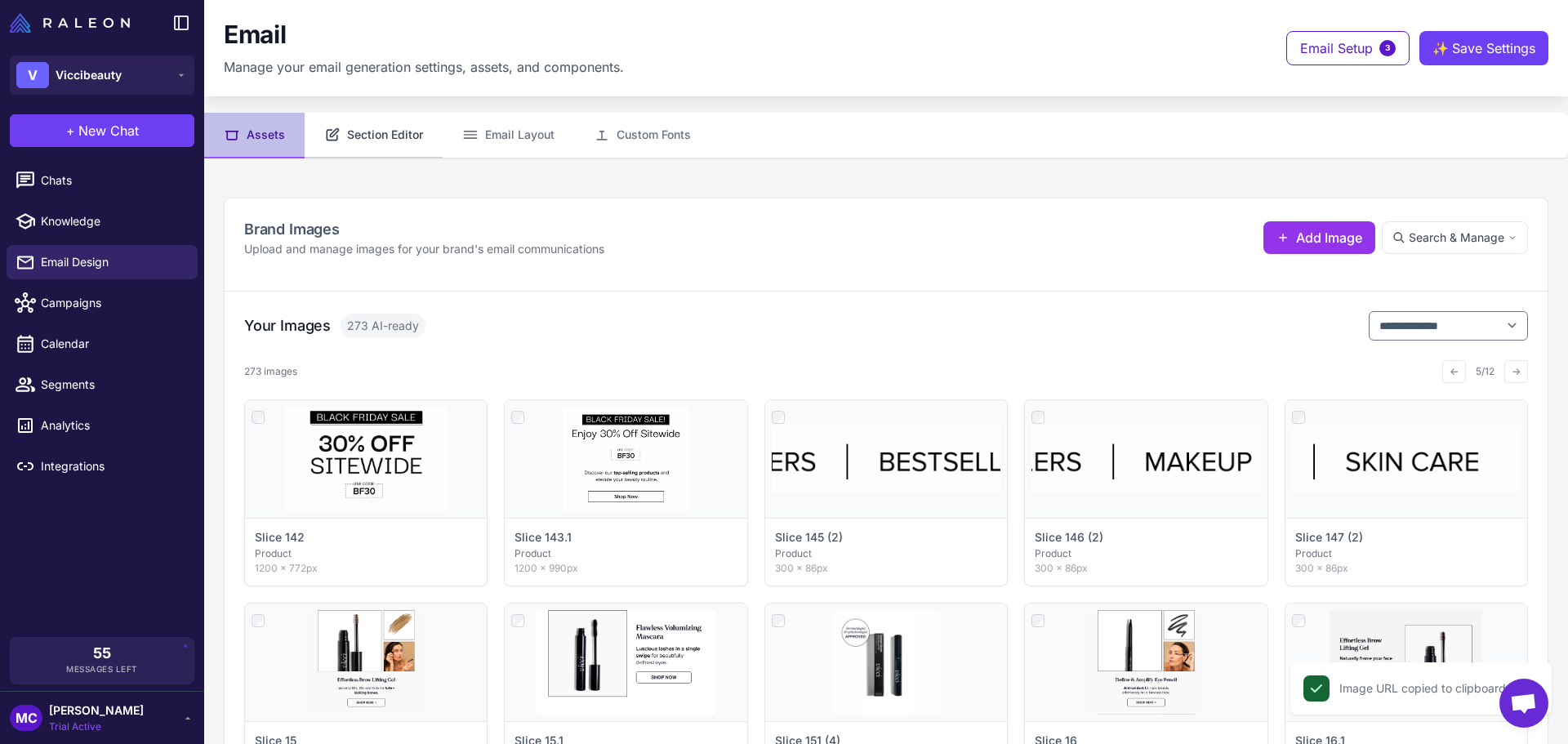
click at [356, 127] on button "Section Editor" at bounding box center [374, 135] width 138 height 45
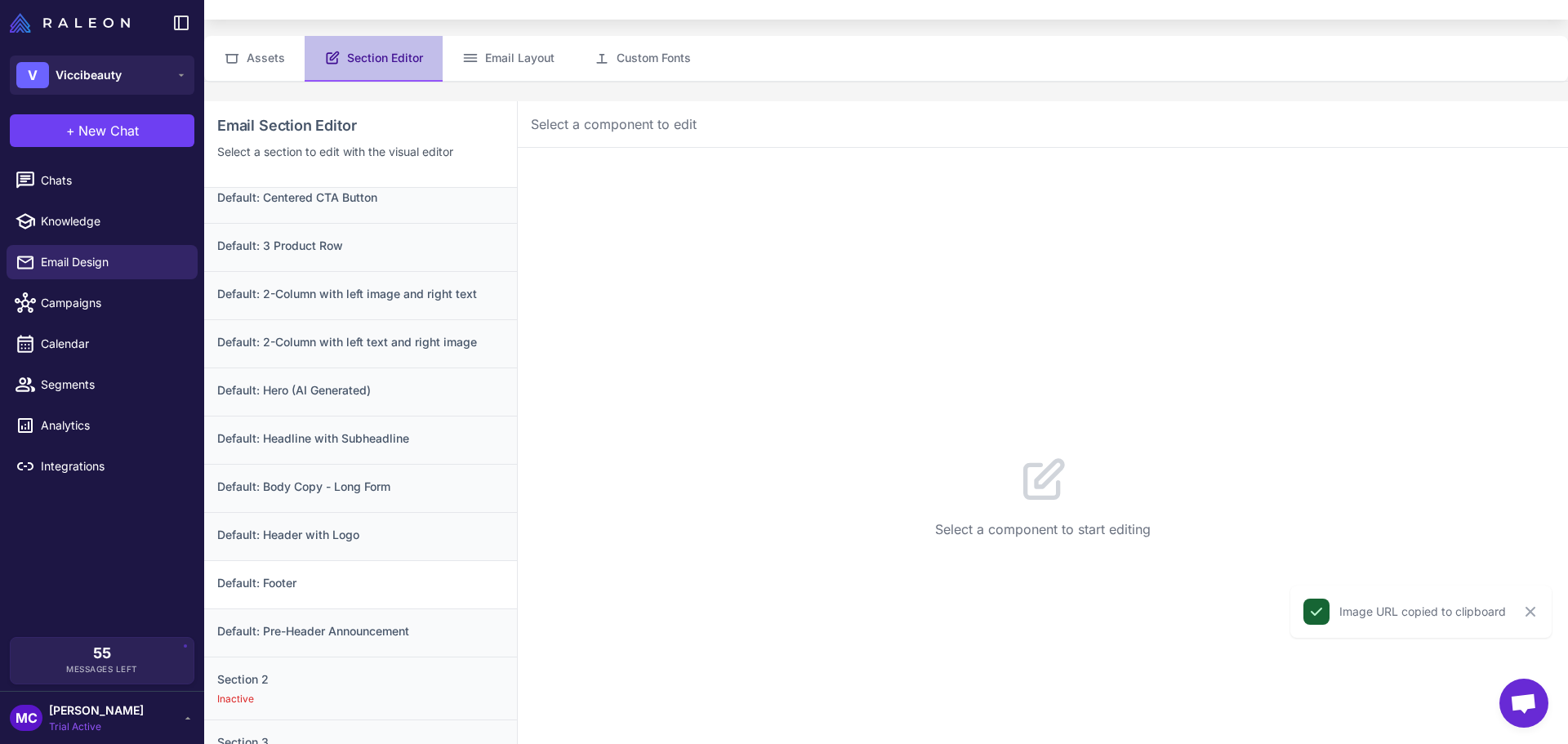
scroll to position [164, 0]
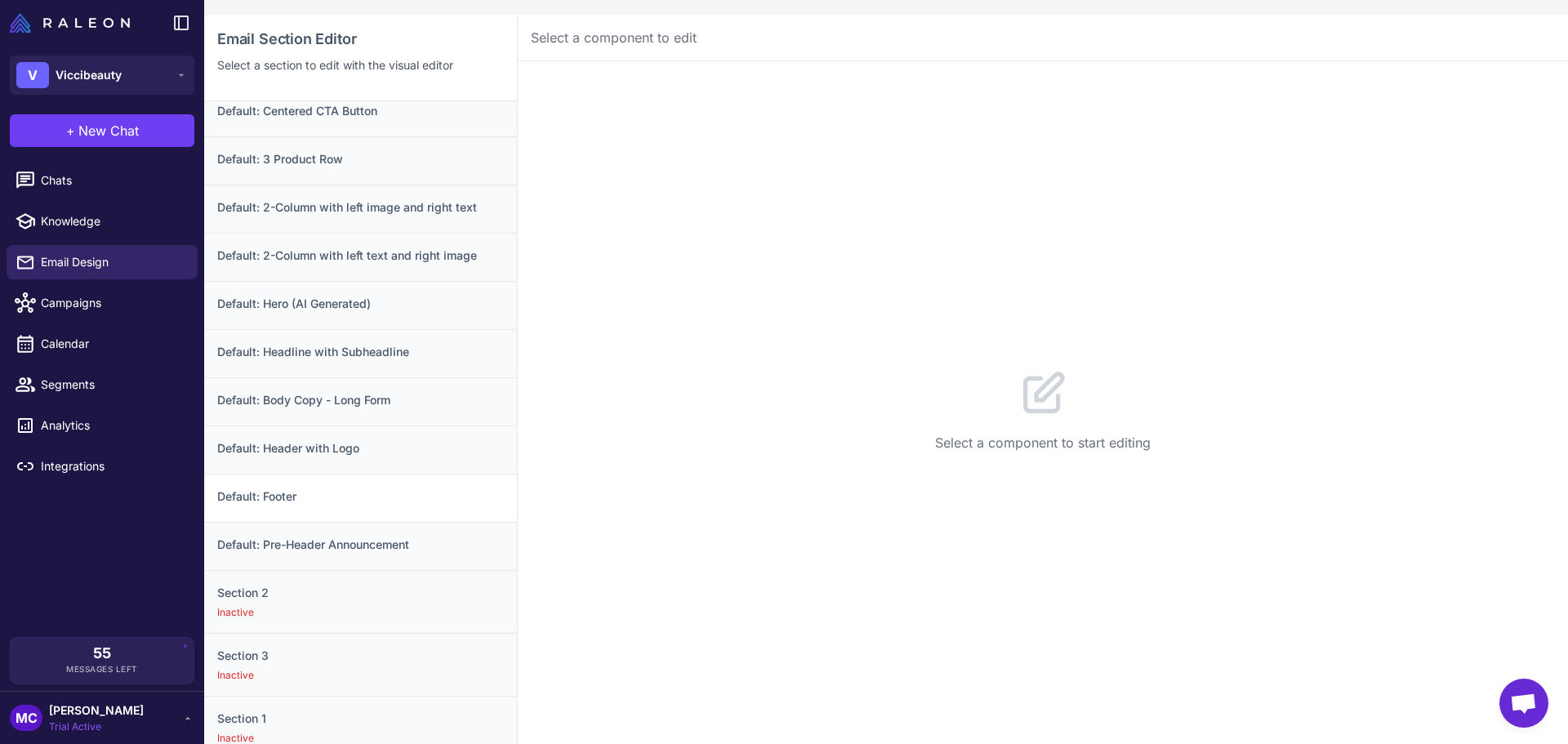
click at [301, 493] on h3 "Default: Footer" at bounding box center [360, 496] width 287 height 18
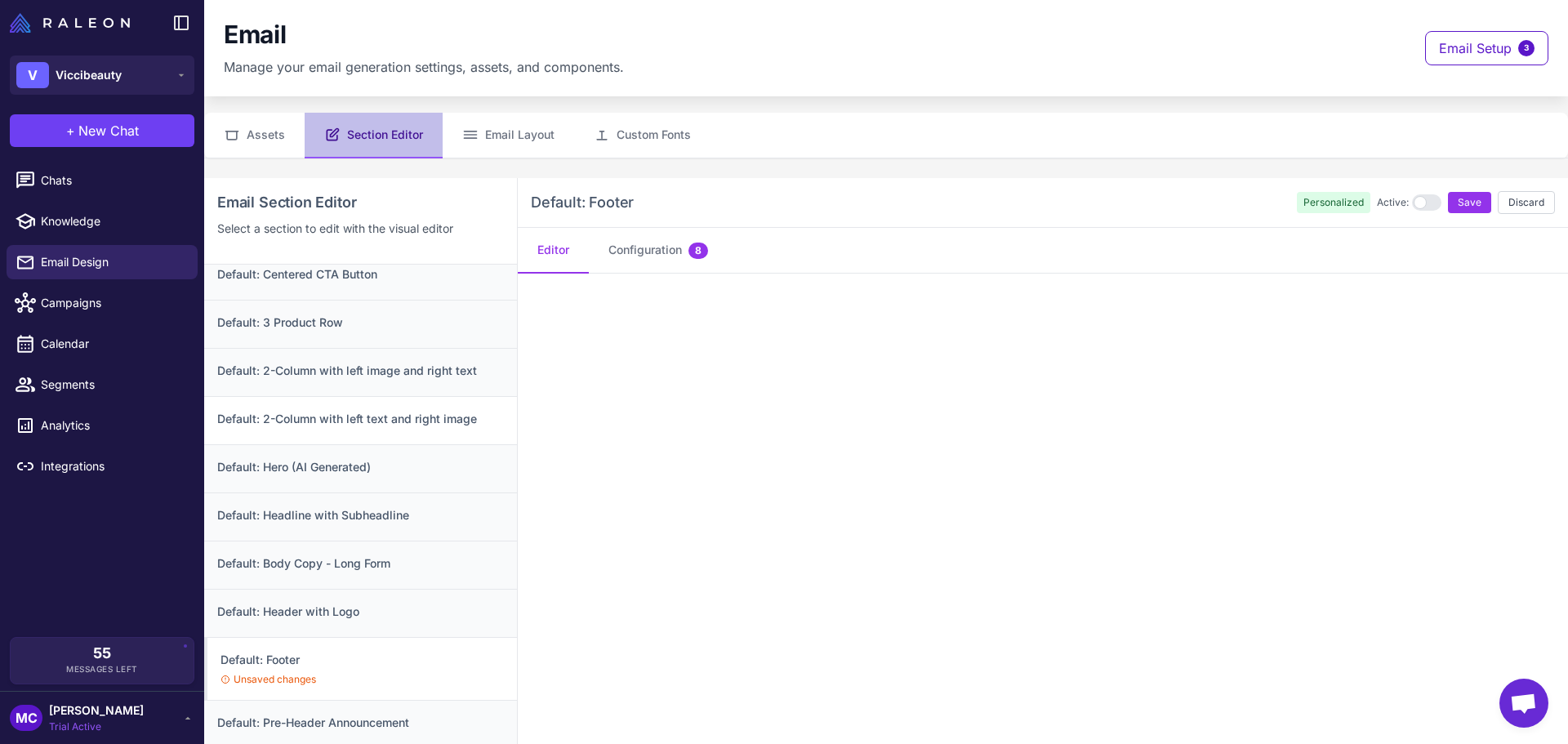
scroll to position [0, 0]
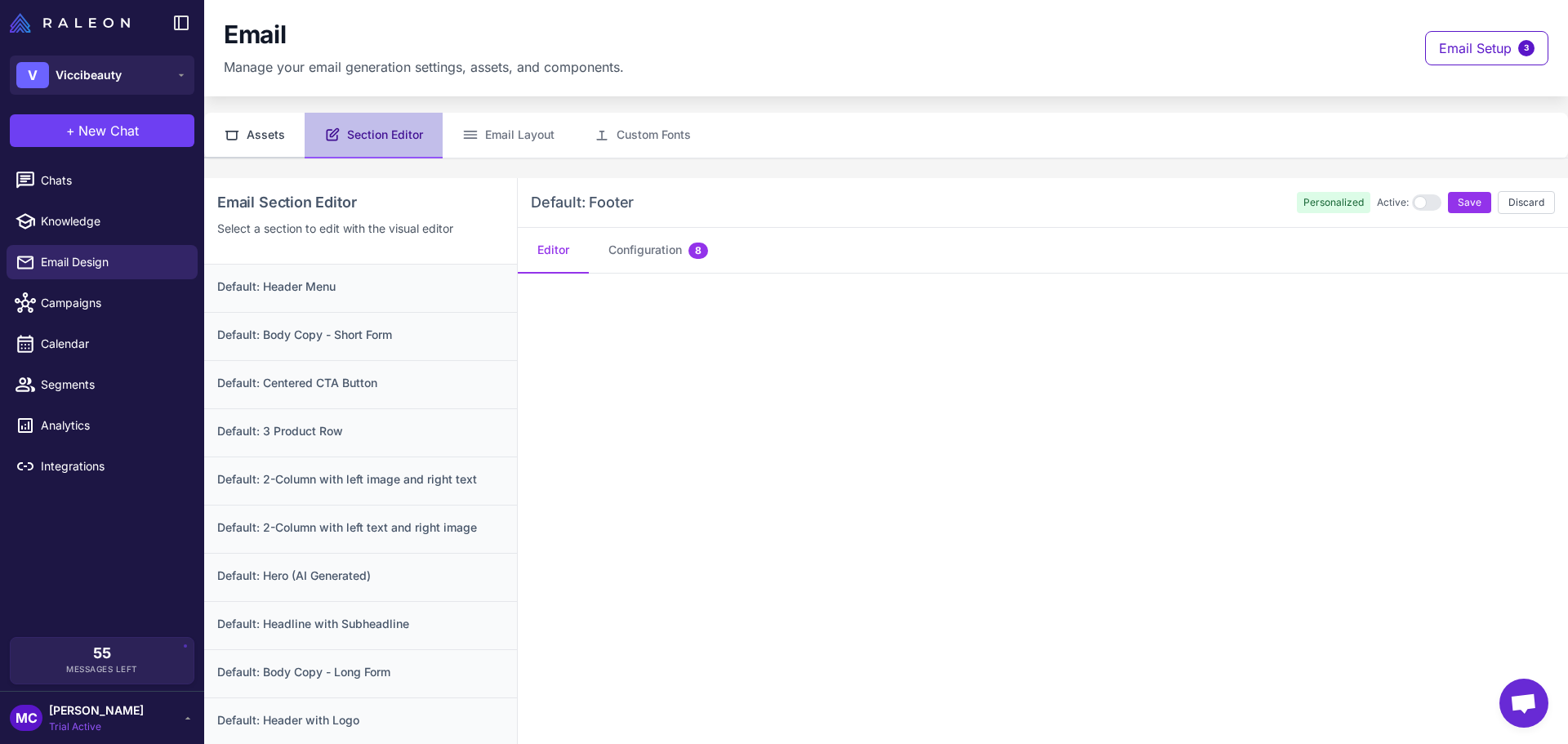
drag, startPoint x: 246, startPoint y: 129, endPoint x: 263, endPoint y: 136, distance: 18.4
click at [246, 128] on button "Assets" at bounding box center [255, 135] width 101 height 45
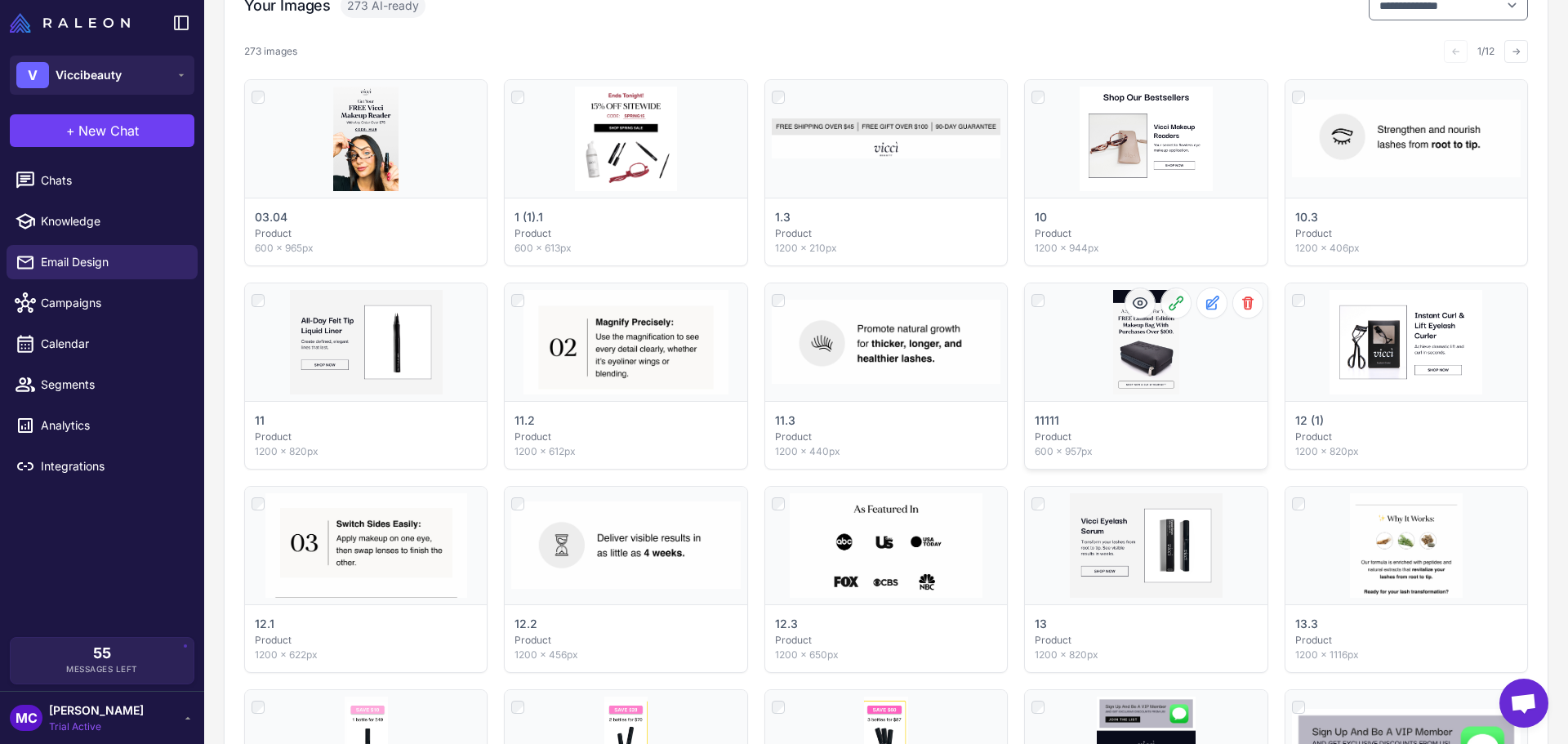
scroll to position [327, 0]
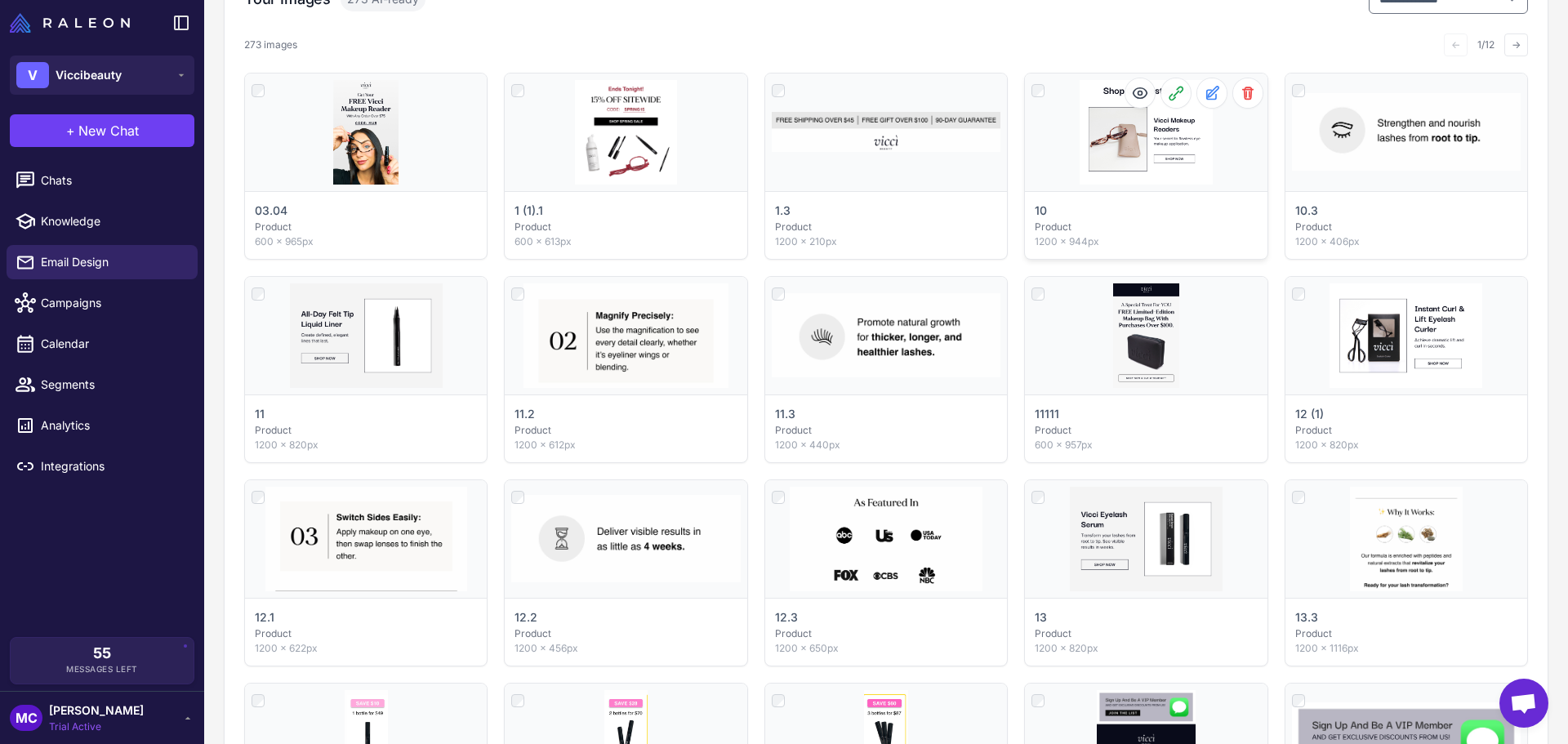
click at [1115, 142] on div "Click to select" at bounding box center [1146, 132] width 242 height 117
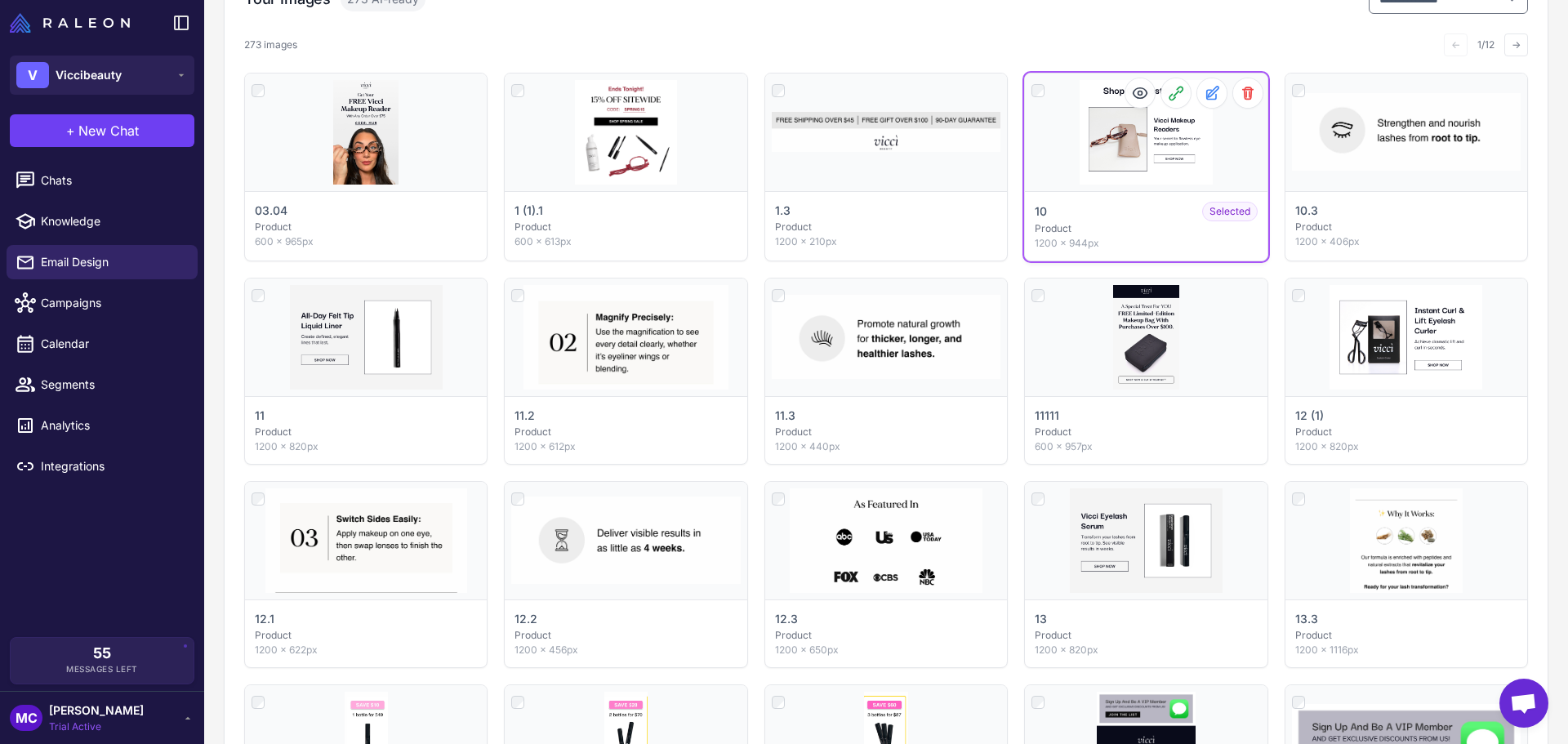
click at [1115, 142] on div "Click to deselect" at bounding box center [1146, 132] width 242 height 117
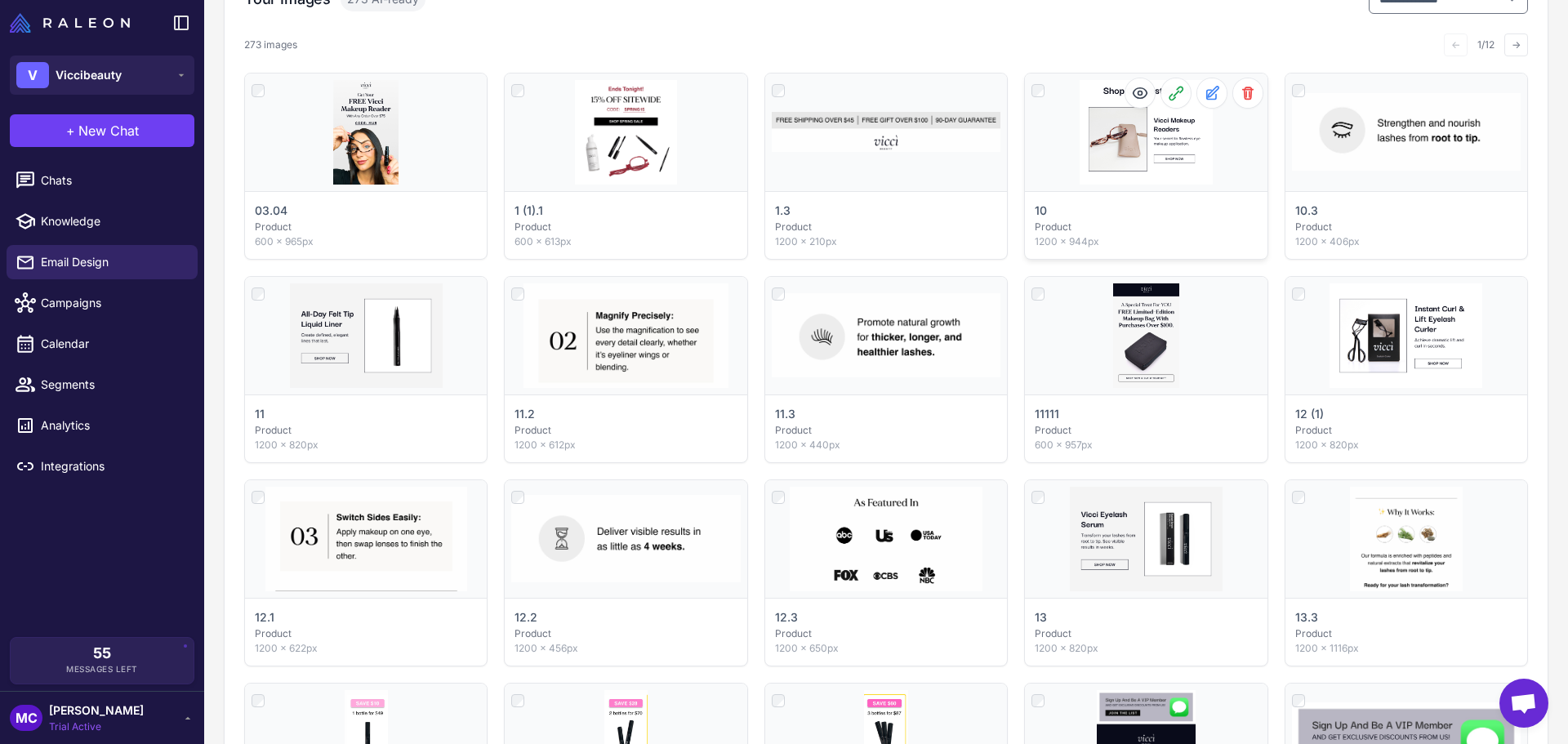
click at [1115, 142] on div "Click to select" at bounding box center [1146, 132] width 242 height 117
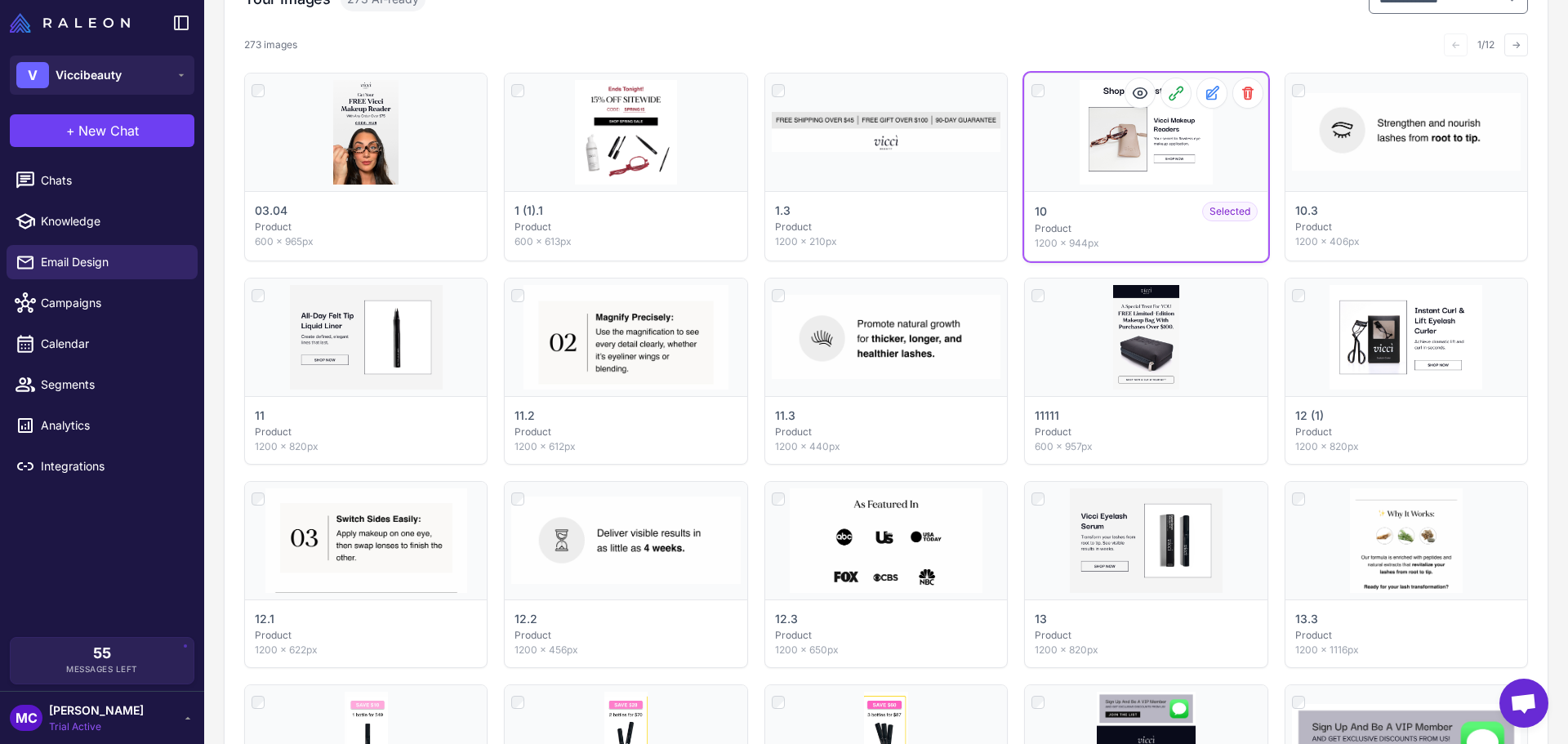
click at [1116, 114] on div "Click to deselect" at bounding box center [1146, 132] width 242 height 117
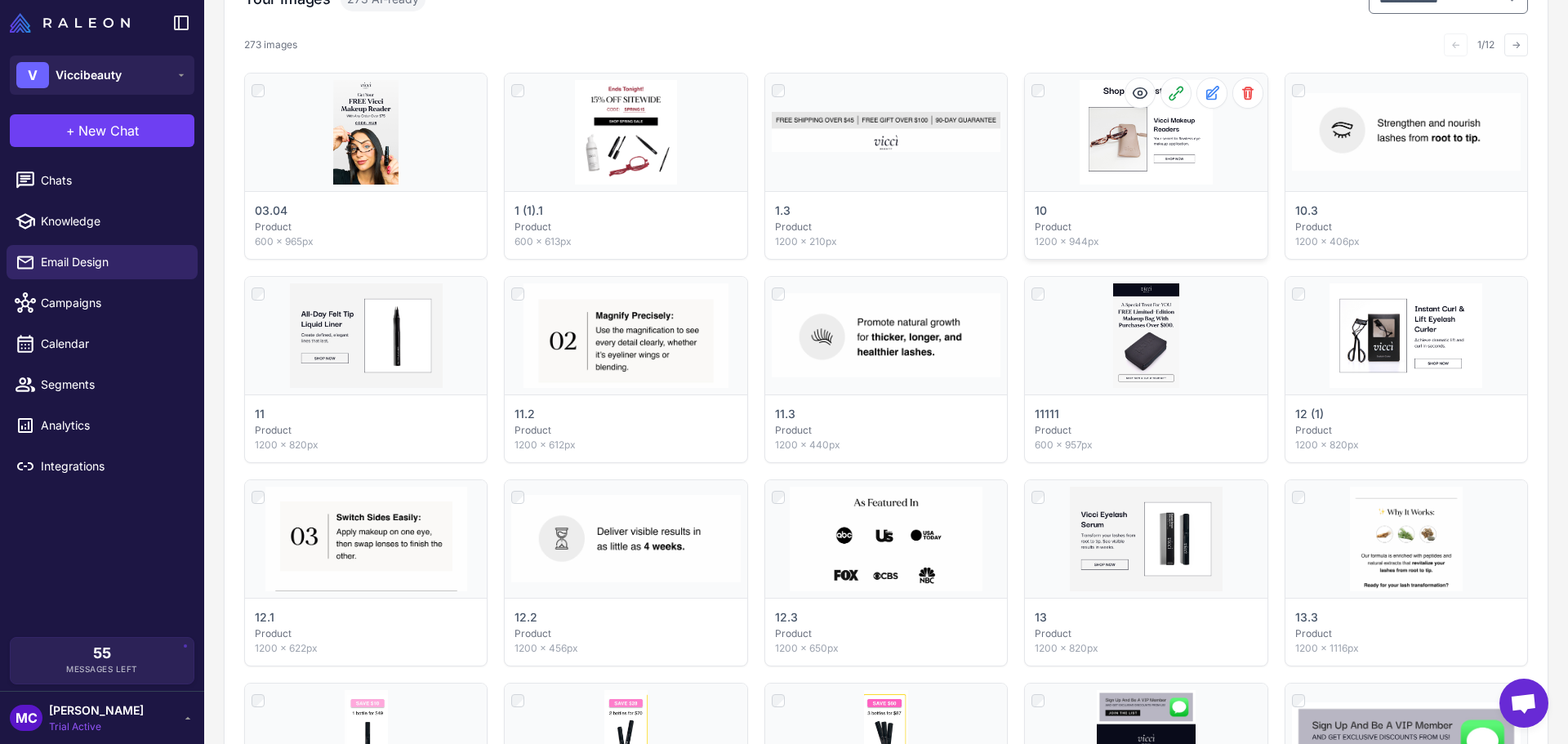
click at [1114, 139] on div "Click to select" at bounding box center [1146, 132] width 242 height 117
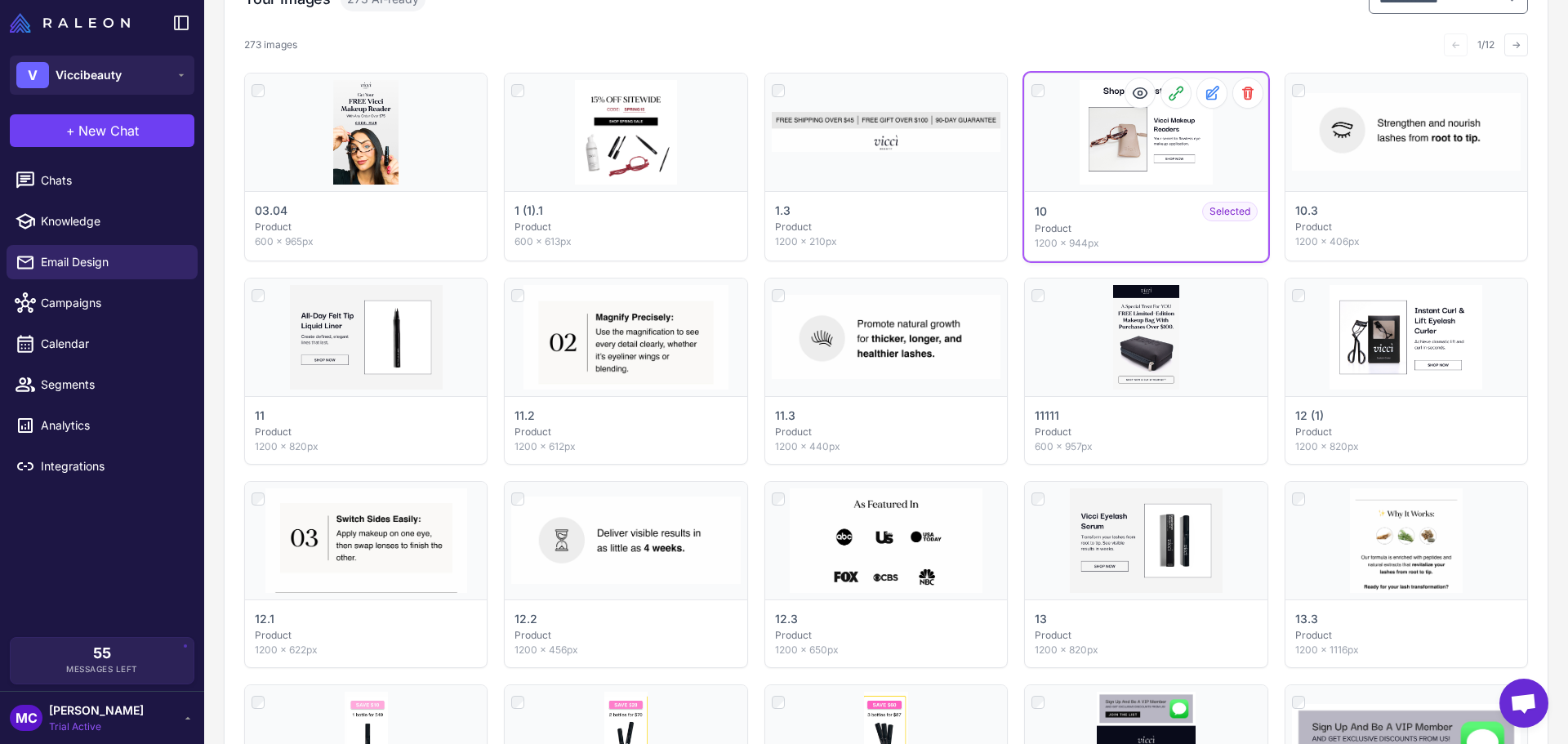
click at [1114, 139] on div "Click to deselect" at bounding box center [1146, 132] width 242 height 117
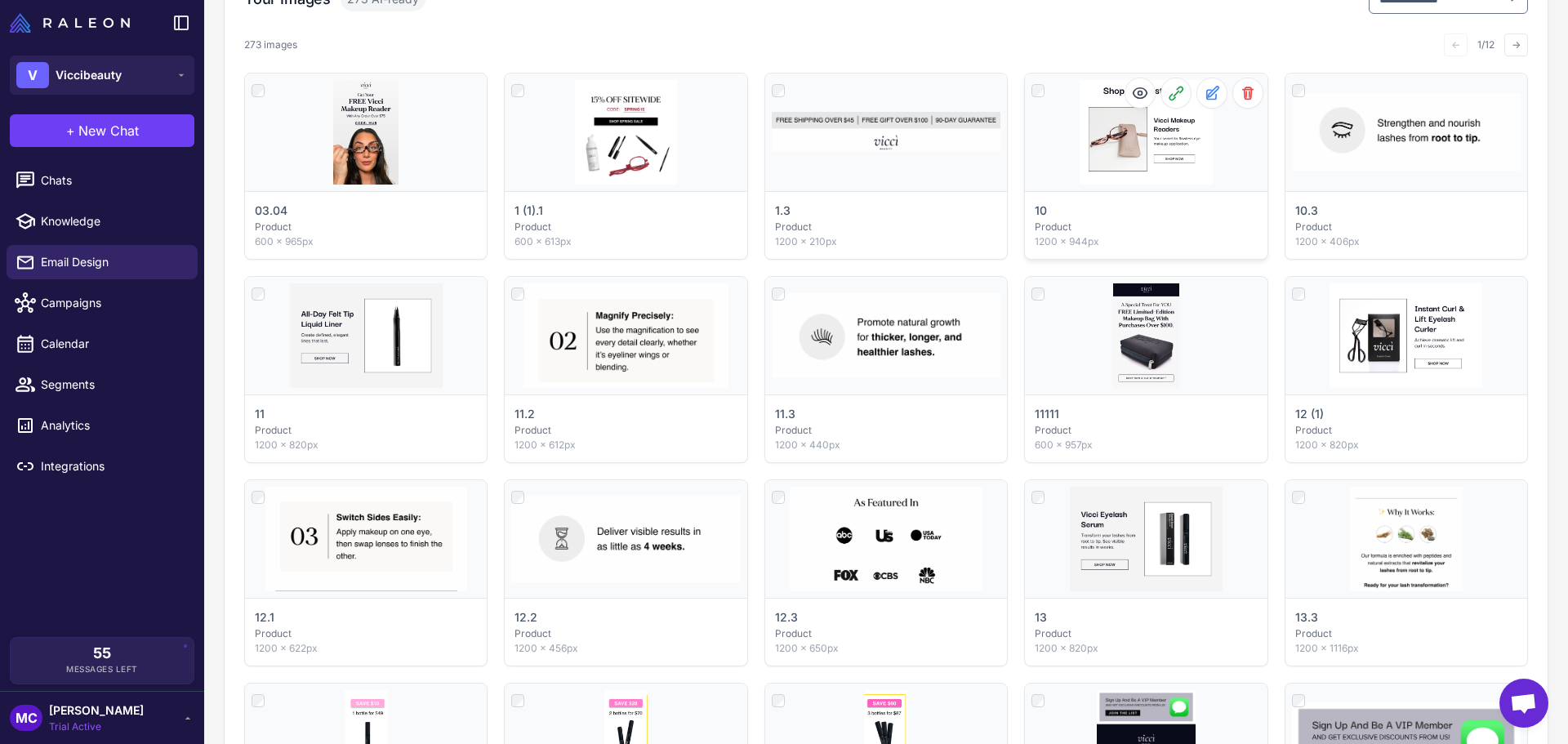
click at [1138, 185] on div "Click to select" at bounding box center [1146, 132] width 242 height 117
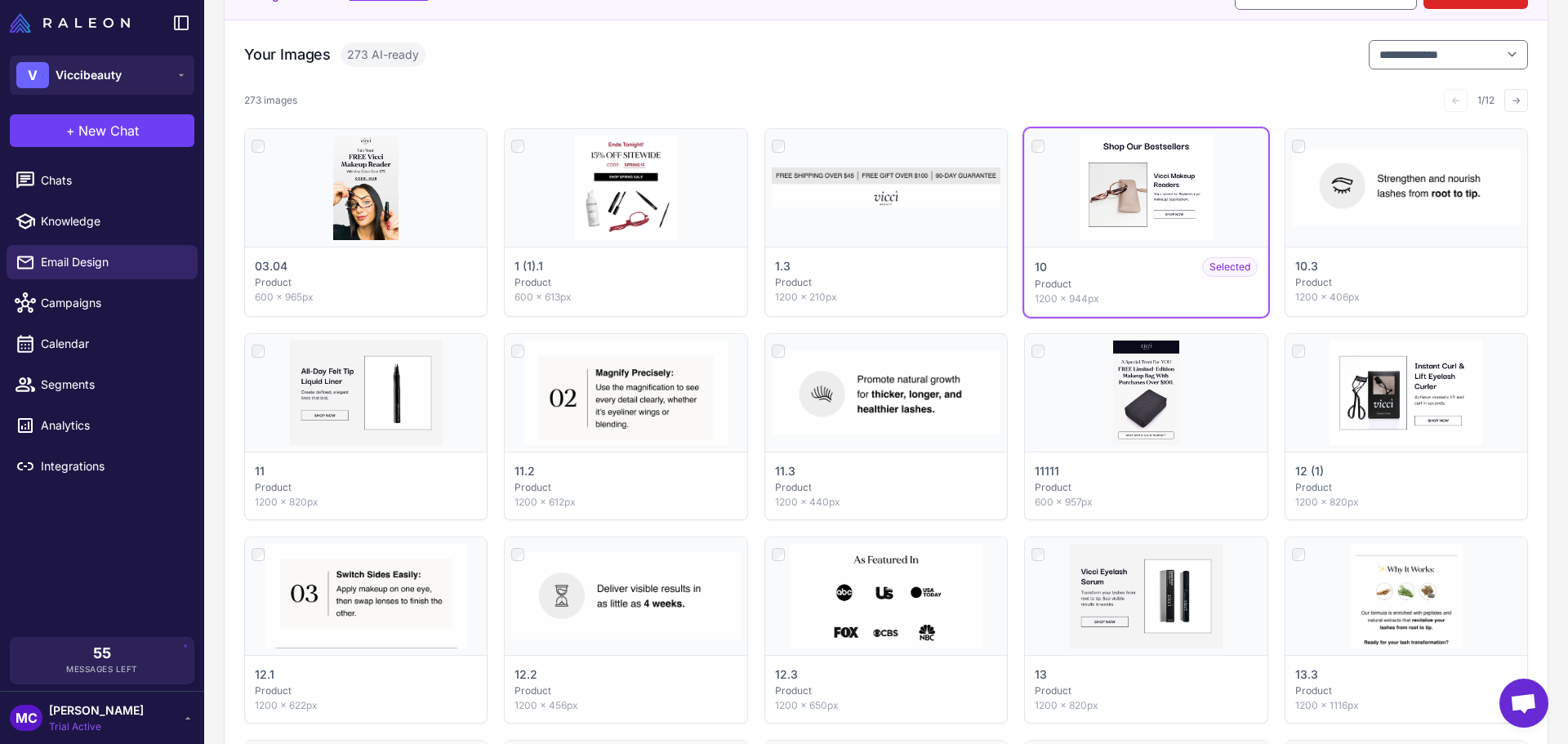
scroll to position [213, 0]
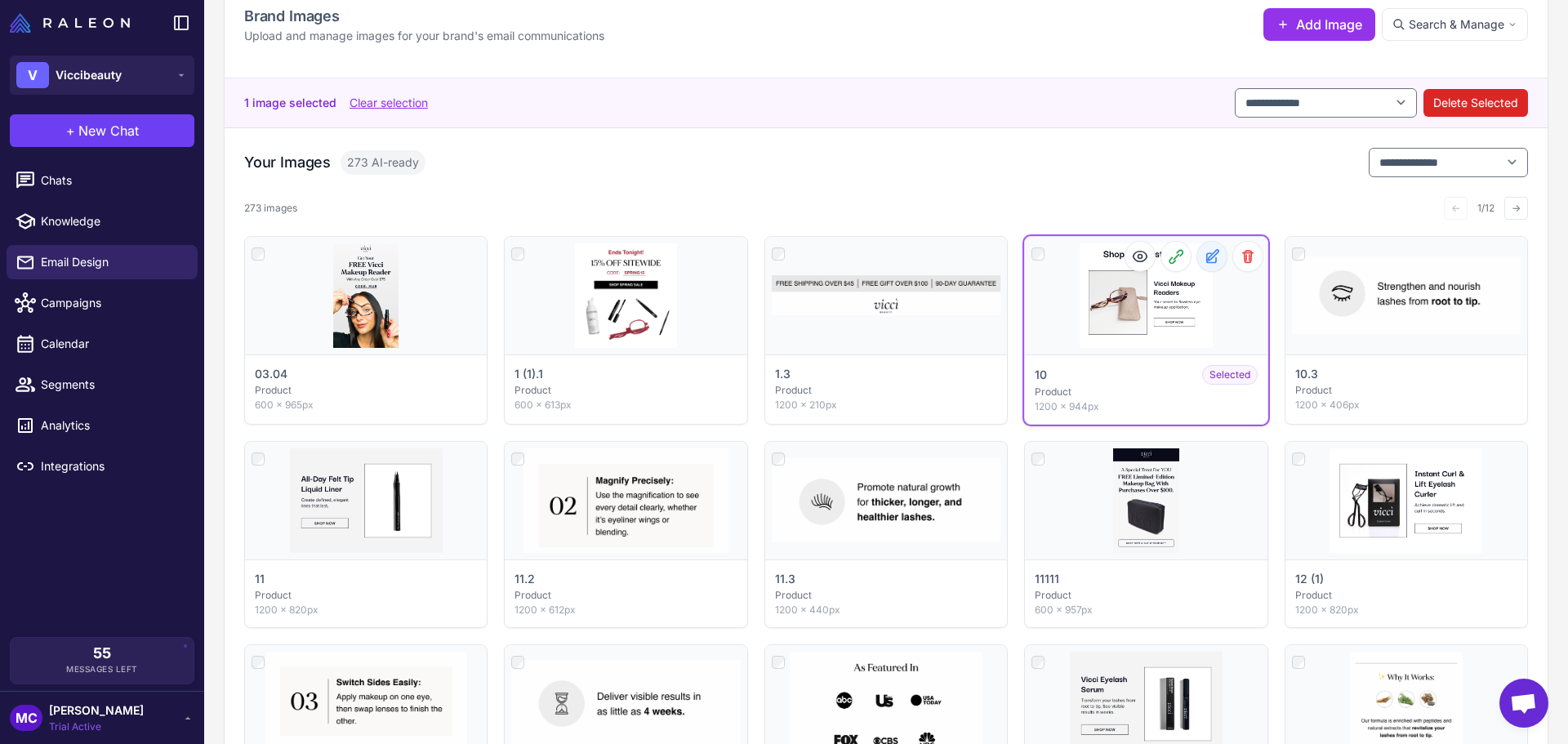
click at [1210, 254] on icon at bounding box center [1212, 257] width 17 height 17
select select "*******"
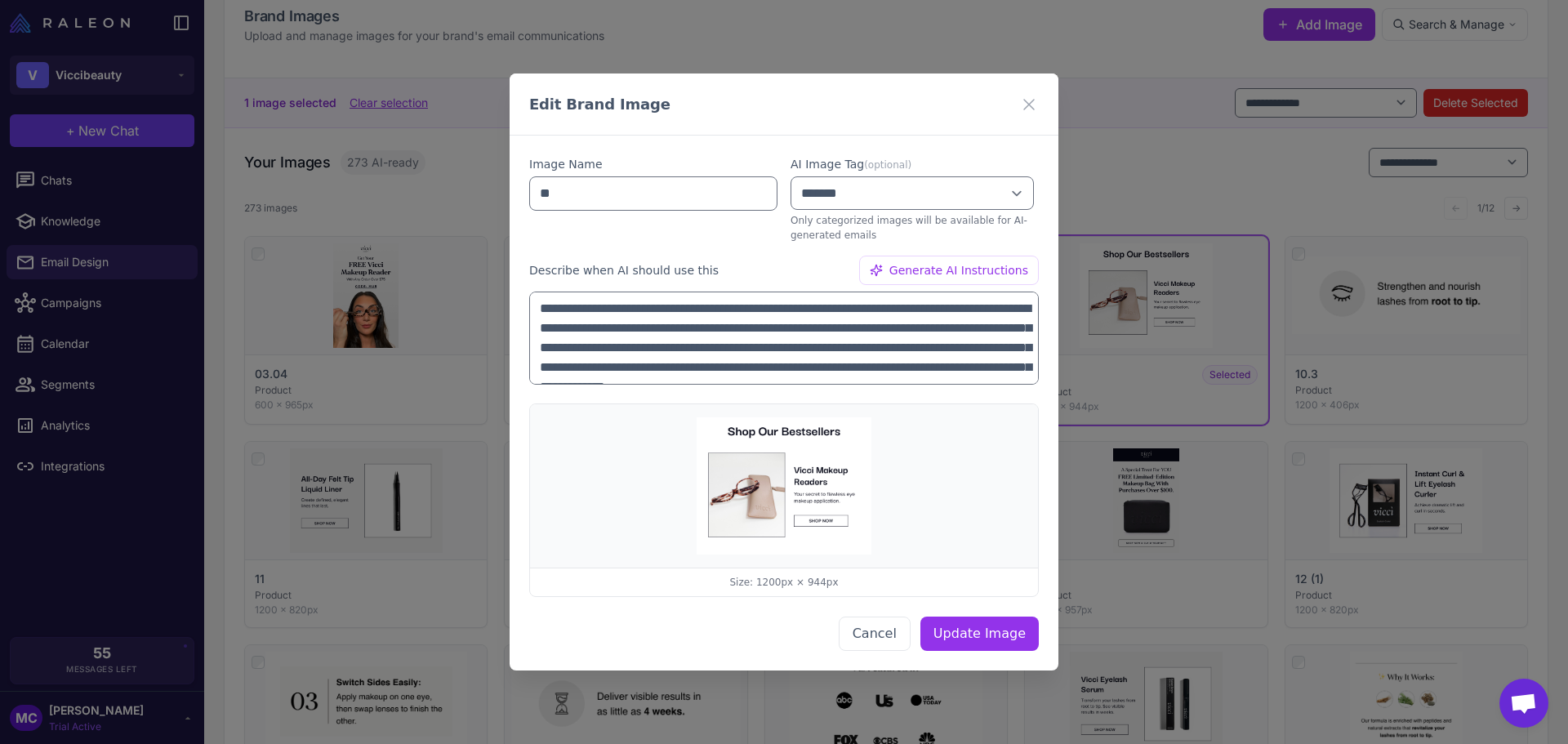
click at [1029, 95] on icon at bounding box center [1029, 104] width 20 height 20
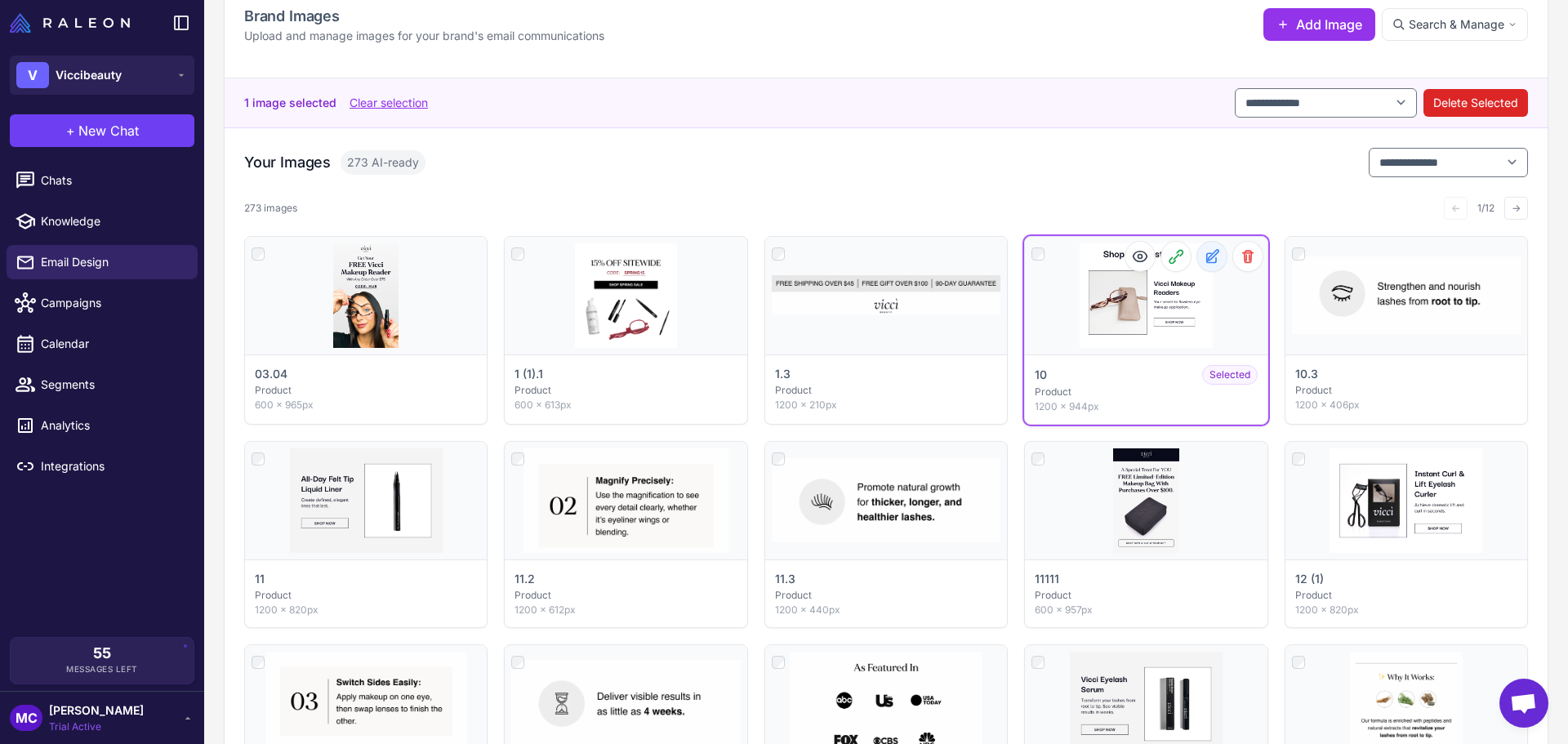
click at [1212, 256] on button at bounding box center [1213, 257] width 30 height 30
select select "*******"
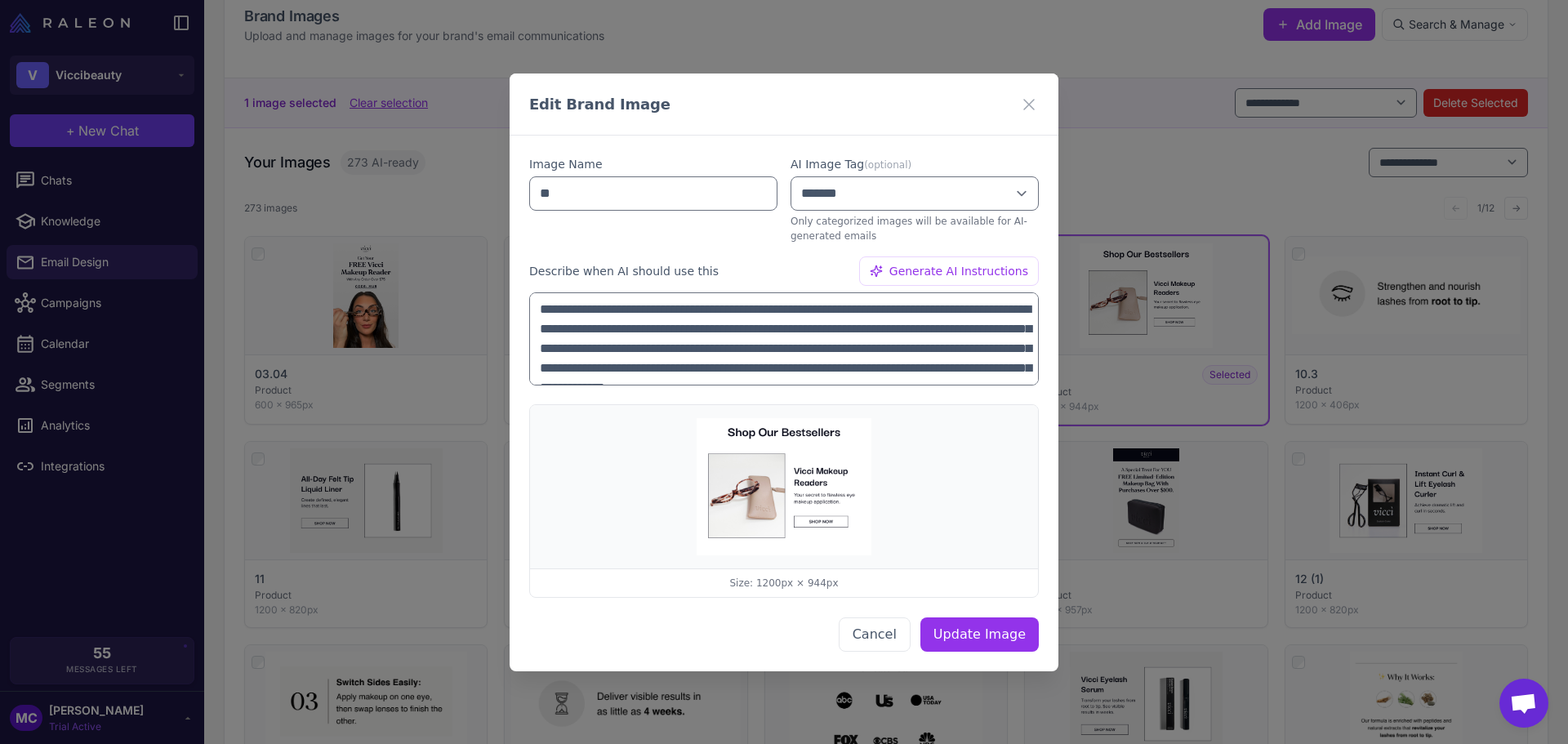
click at [1169, 287] on div "**********" at bounding box center [784, 372] width 1568 height 744
click at [1029, 104] on icon at bounding box center [1029, 104] width 10 height 10
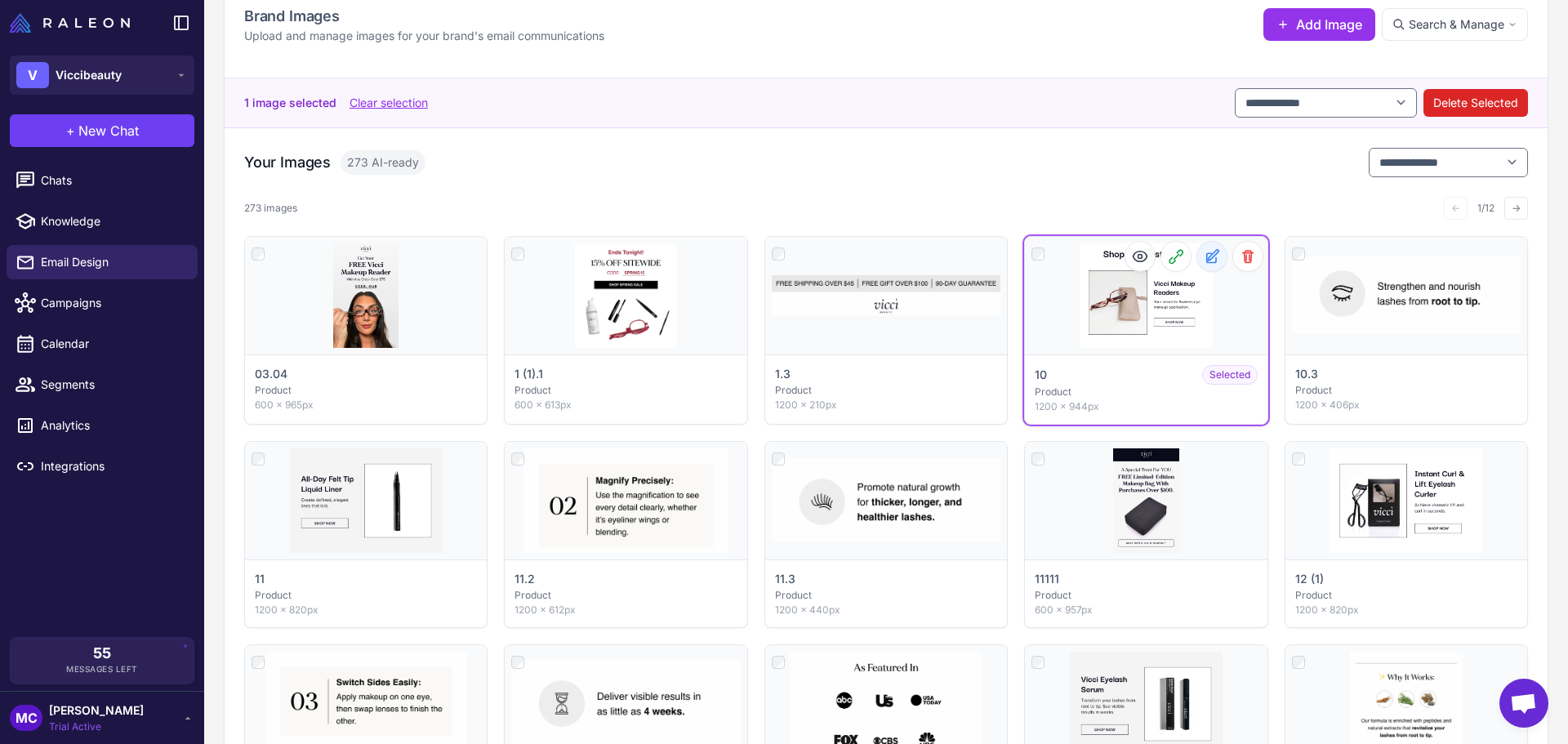
click at [1208, 259] on icon at bounding box center [1213, 254] width 11 height 11
select select "*******"
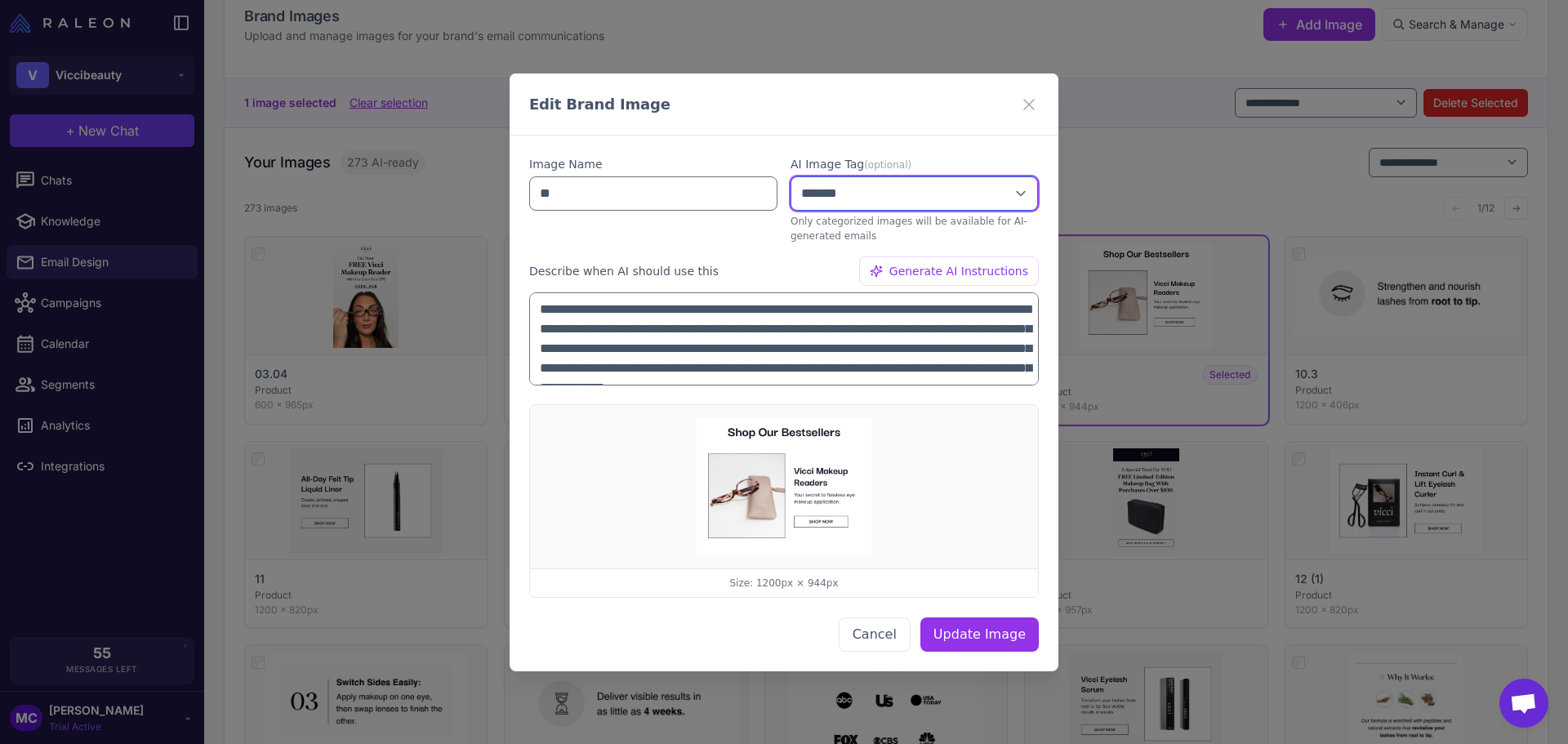
click at [911, 186] on select "**********" at bounding box center [914, 193] width 248 height 35
drag, startPoint x: 1031, startPoint y: 96, endPoint x: 1113, endPoint y: 143, distance: 94.5
click at [1031, 96] on icon at bounding box center [1029, 104] width 20 height 20
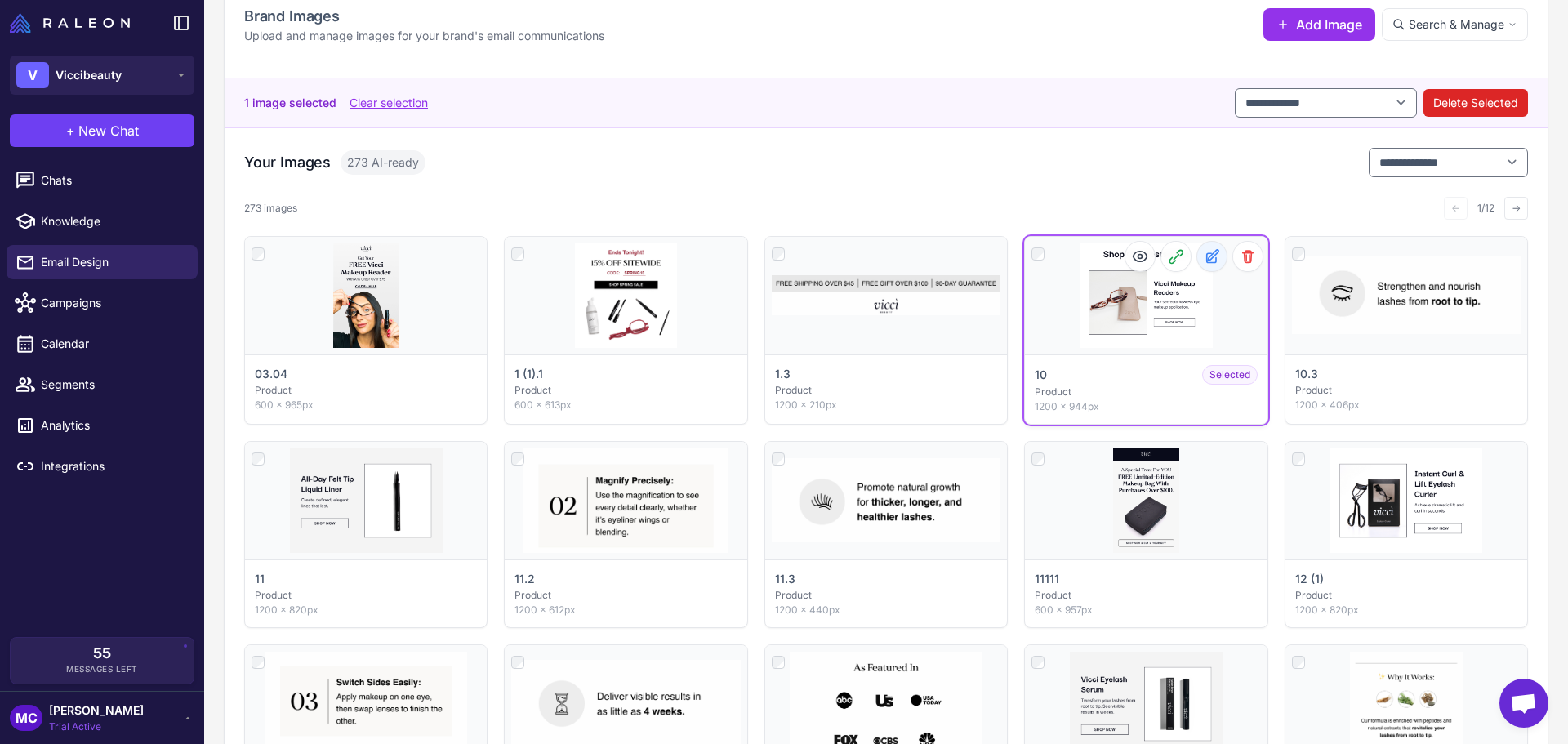
click at [1207, 256] on icon at bounding box center [1211, 258] width 9 height 9
select select "*******"
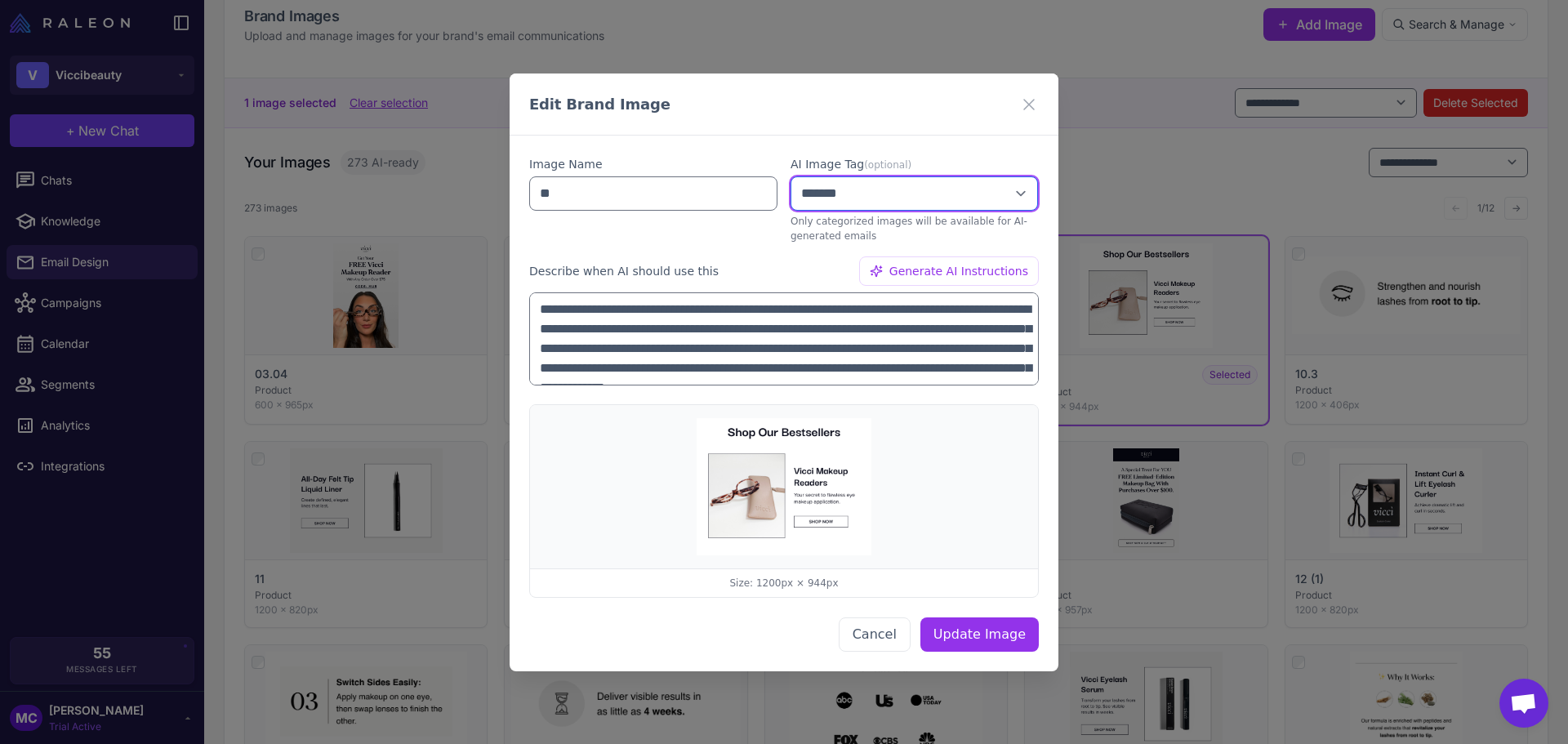
drag, startPoint x: 995, startPoint y: 189, endPoint x: 1046, endPoint y: 216, distance: 57.7
click at [995, 189] on select "**********" at bounding box center [914, 193] width 248 height 35
click at [1235, 190] on div "**********" at bounding box center [784, 372] width 1568 height 744
click at [984, 186] on select "**********" at bounding box center [914, 193] width 248 height 35
click at [1019, 107] on icon at bounding box center [1029, 104] width 20 height 20
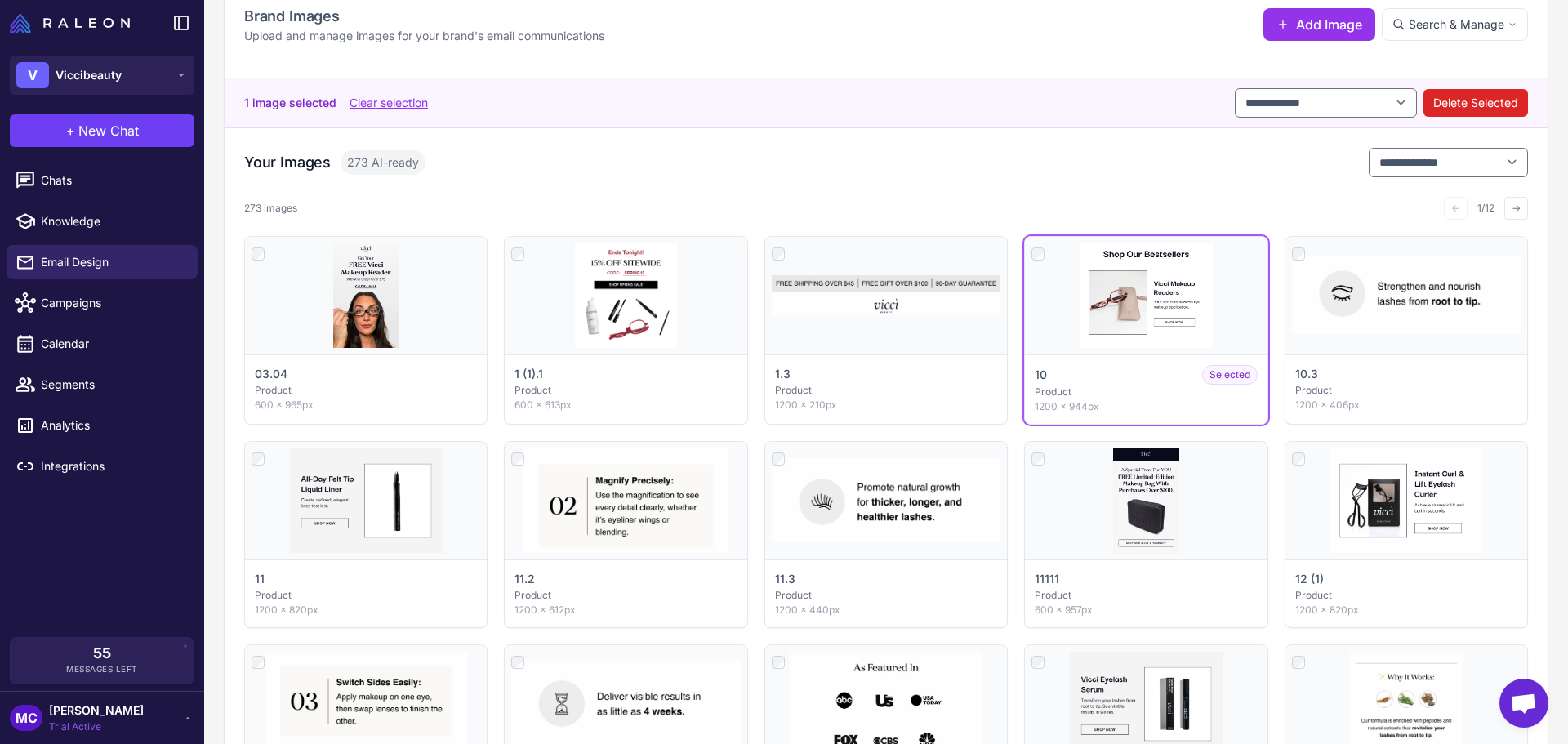
click at [920, 196] on div "273 images ← 1/12 →" at bounding box center [886, 208] width 1284 height 36
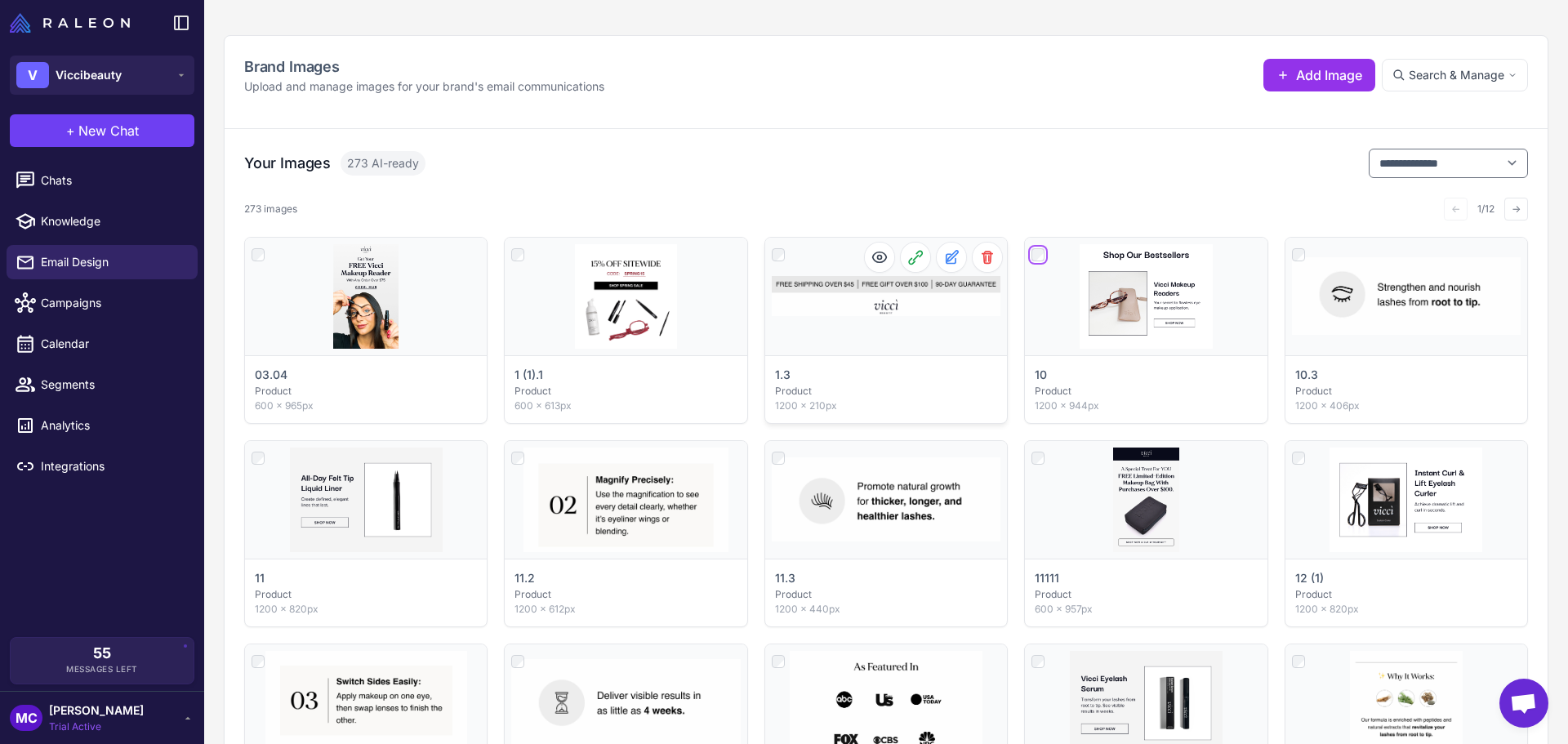
scroll to position [49, 0]
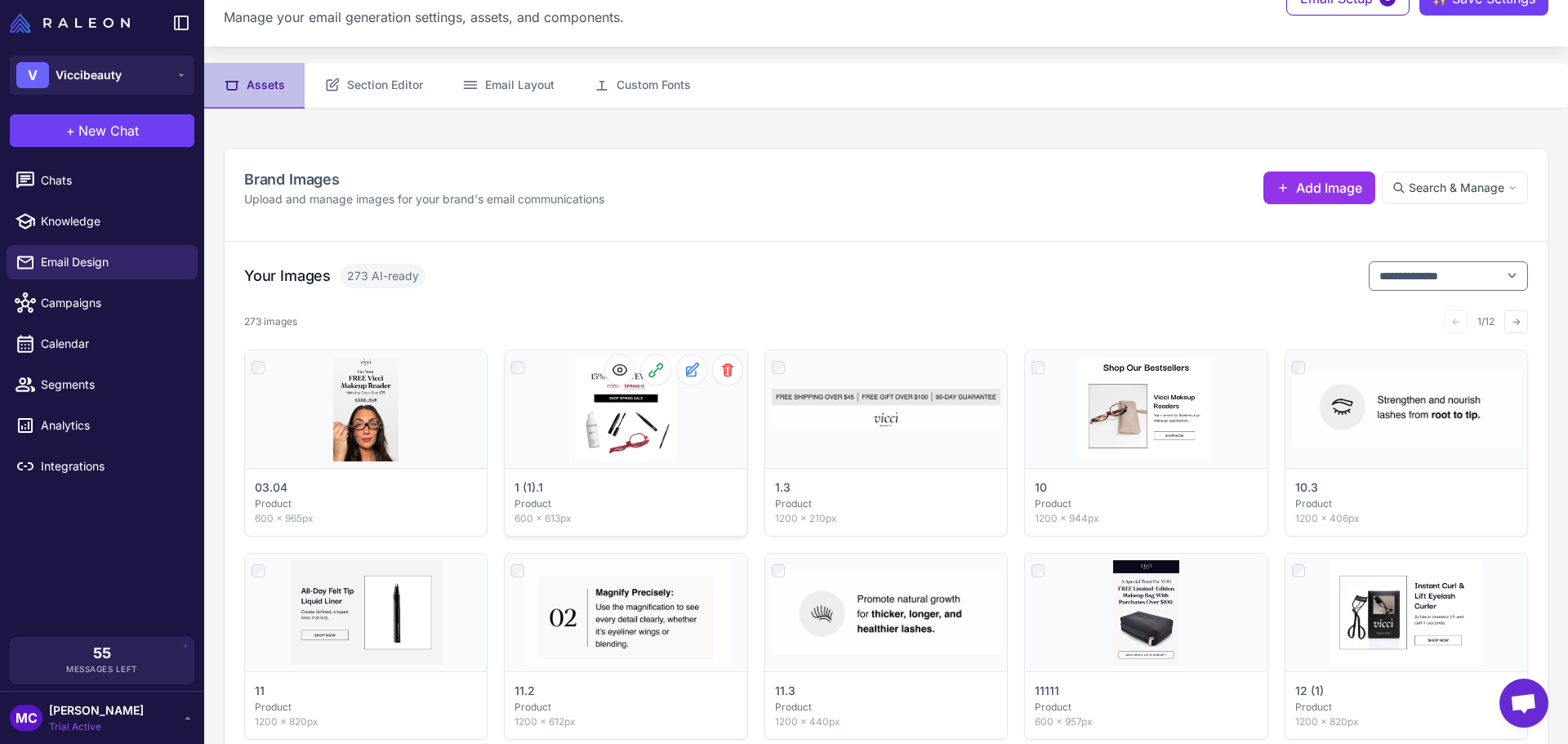
click at [648, 435] on div "Click to select" at bounding box center [626, 409] width 242 height 117
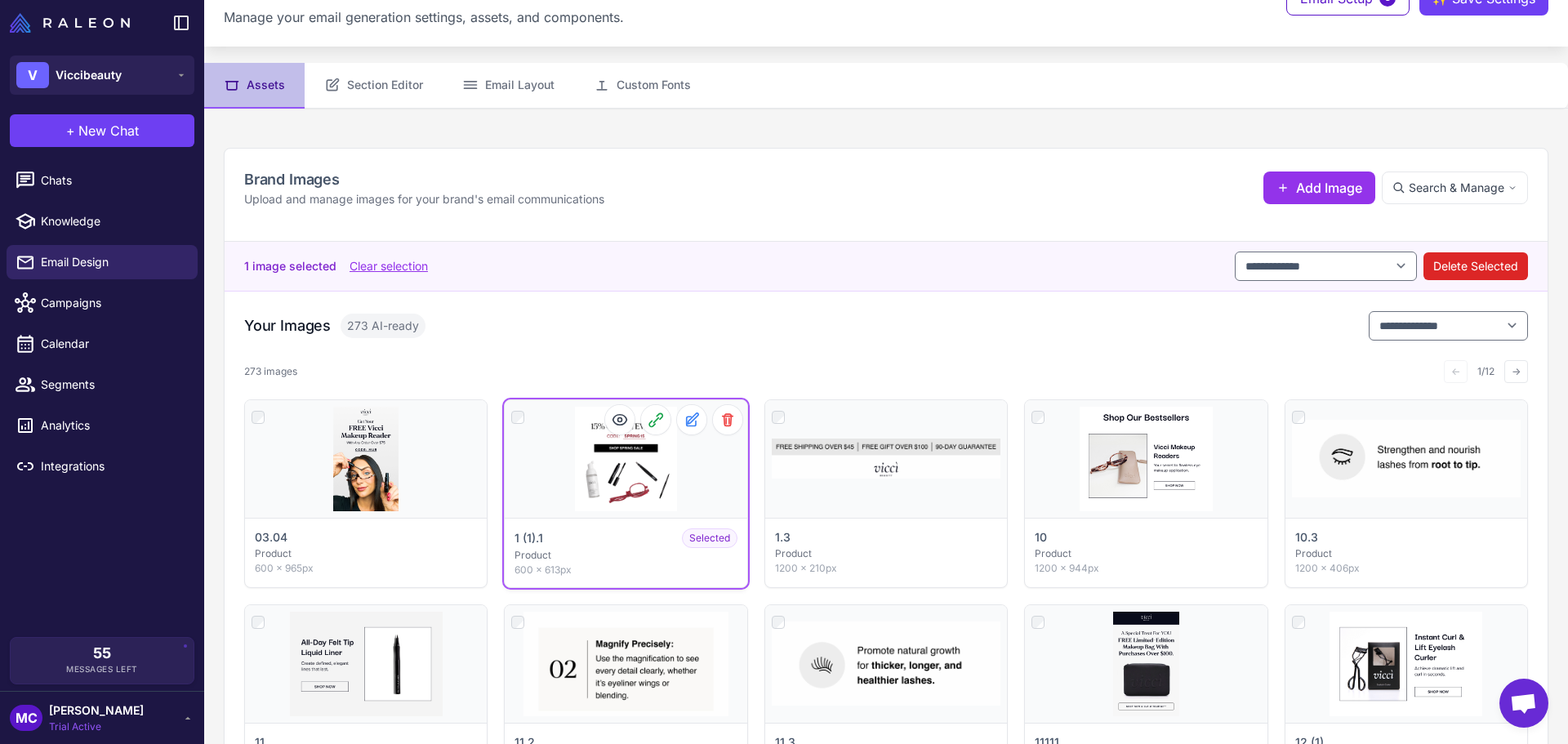
click at [640, 465] on div "Click to deselect" at bounding box center [626, 459] width 242 height 117
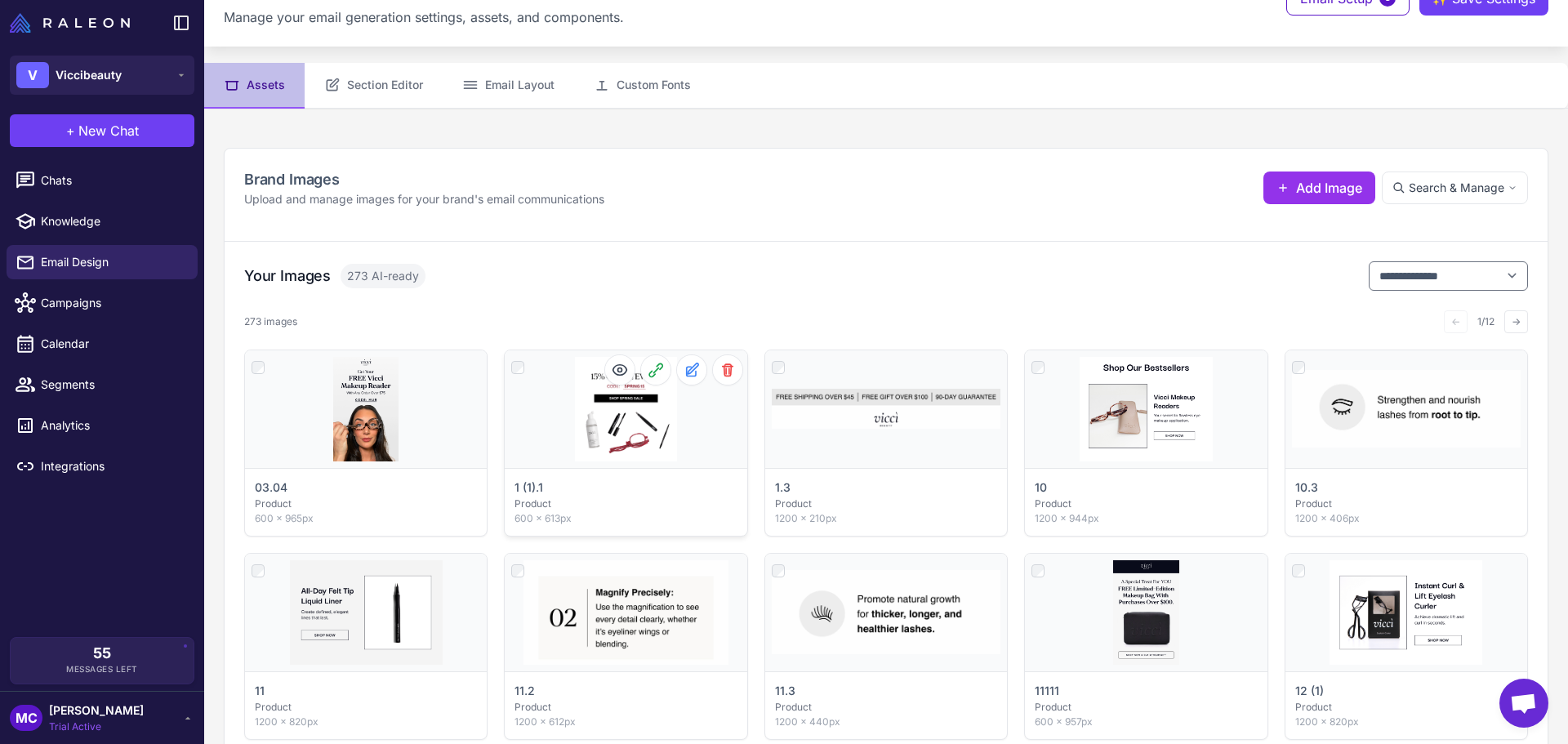
click at [640, 465] on div "Click to select" at bounding box center [626, 409] width 242 height 117
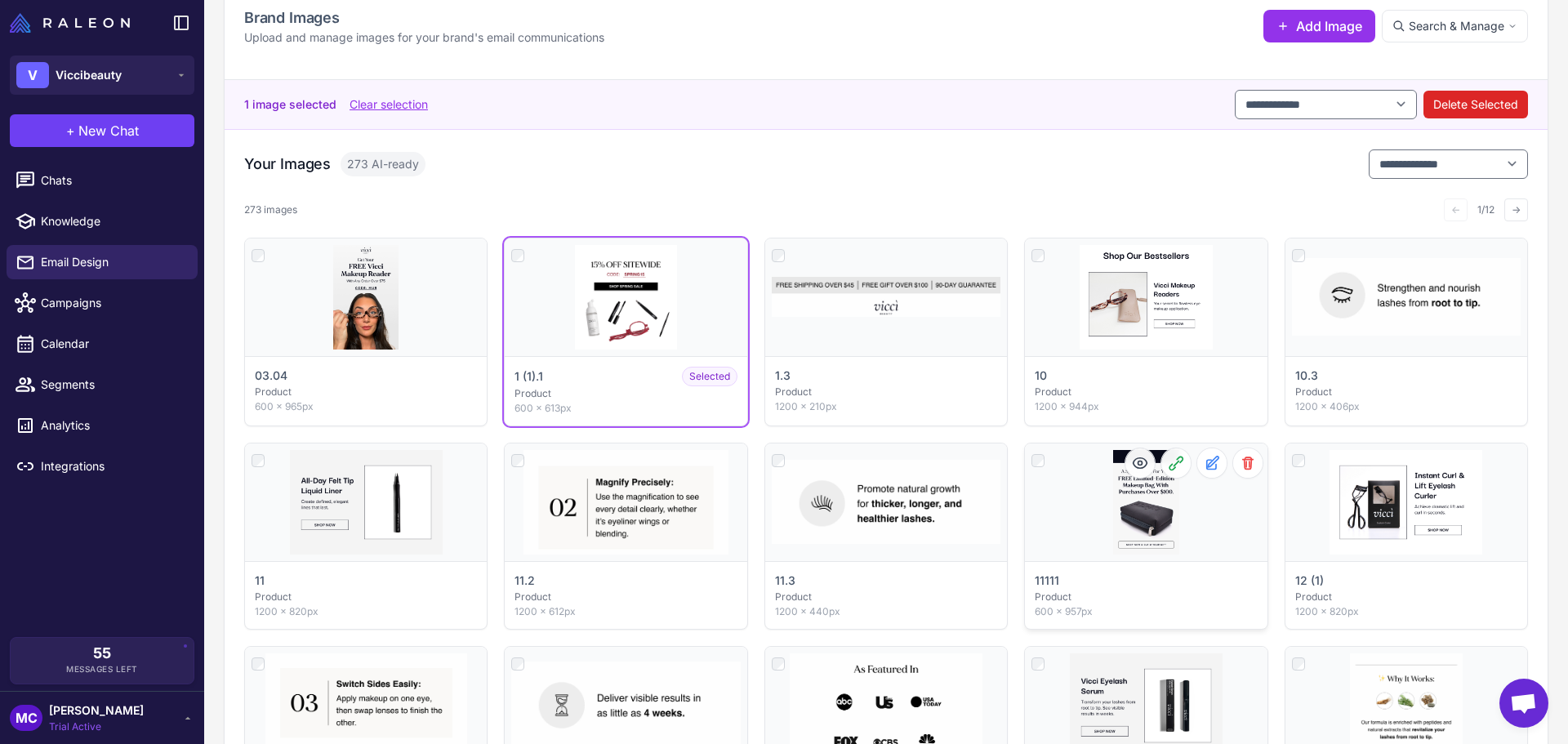
scroll to position [213, 0]
click at [1146, 516] on div "Click to select" at bounding box center [1146, 500] width 242 height 117
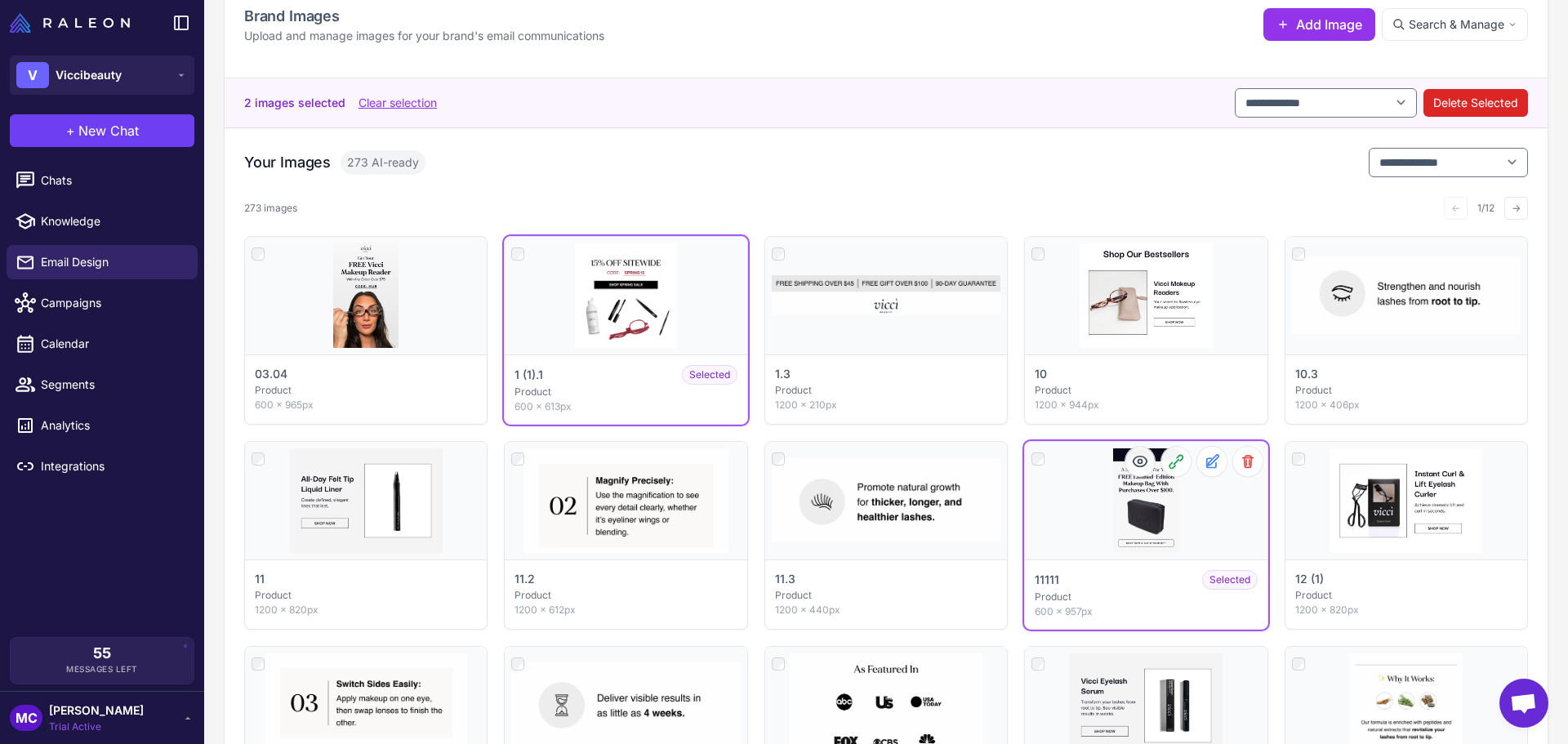
click at [1146, 516] on div "Click to deselect" at bounding box center [1146, 500] width 242 height 117
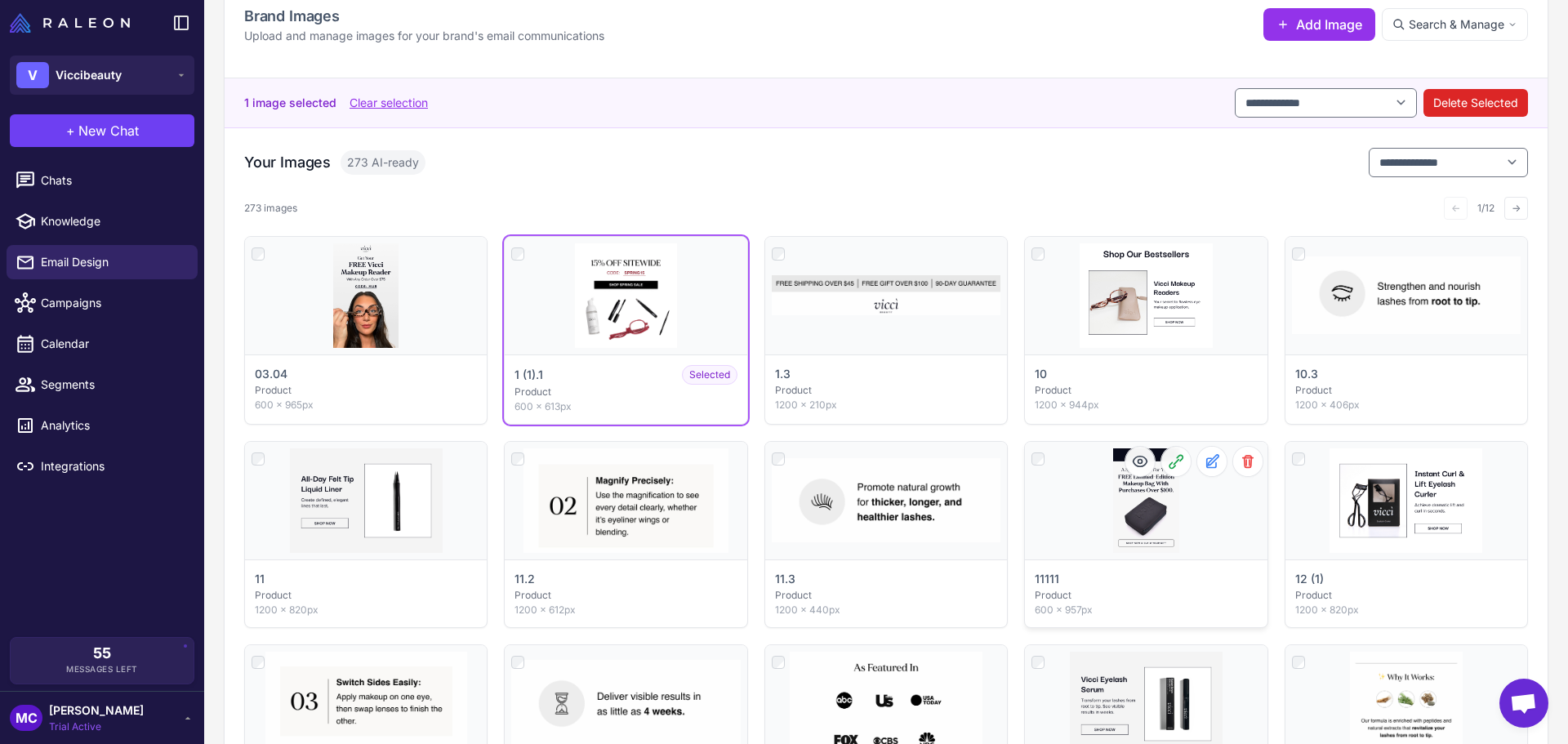
click at [1146, 519] on div "Click to select" at bounding box center [1146, 500] width 242 height 117
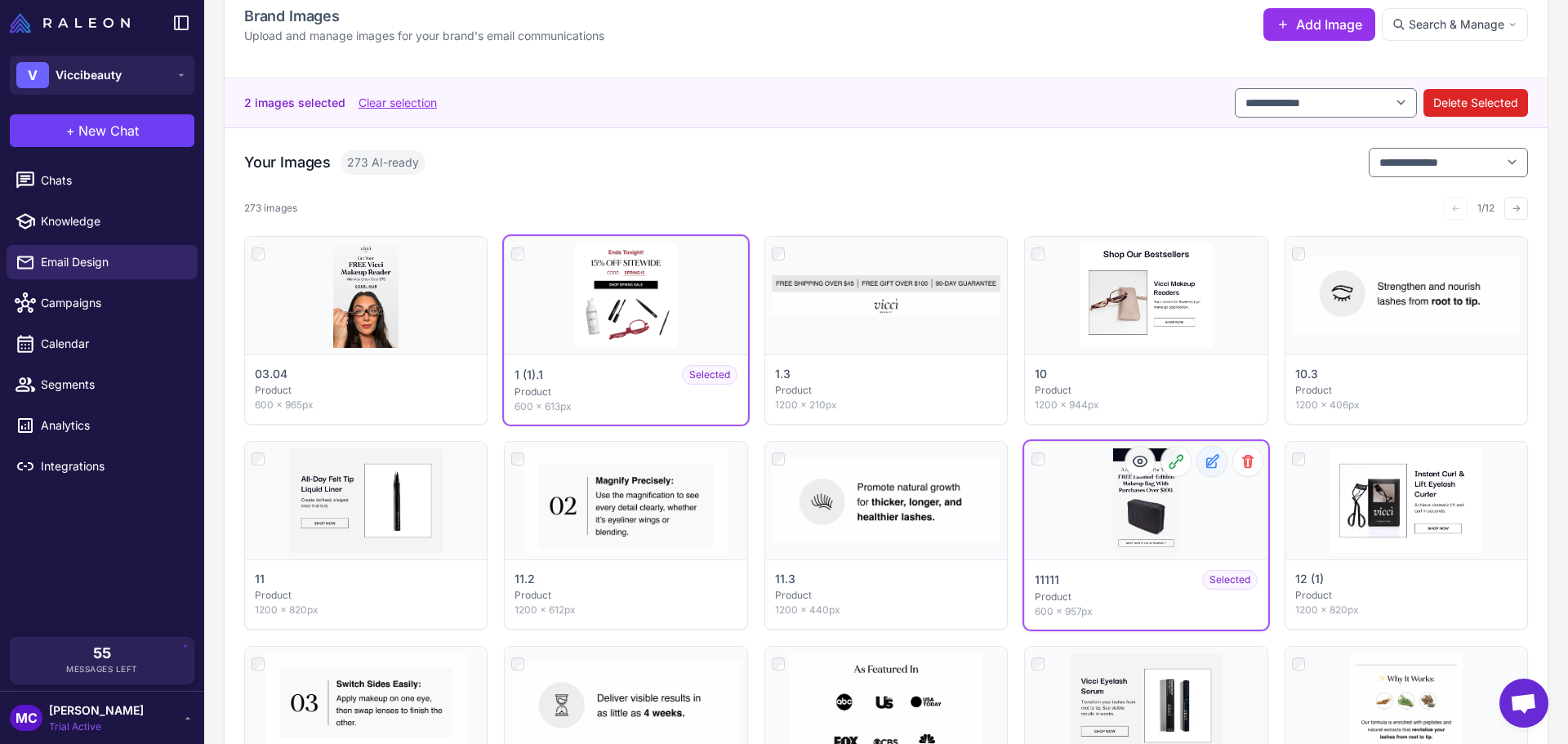
click at [1204, 465] on icon at bounding box center [1212, 461] width 17 height 17
select select "*******"
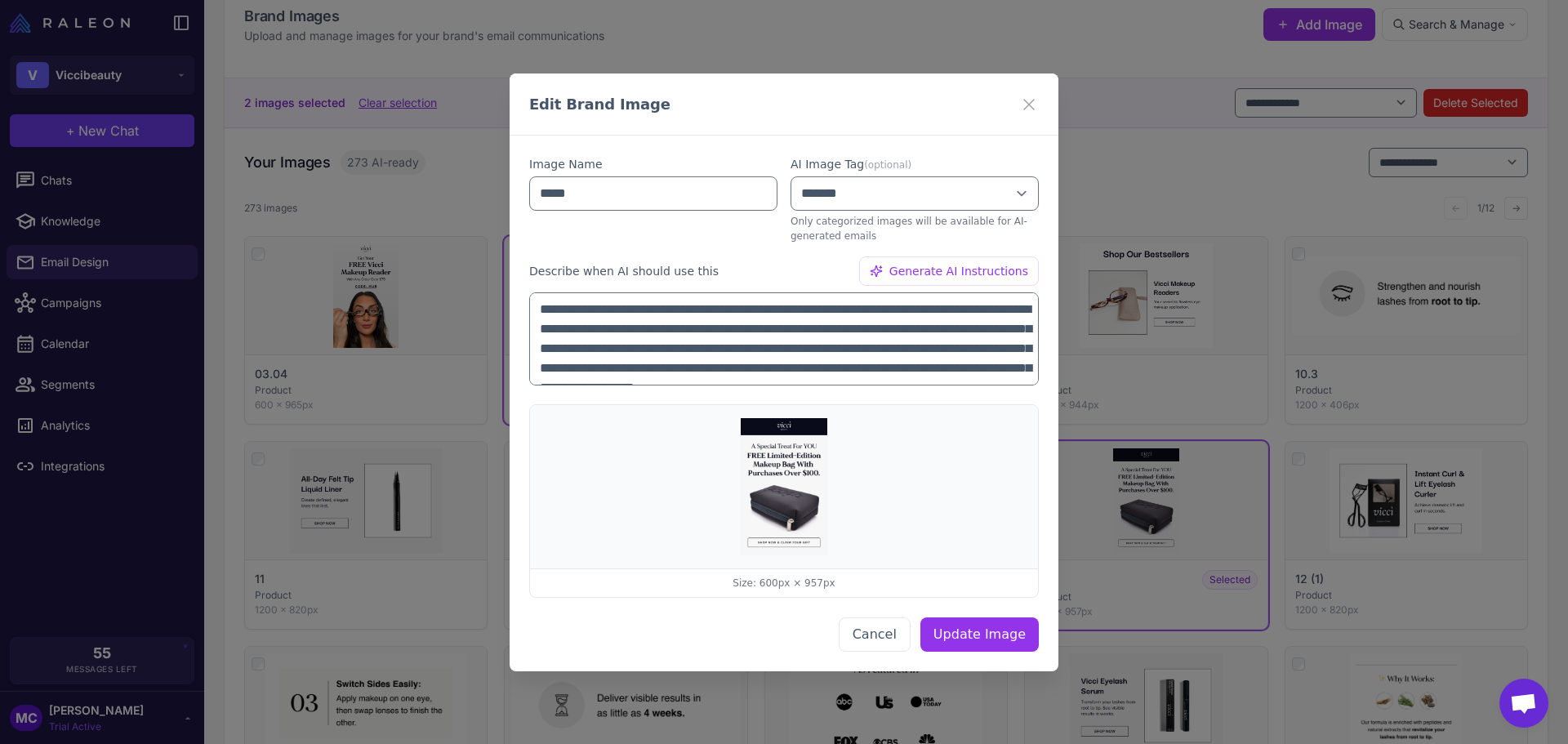
click at [1223, 354] on div "**********" at bounding box center [784, 372] width 1568 height 744
click at [1027, 112] on div "Edit Brand Image" at bounding box center [784, 105] width 549 height 62
click at [1029, 105] on icon at bounding box center [1029, 104] width 10 height 10
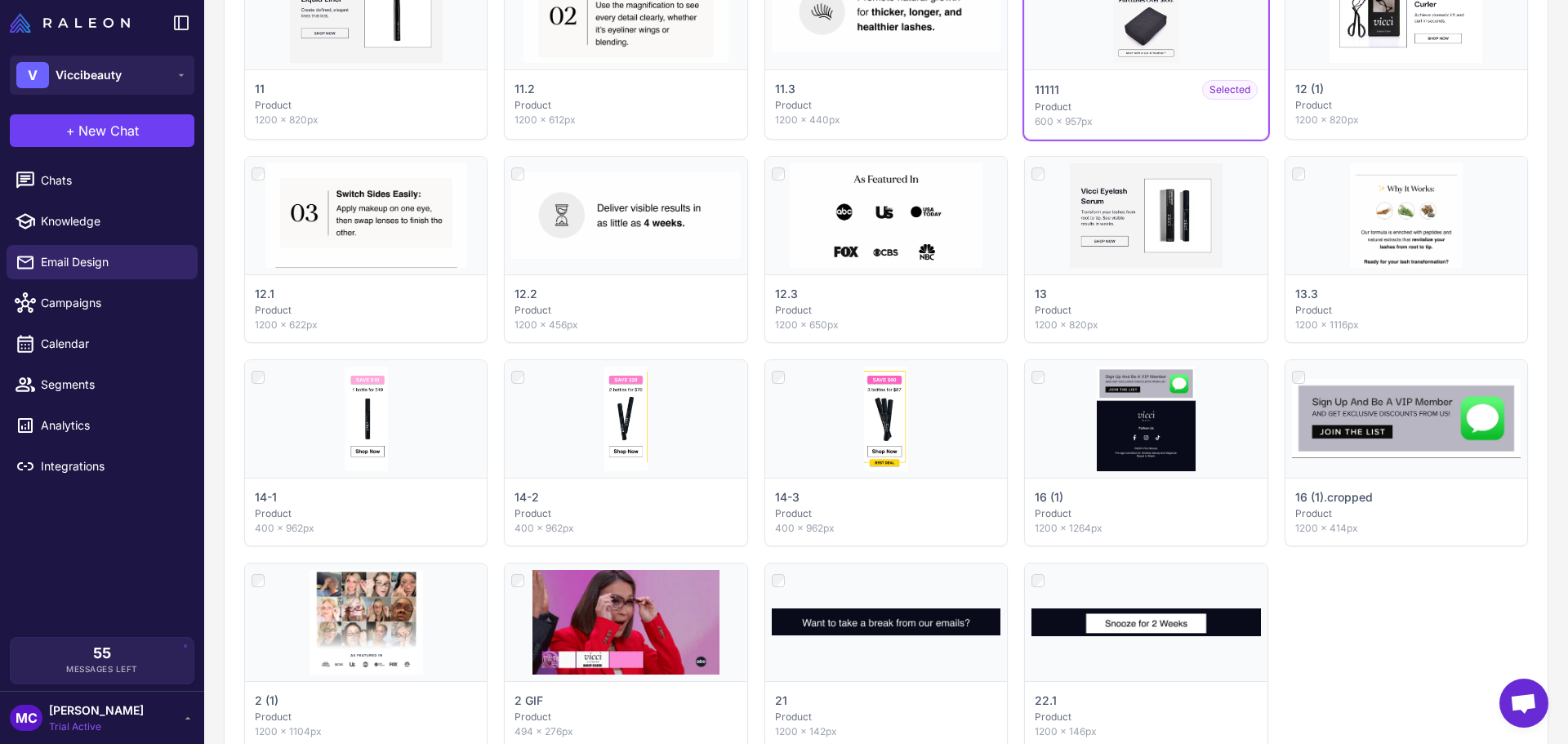
scroll to position [936, 0]
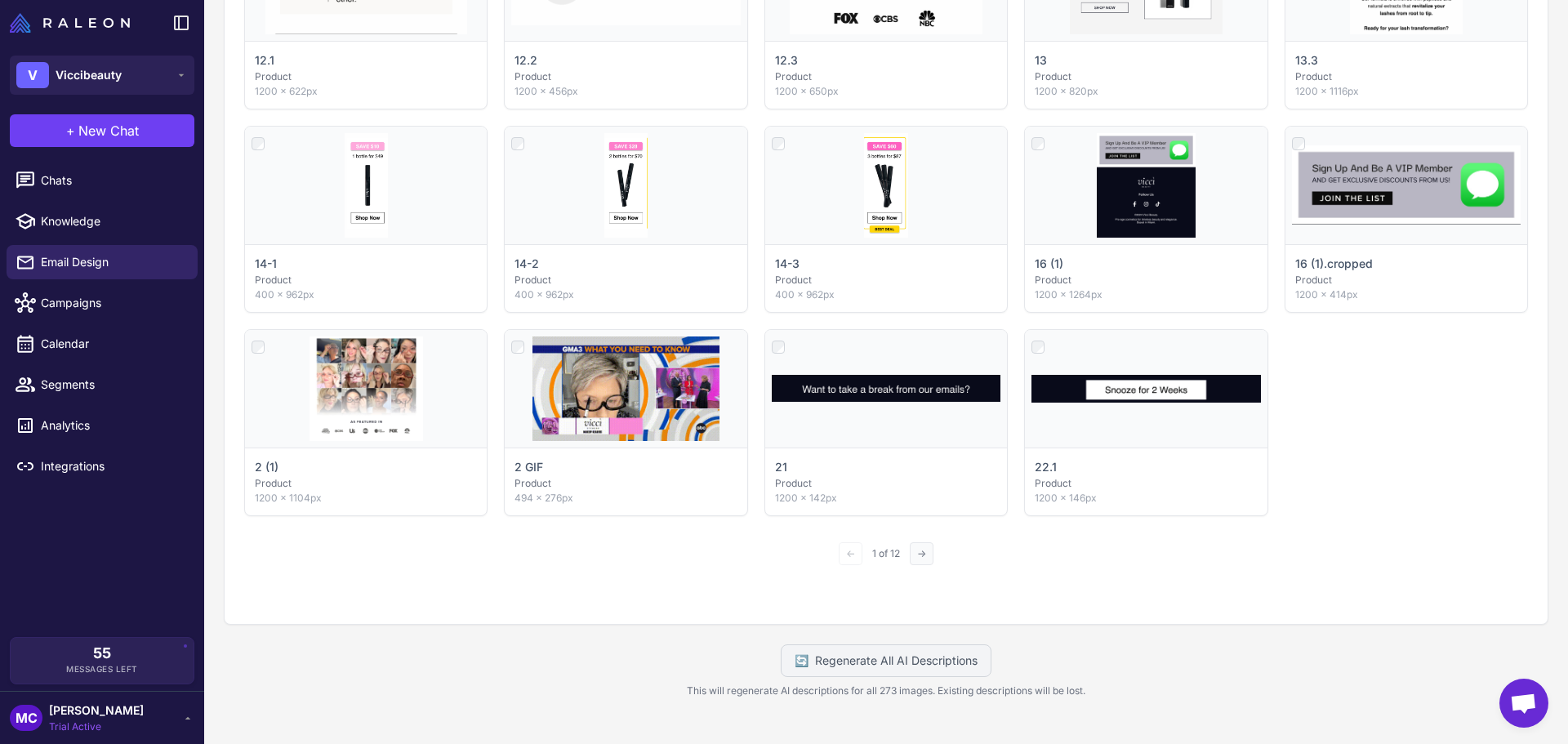
click at [925, 553] on button "→" at bounding box center [922, 554] width 24 height 23
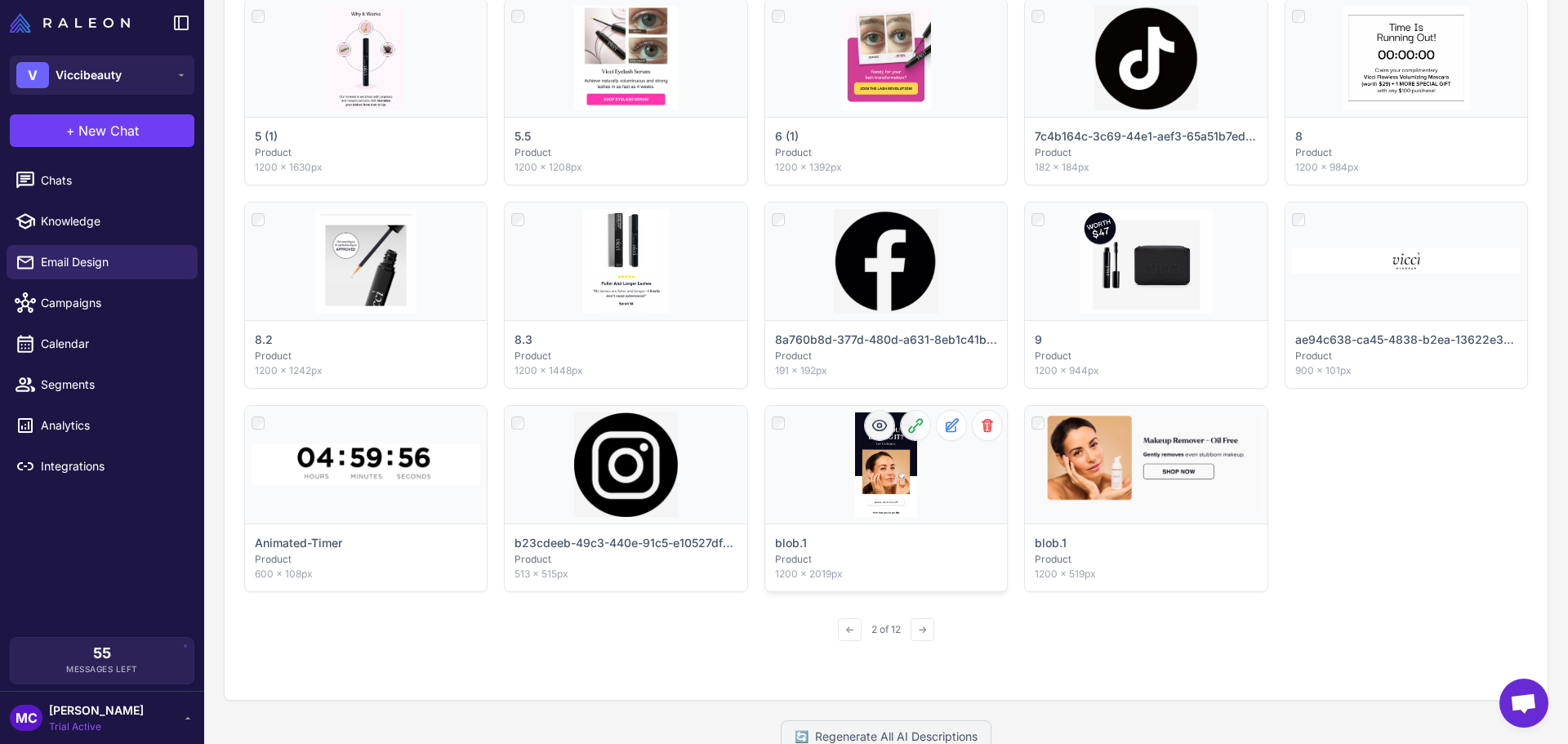
scroll to position [933, 0]
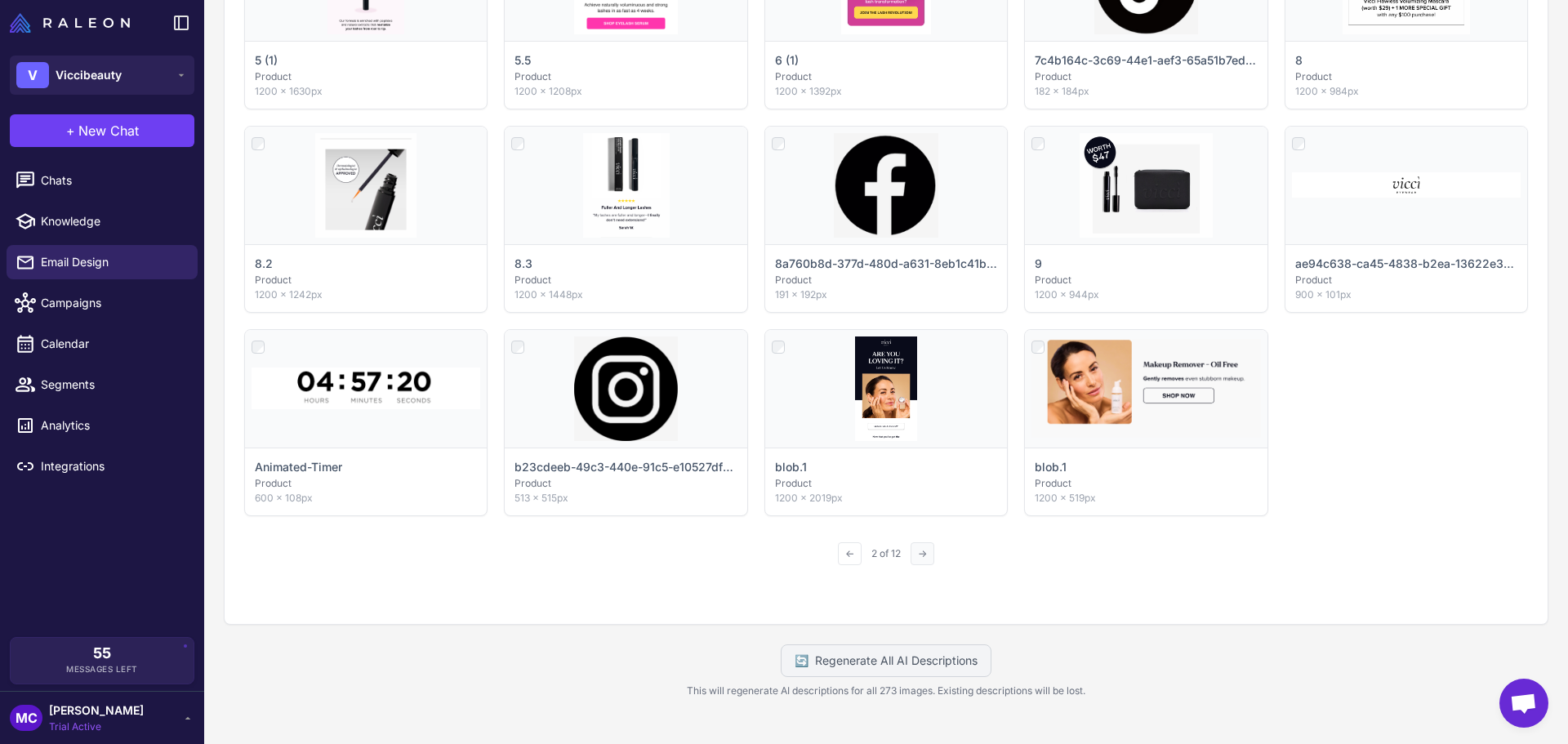
click at [921, 556] on button "→" at bounding box center [923, 554] width 24 height 23
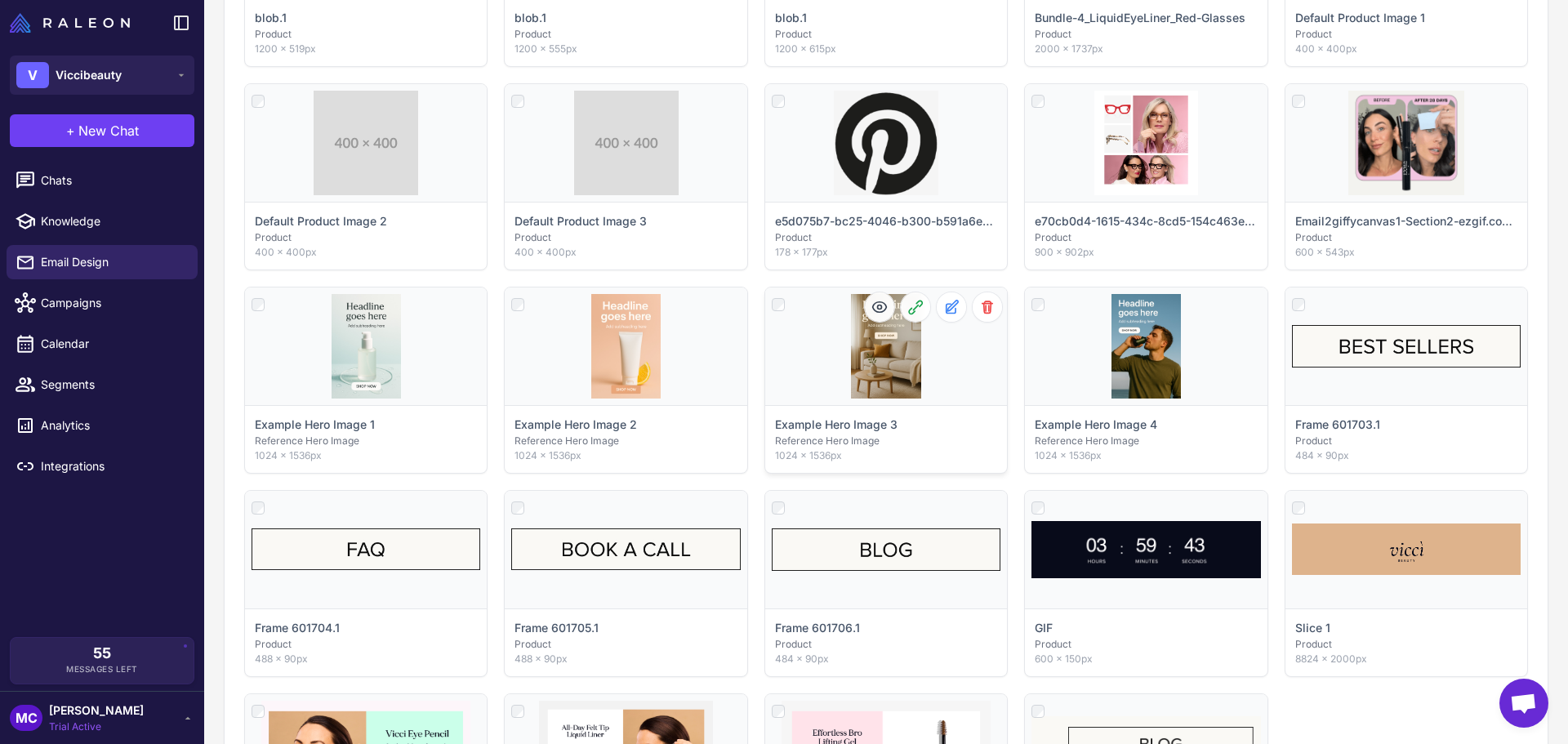
scroll to position [689, 0]
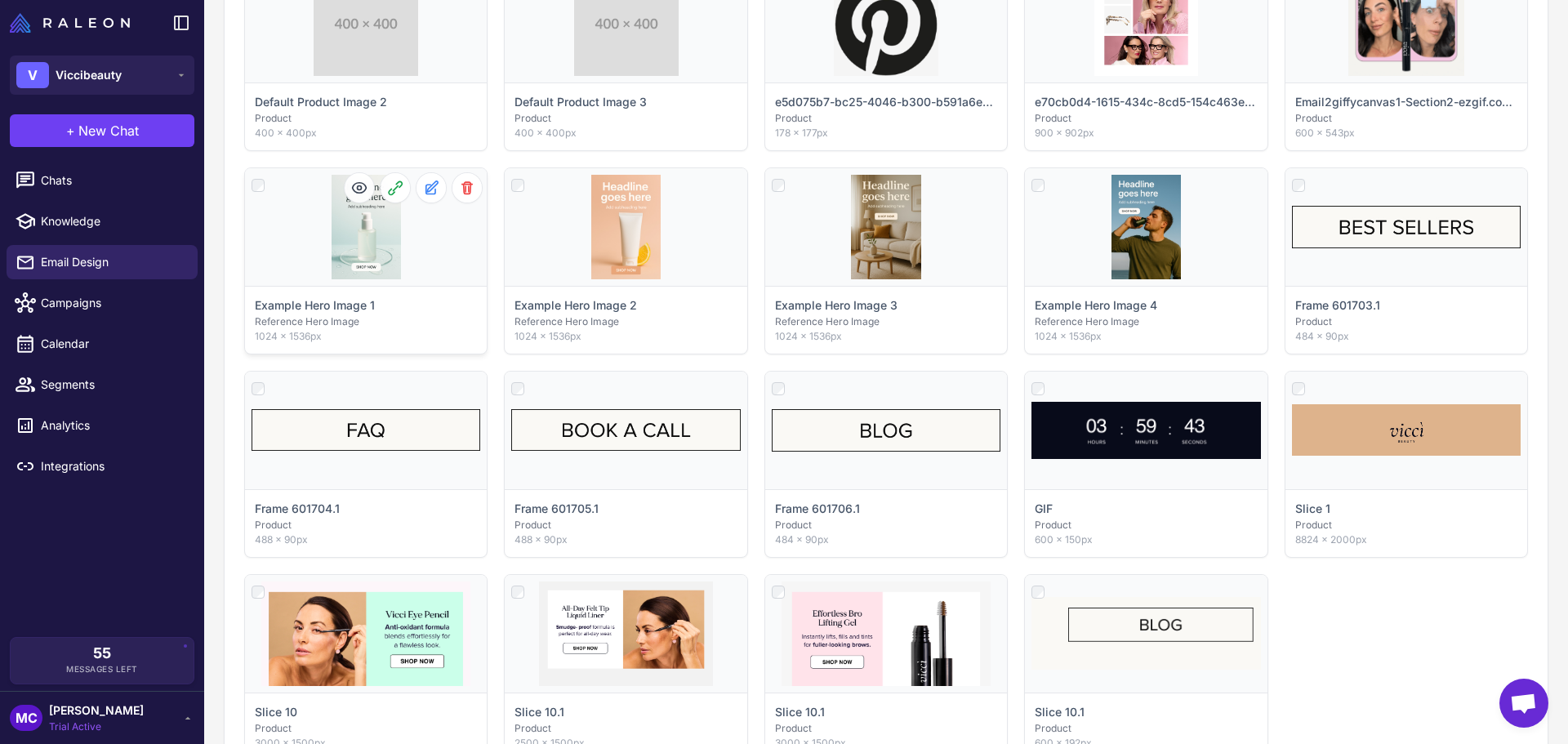
click at [358, 234] on div "Click to select" at bounding box center [365, 227] width 242 height 117
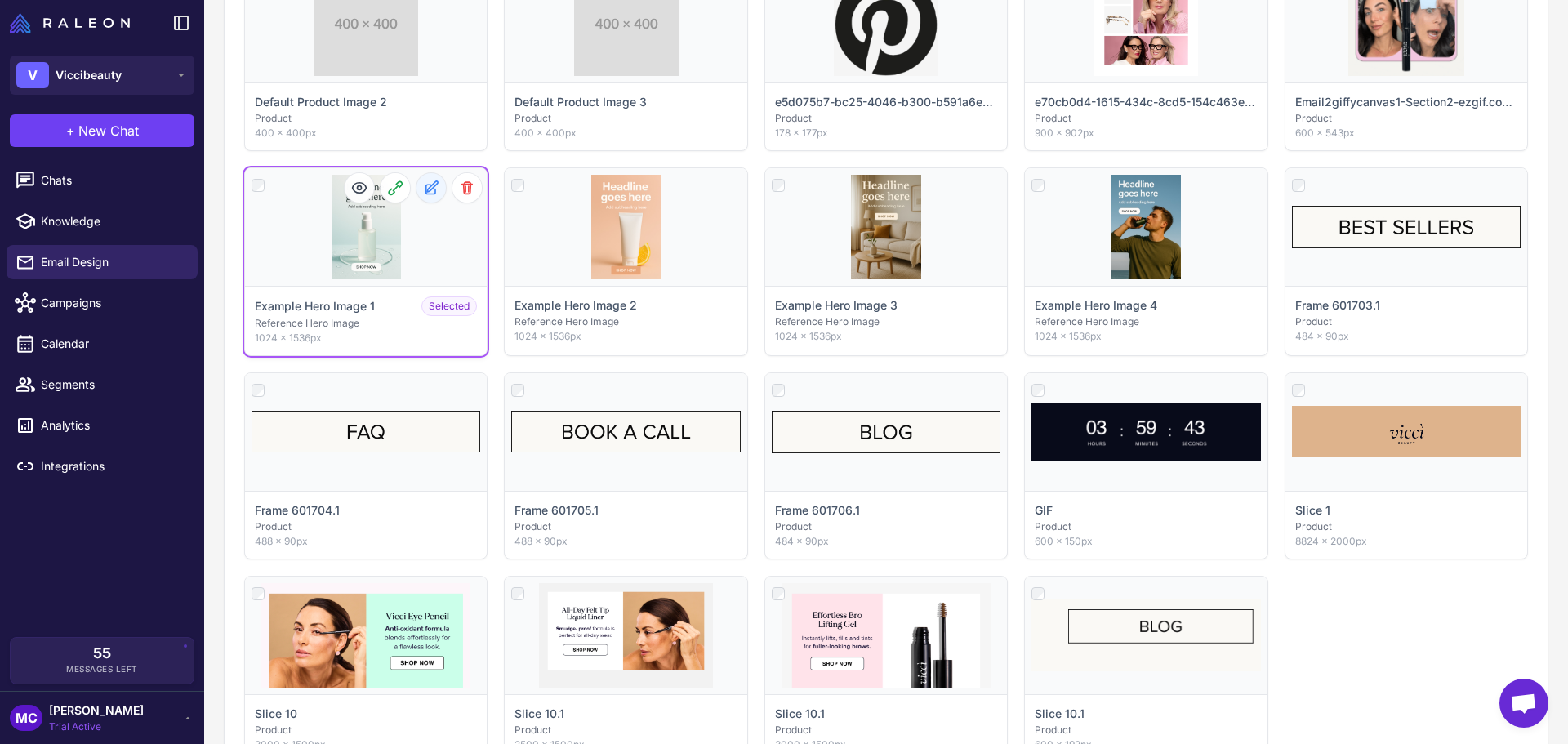
click at [430, 187] on icon at bounding box center [432, 186] width 11 height 11
select select "**********"
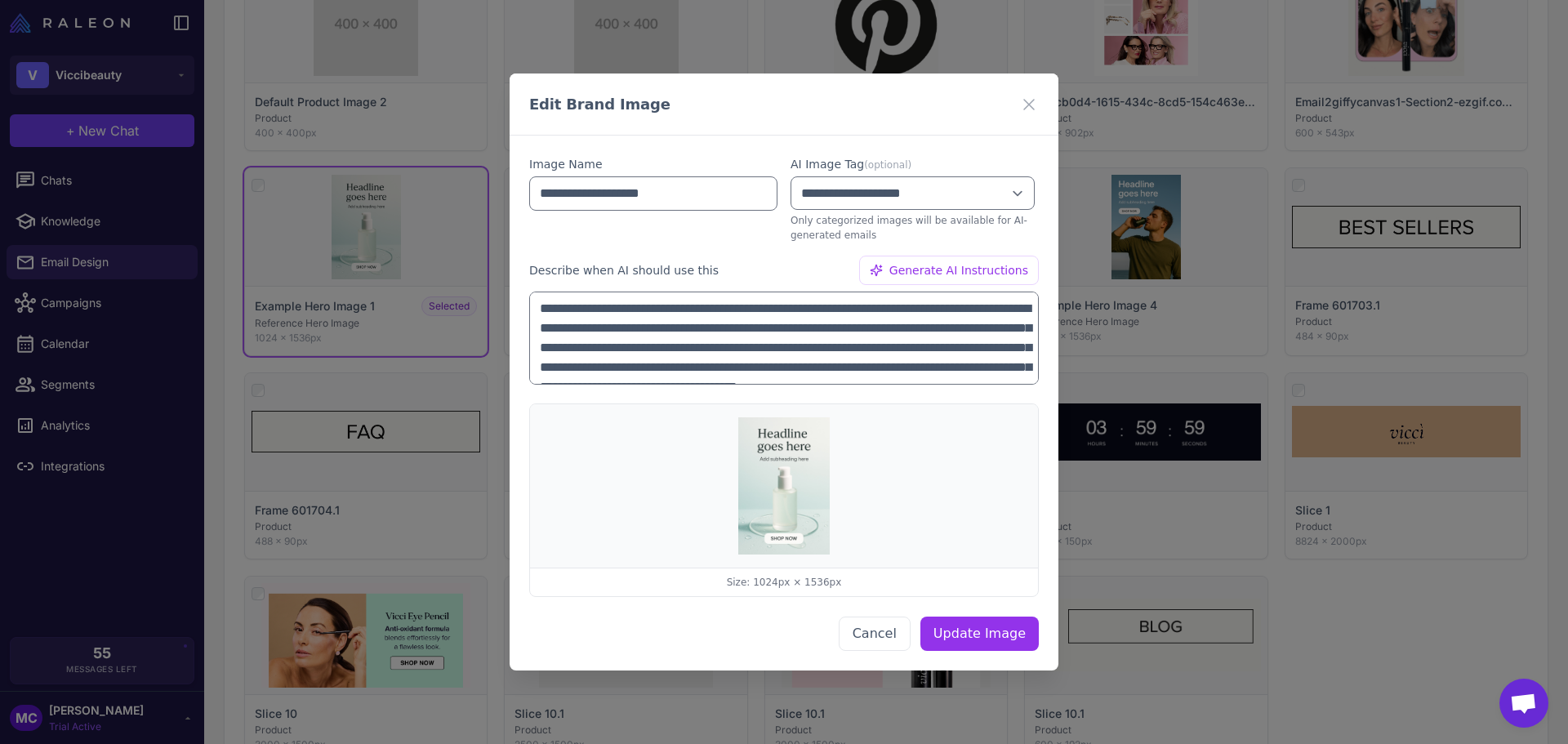
click at [773, 495] on img at bounding box center [784, 485] width 92 height 137
click at [1030, 106] on icon at bounding box center [1029, 104] width 10 height 10
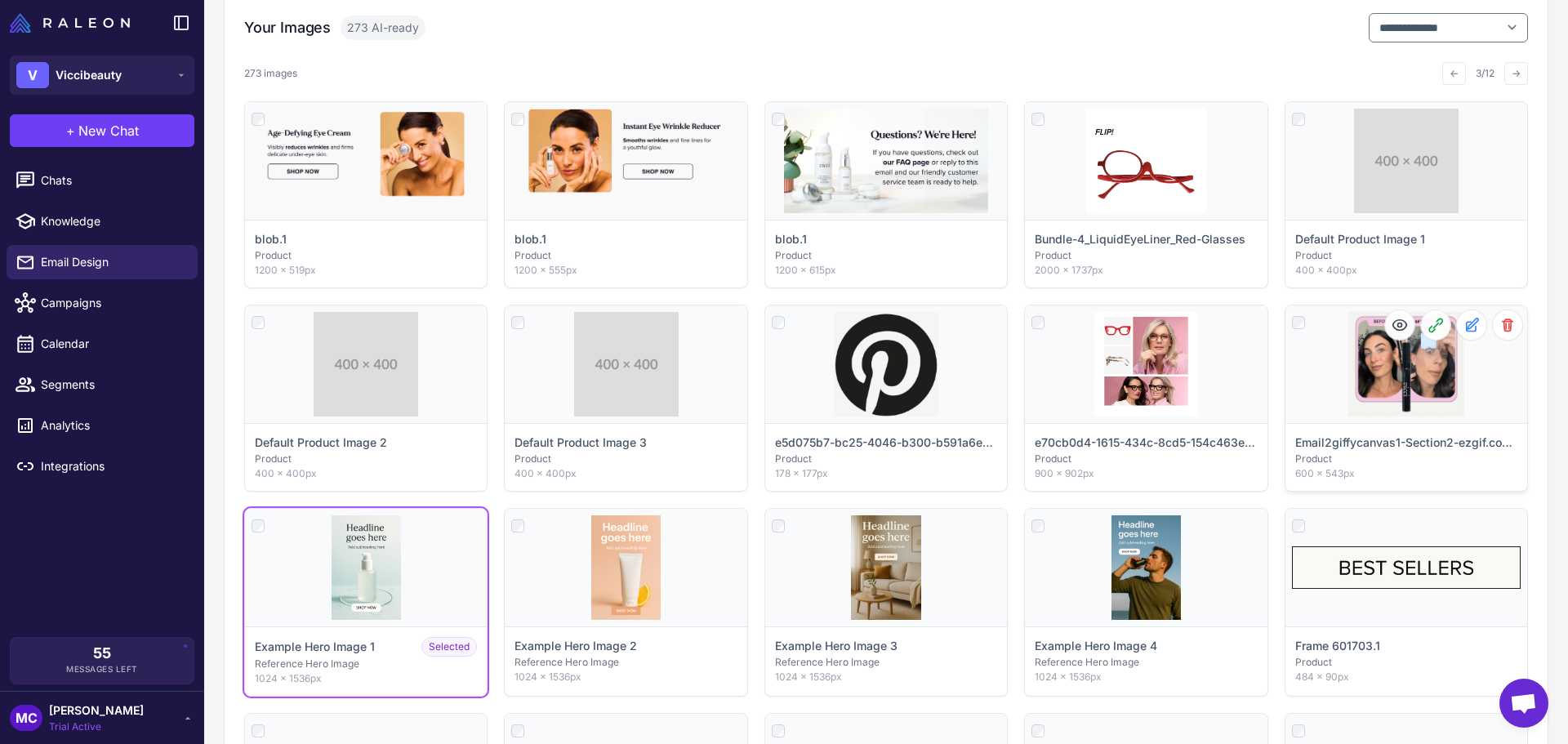
scroll to position [362, 0]
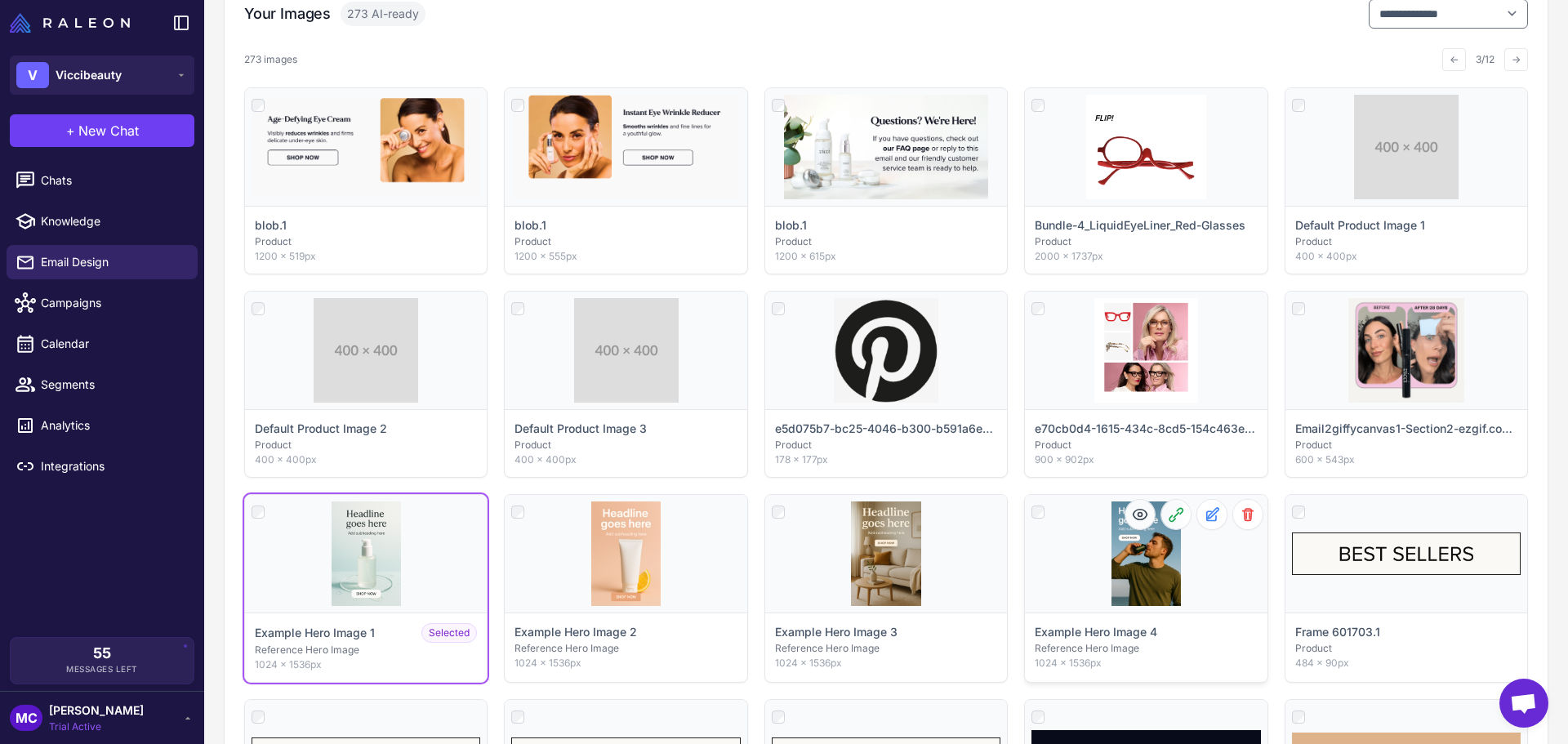
click at [1133, 566] on div "Click to select" at bounding box center [1146, 554] width 242 height 117
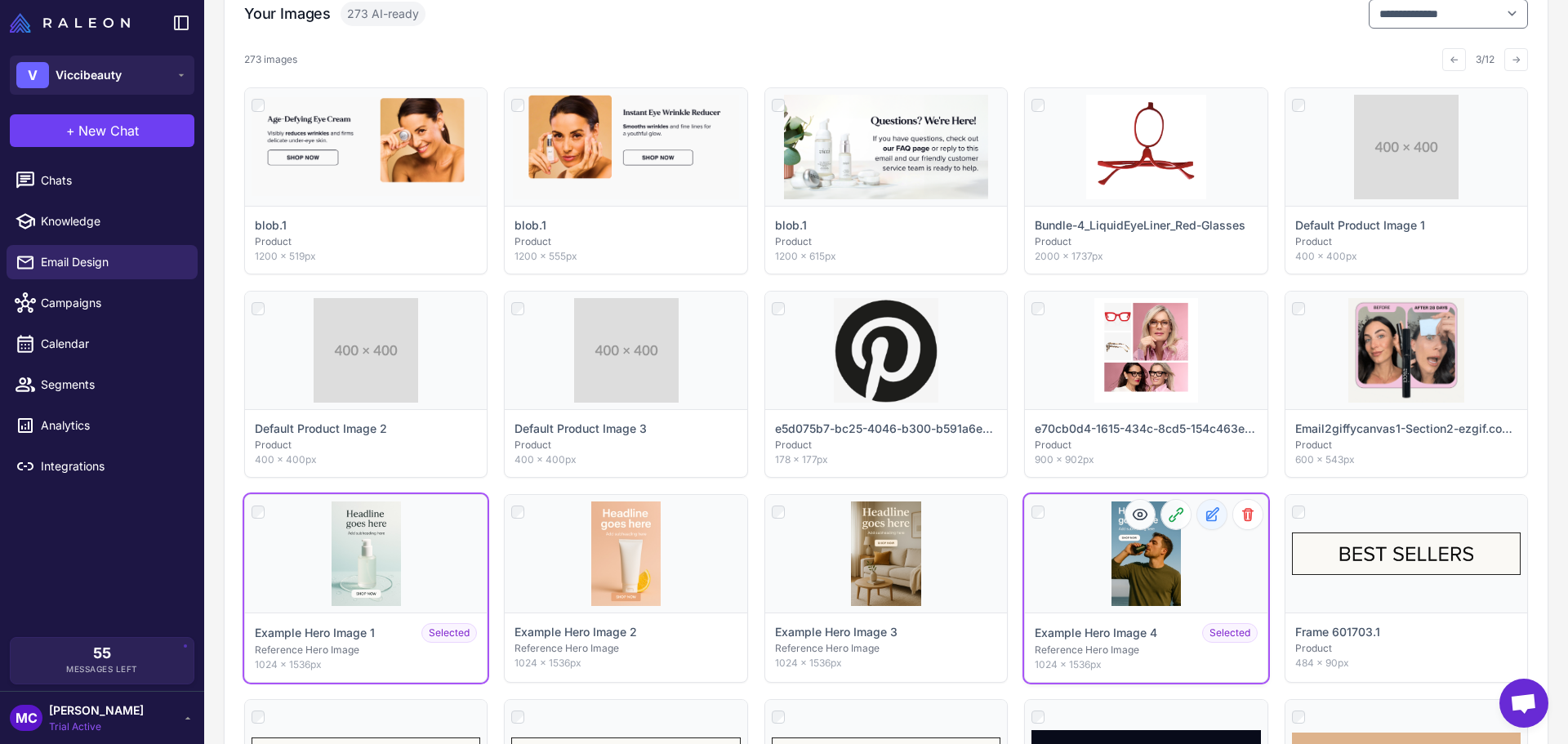
click at [1207, 514] on icon at bounding box center [1212, 514] width 17 height 17
select select "**********"
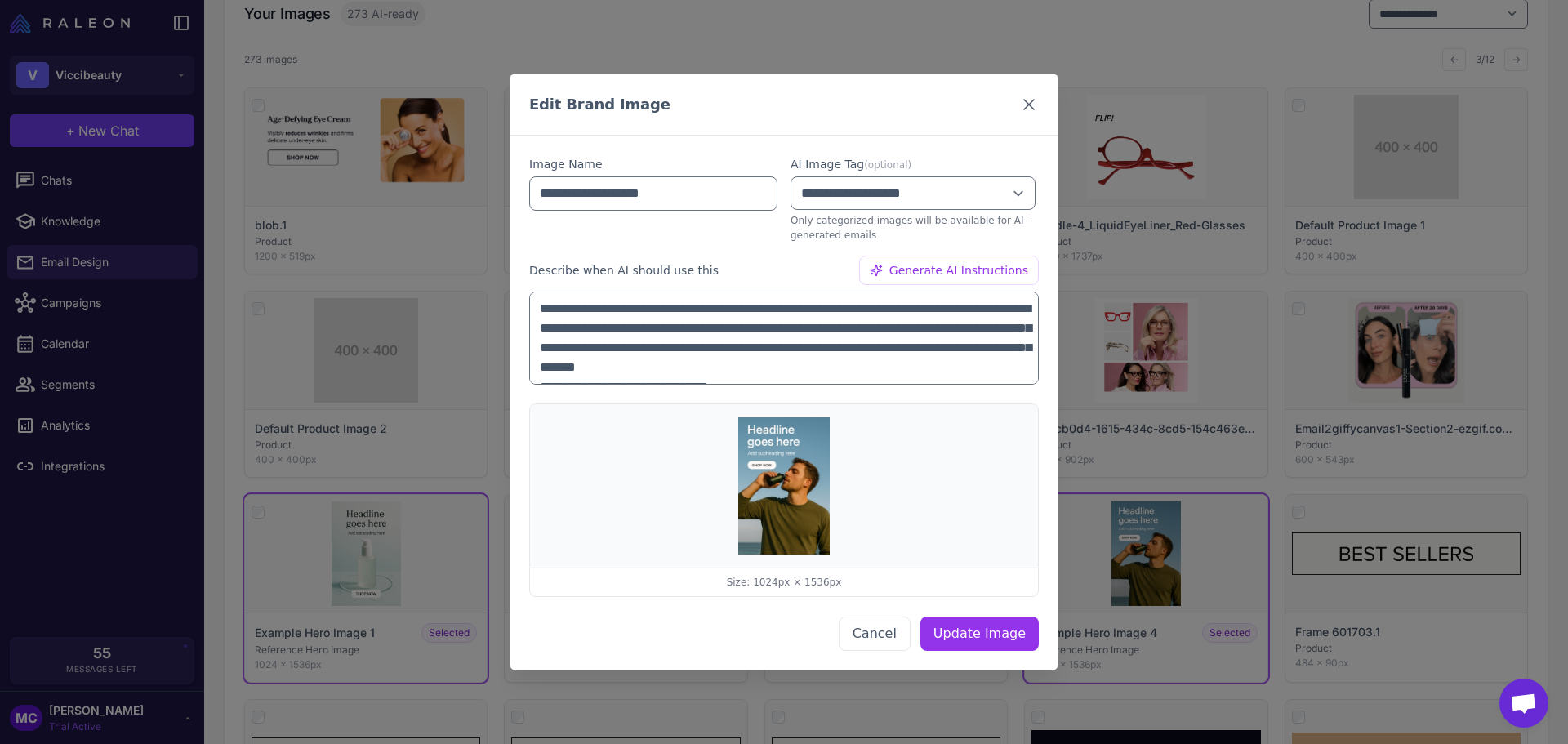
click at [1024, 107] on icon at bounding box center [1029, 104] width 20 height 20
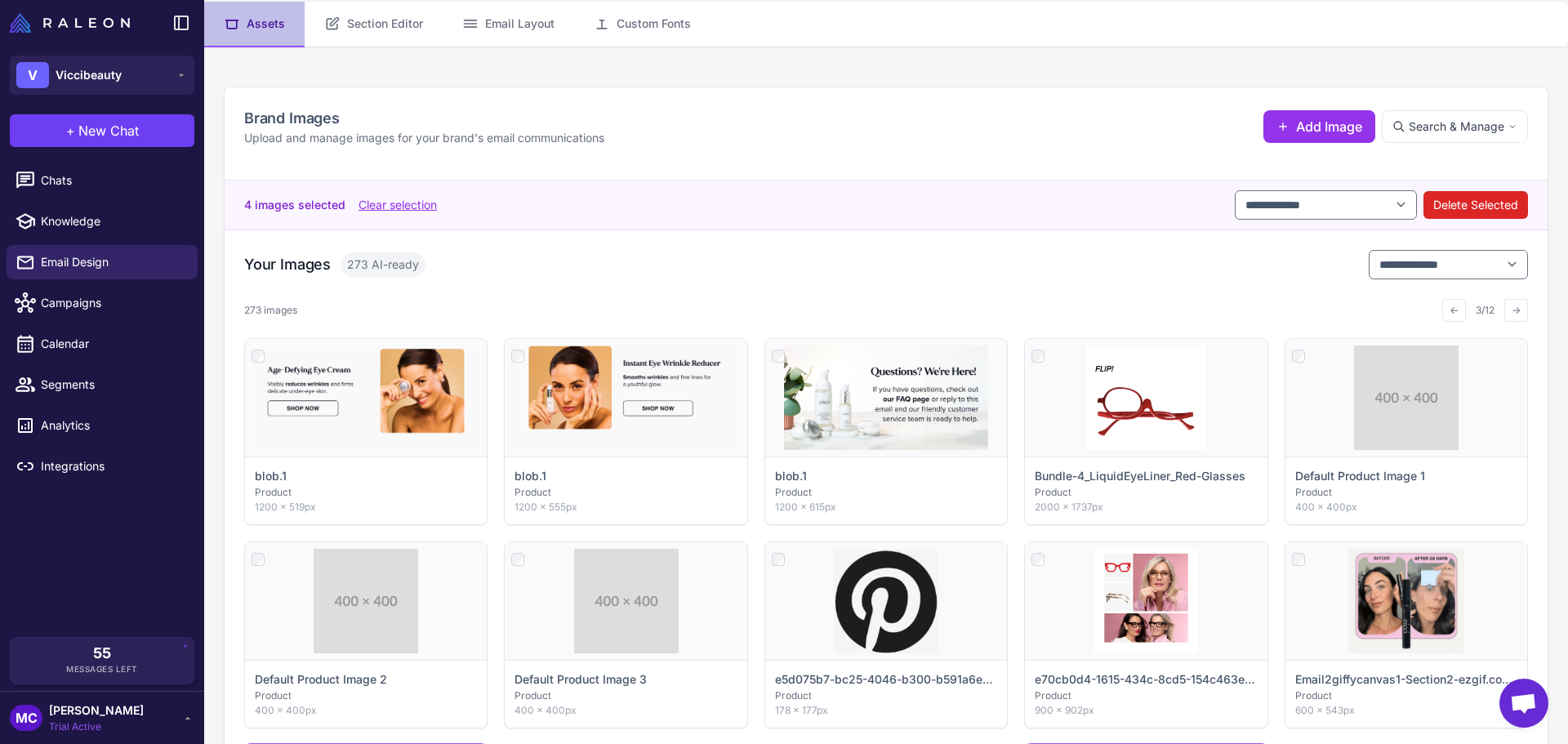
scroll to position [327, 0]
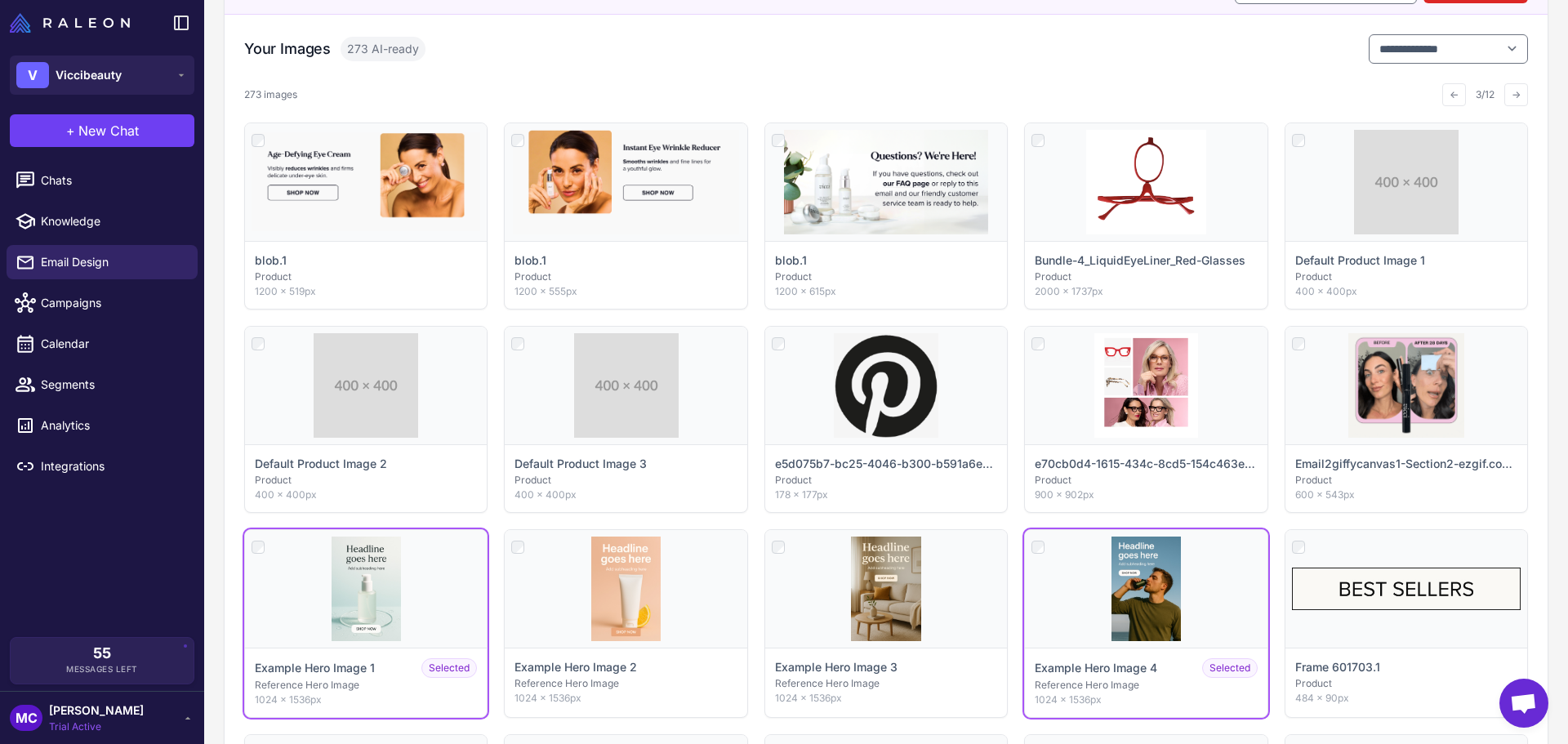
click at [1019, 518] on div "Click to select blob.1 Product 1200 × 519px Click to select blob.1 Product 1200…" at bounding box center [886, 624] width 1284 height 1003
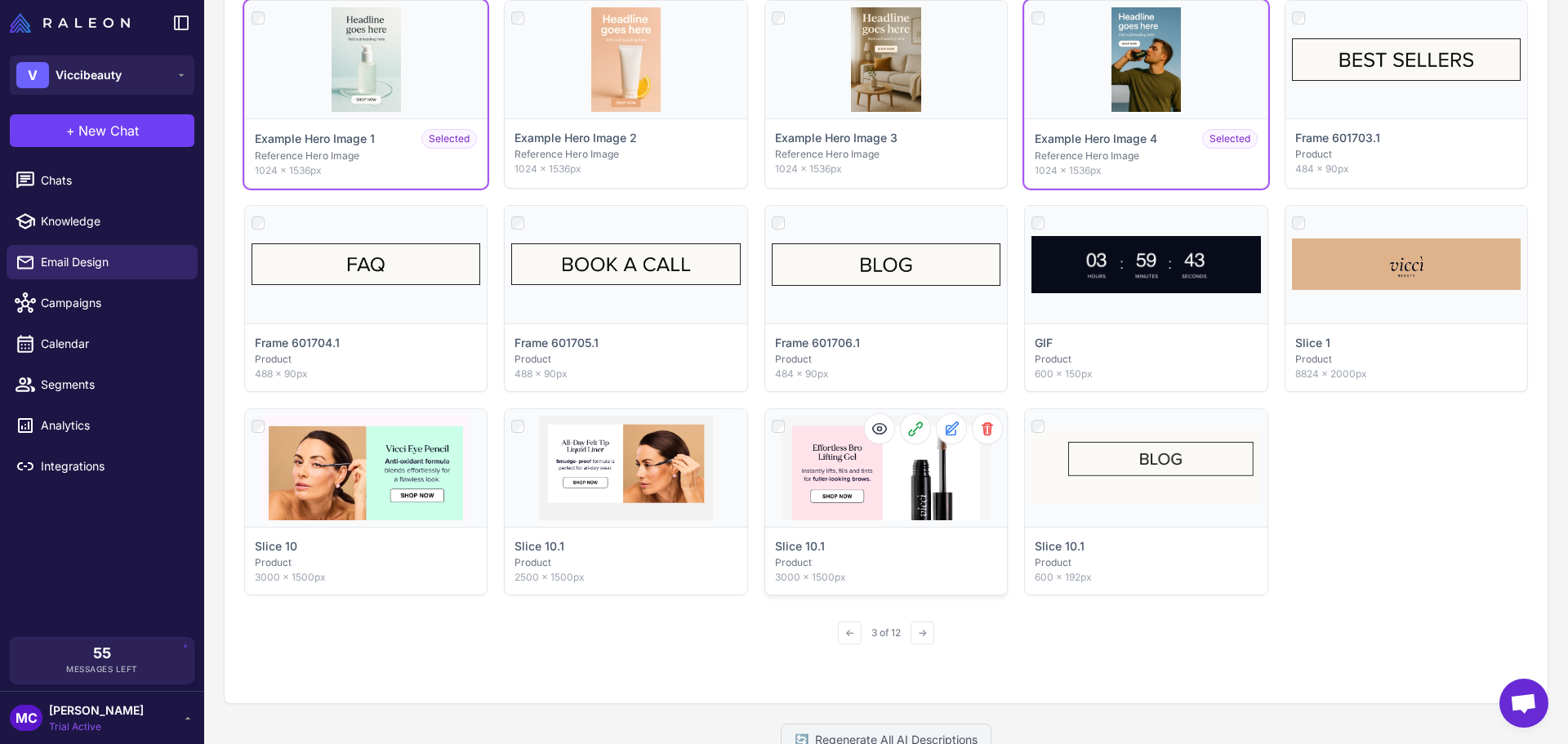
scroll to position [935, 0]
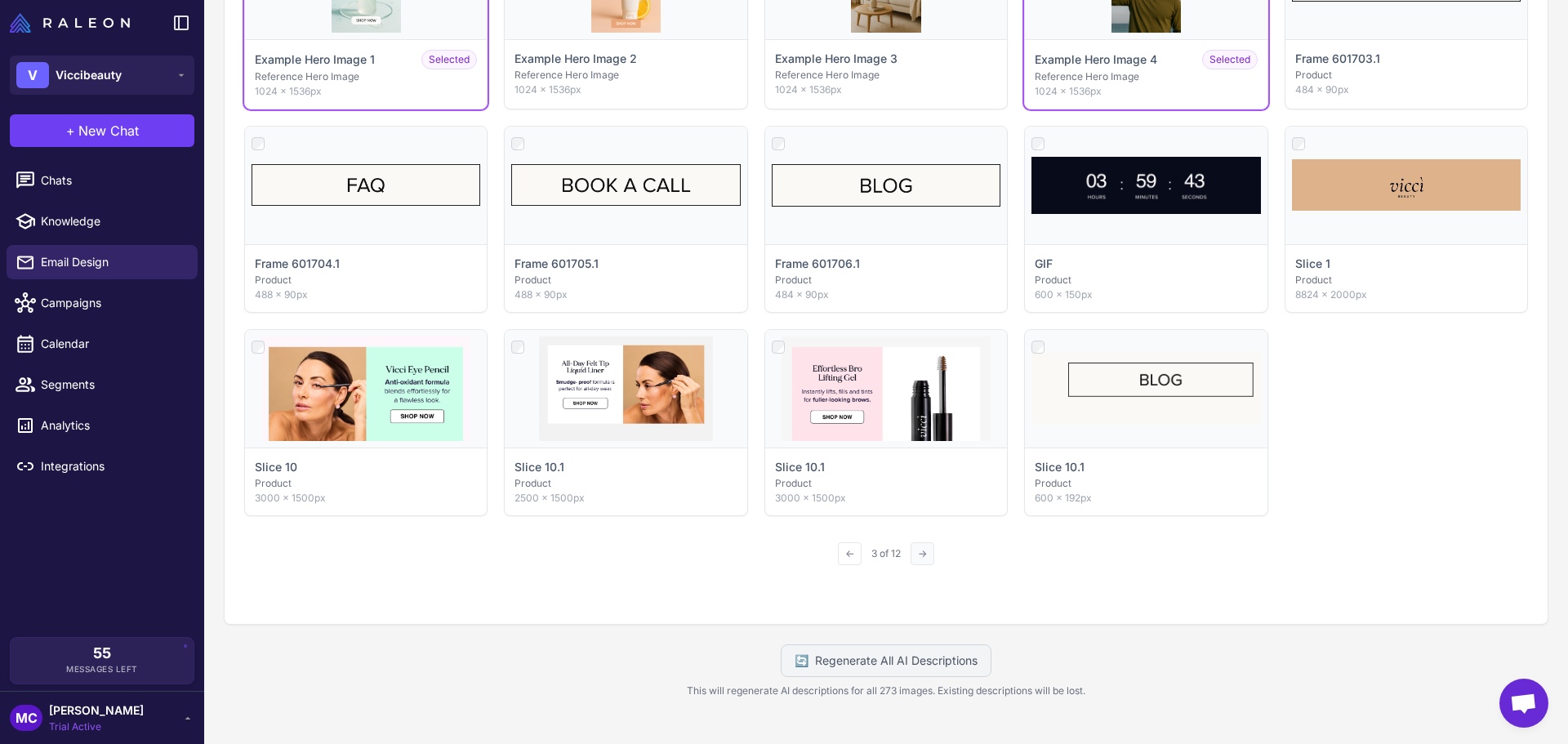
click at [923, 546] on button "→" at bounding box center [923, 554] width 24 height 23
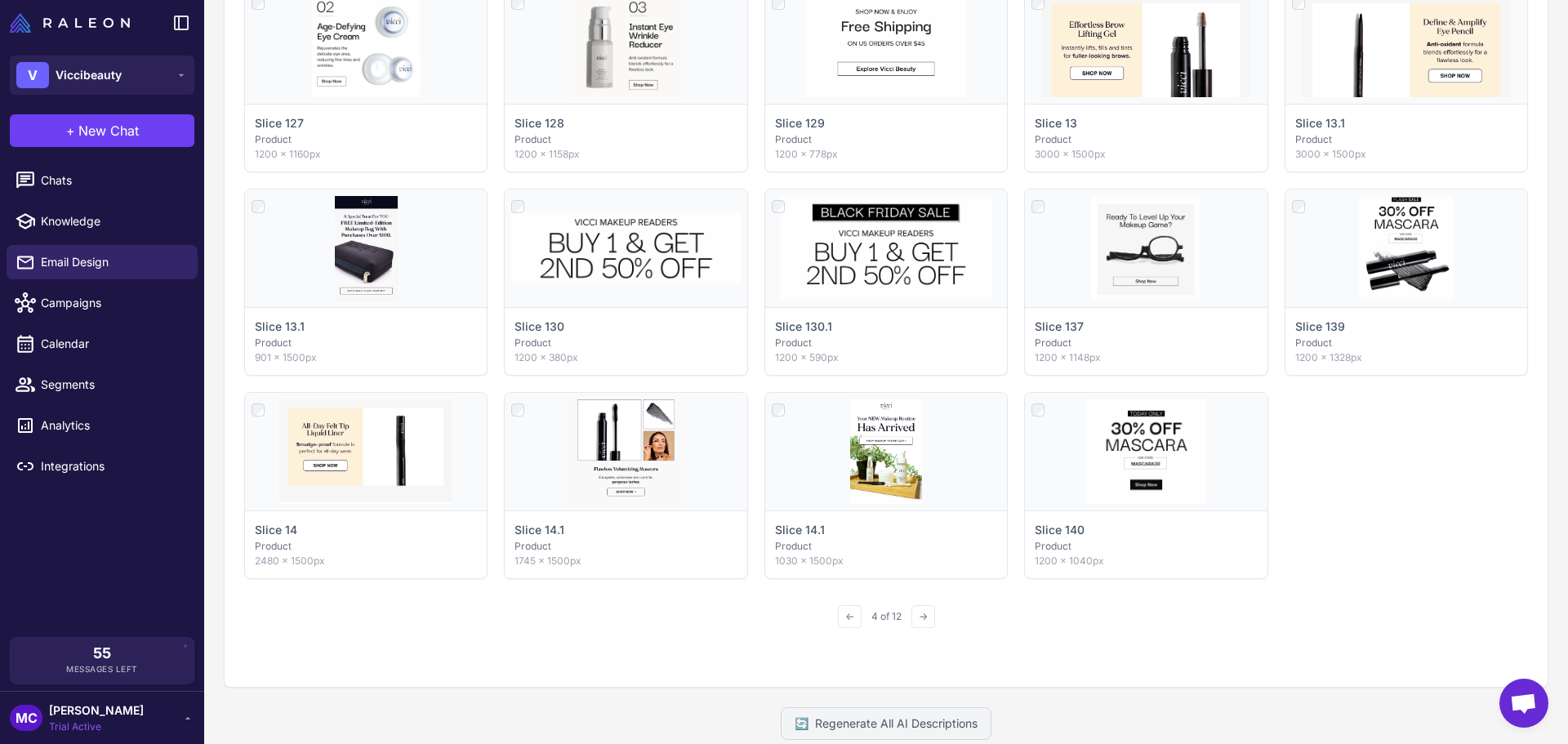
scroll to position [933, 0]
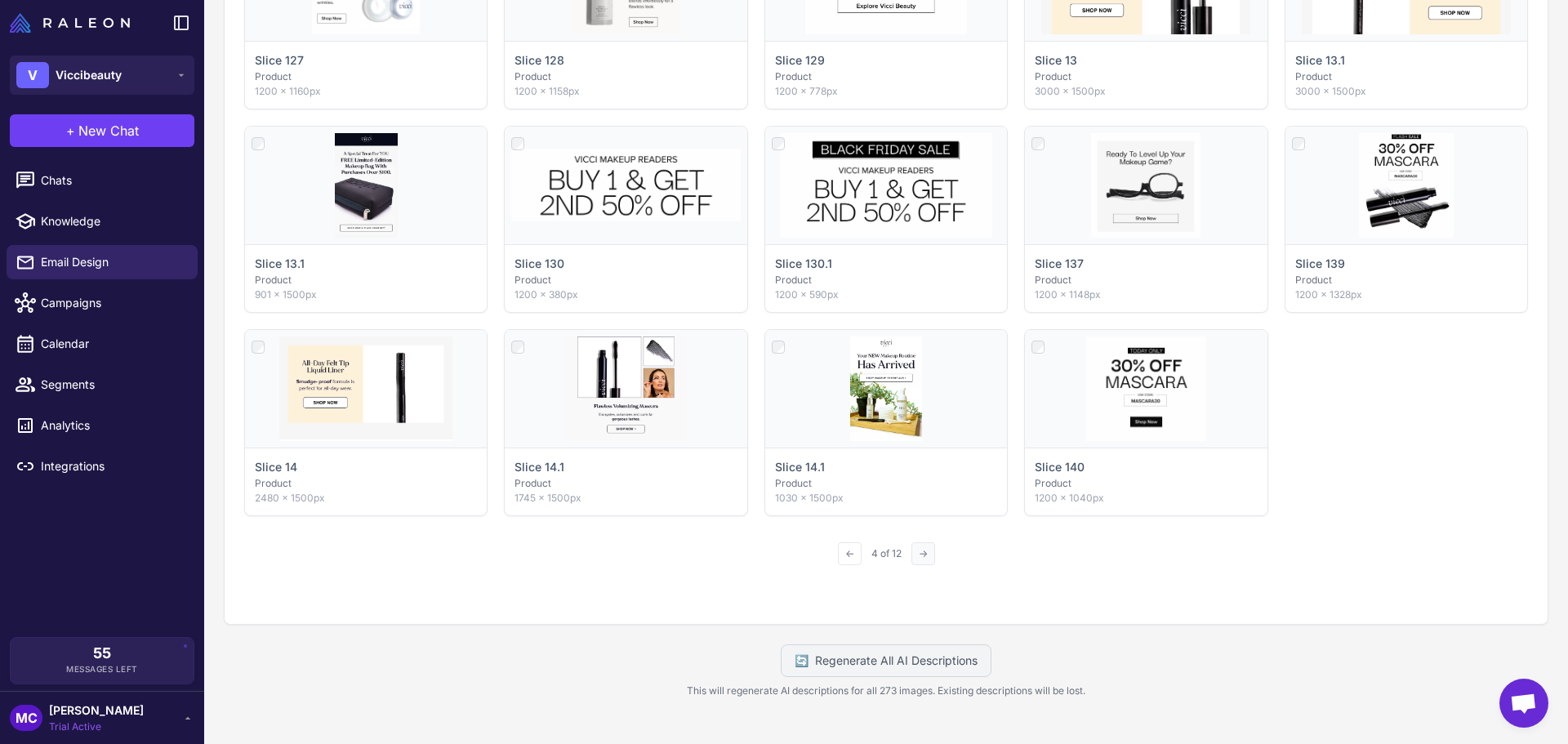
click at [920, 558] on button "→" at bounding box center [924, 554] width 24 height 23
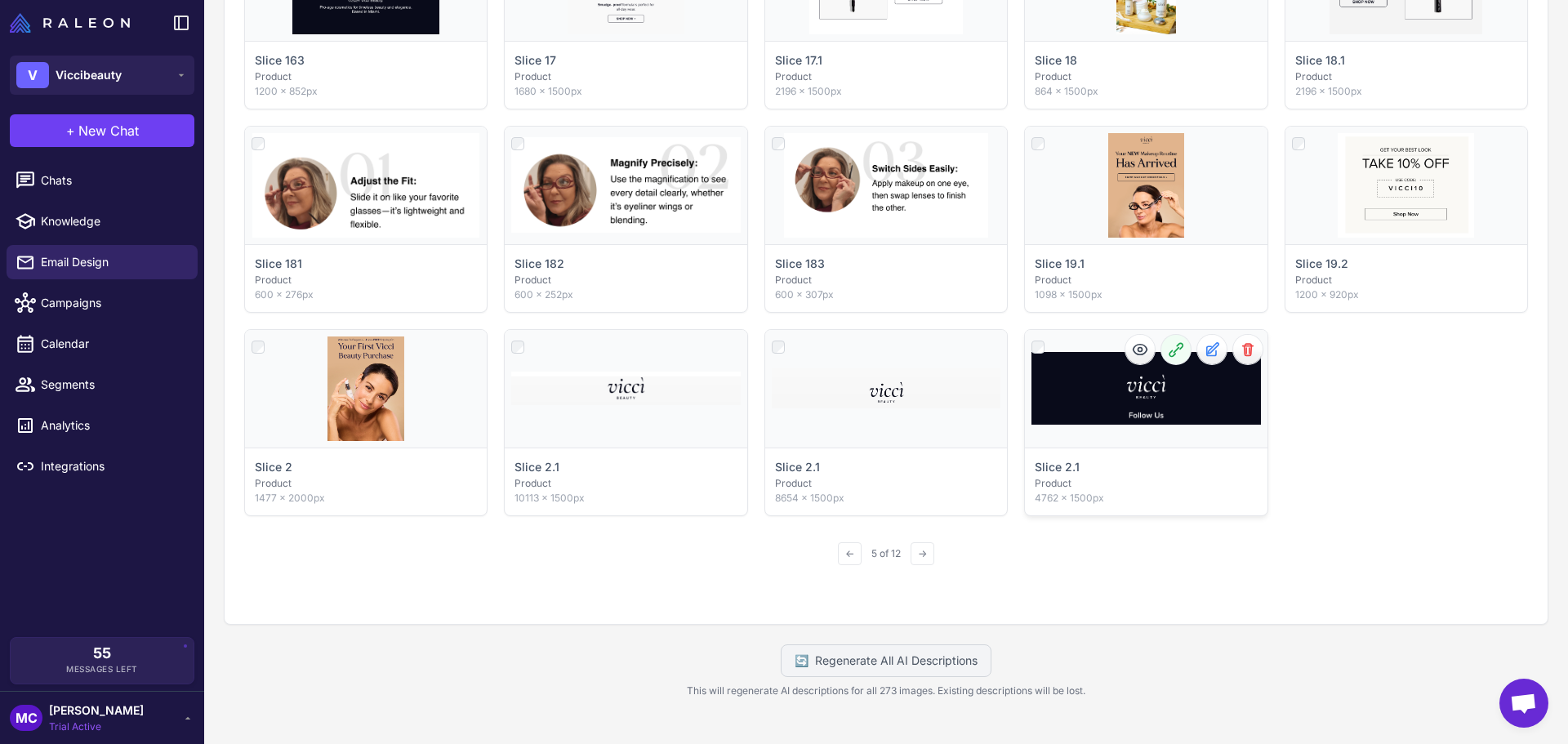
click at [1168, 353] on icon at bounding box center [1176, 349] width 17 height 17
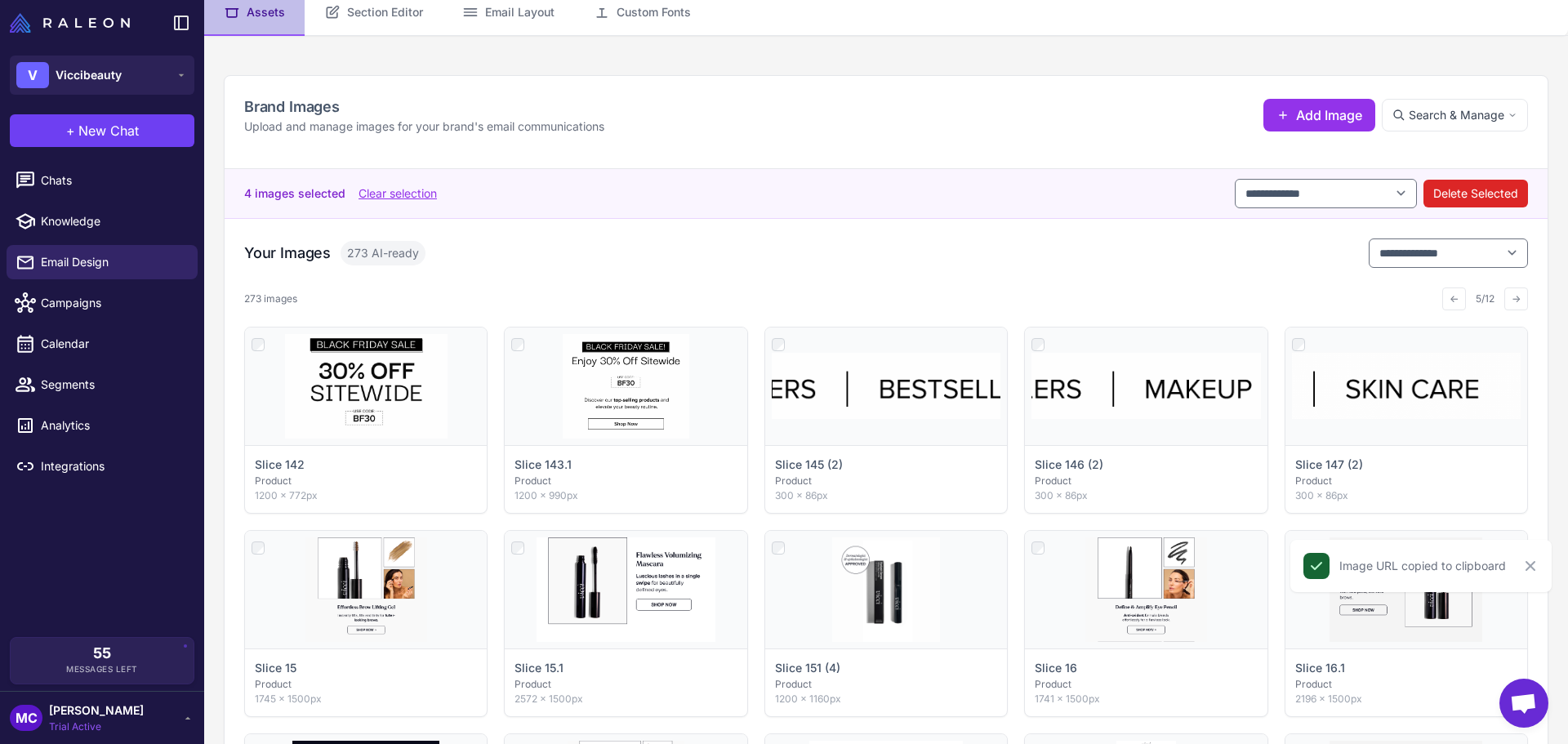
scroll to position [0, 0]
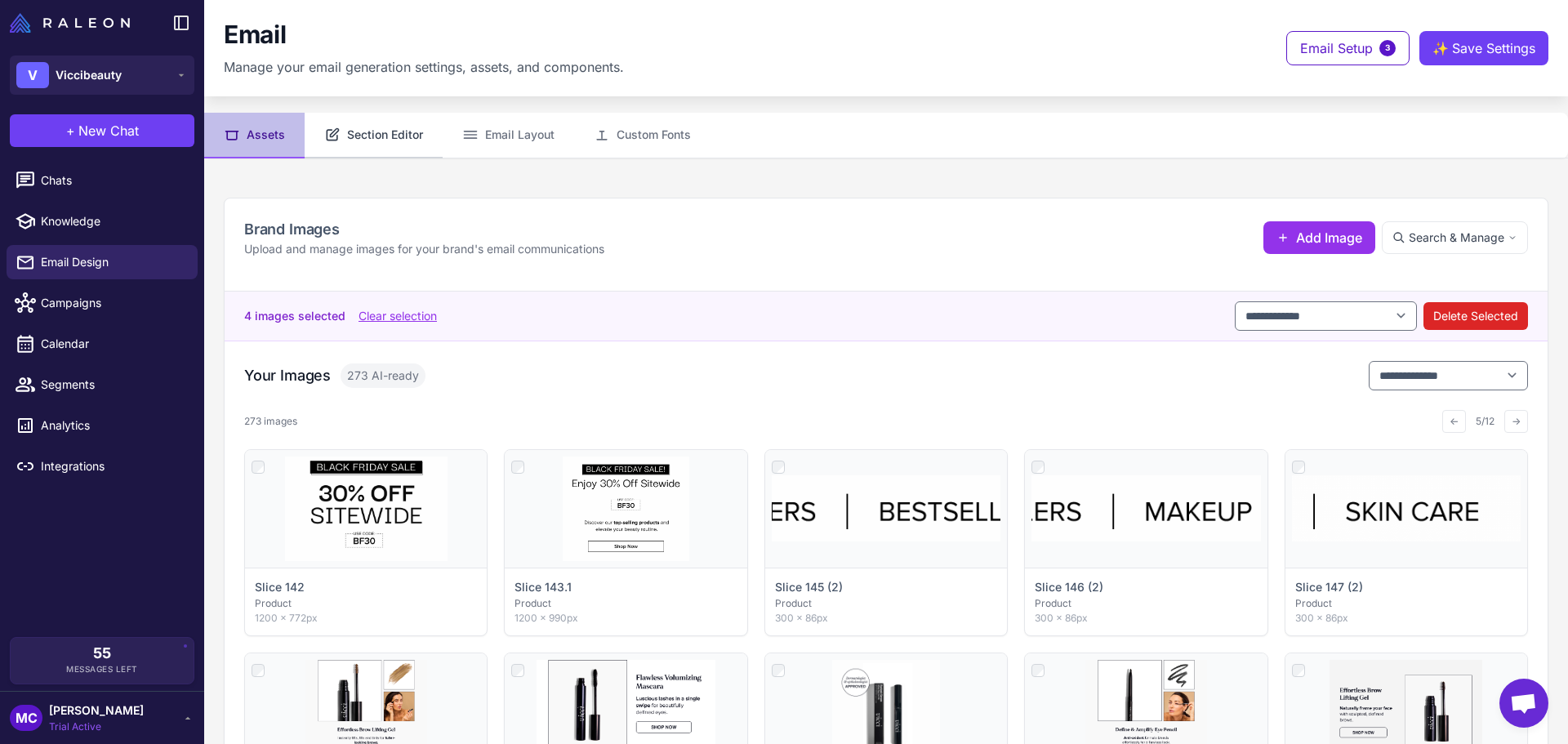
drag, startPoint x: 394, startPoint y: 133, endPoint x: 418, endPoint y: 140, distance: 25.0
click at [394, 133] on button "Section Editor" at bounding box center [374, 135] width 138 height 45
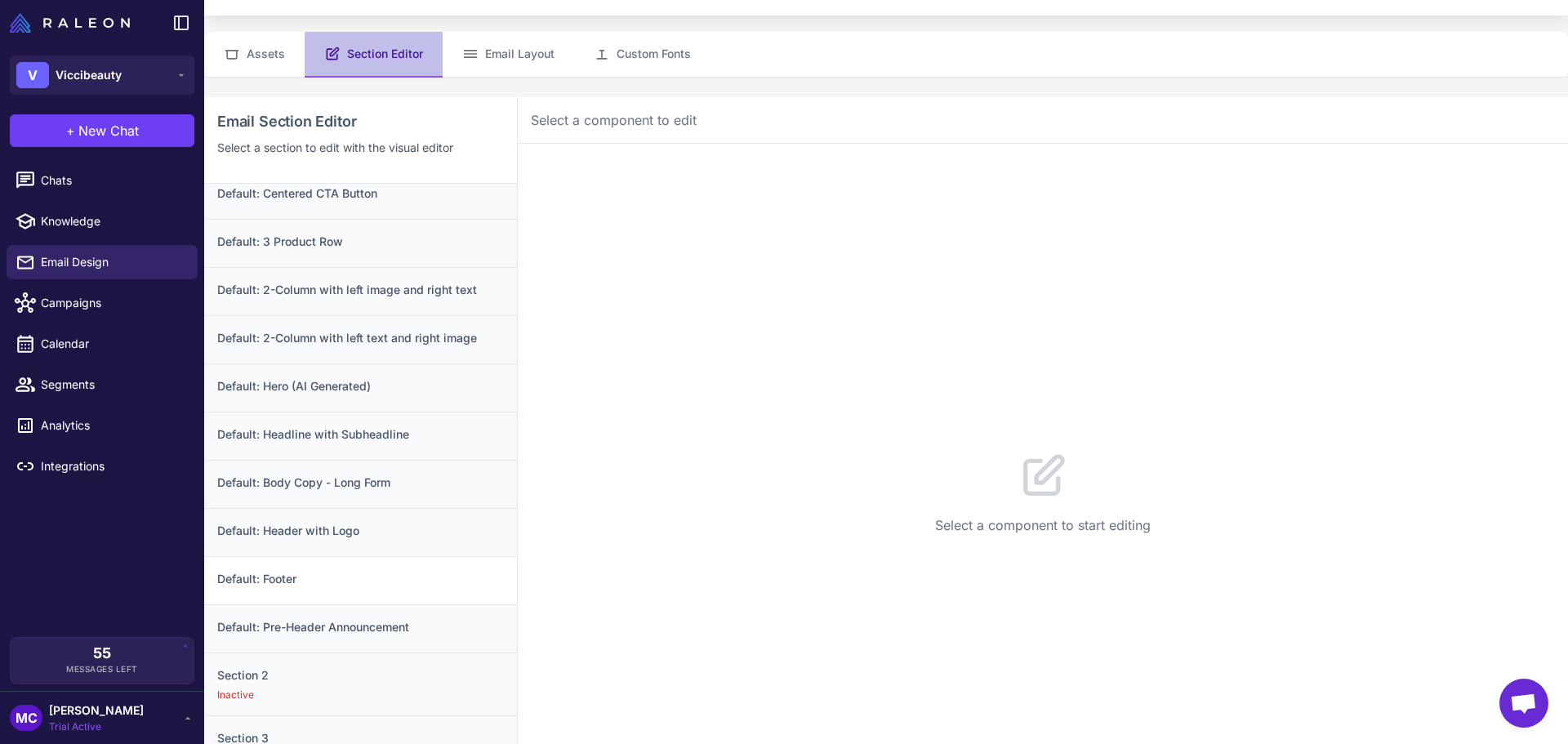
scroll to position [82, 0]
click at [266, 591] on div "Default: Footer" at bounding box center [360, 579] width 313 height 48
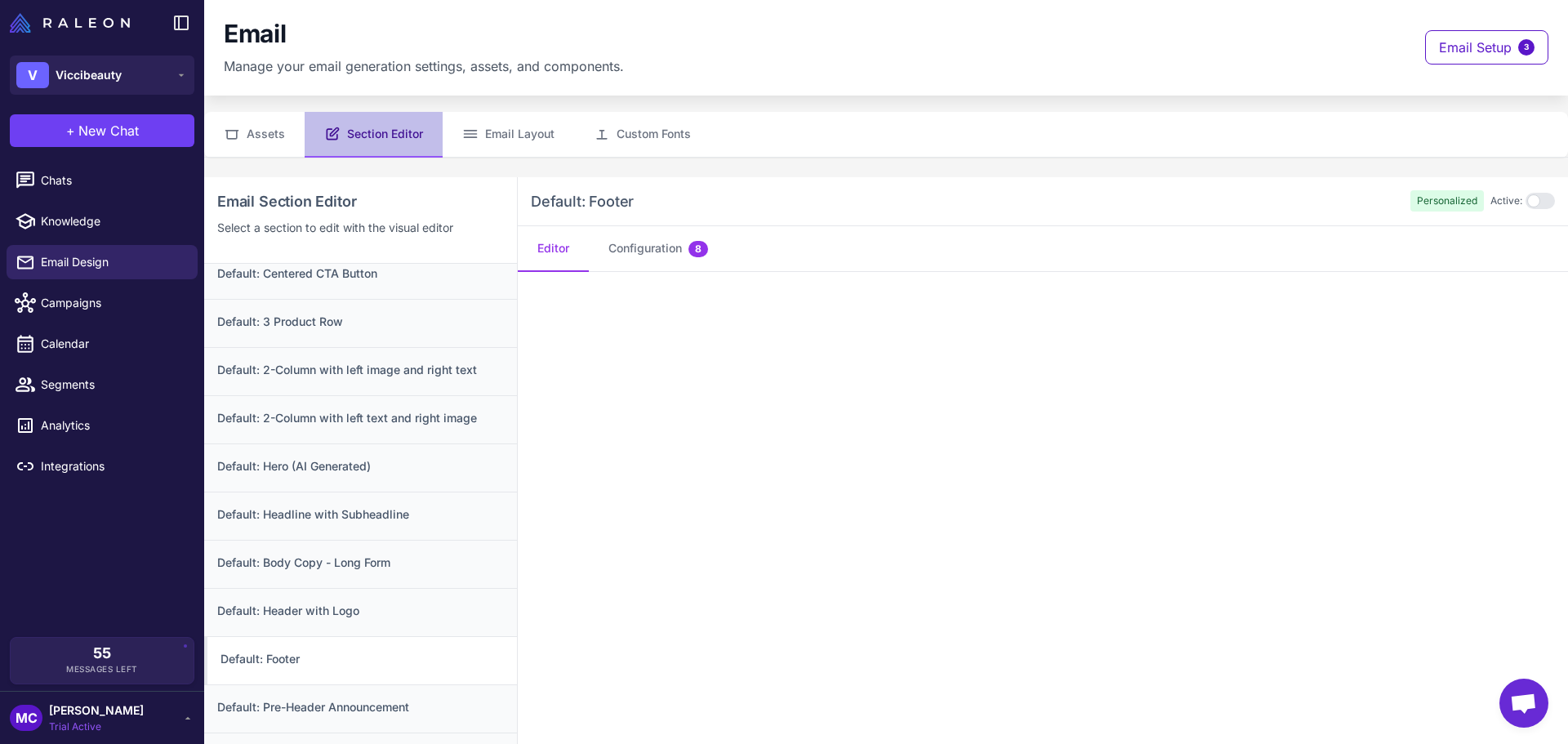
scroll to position [0, 0]
